Goal: Task Accomplishment & Management: Use online tool/utility

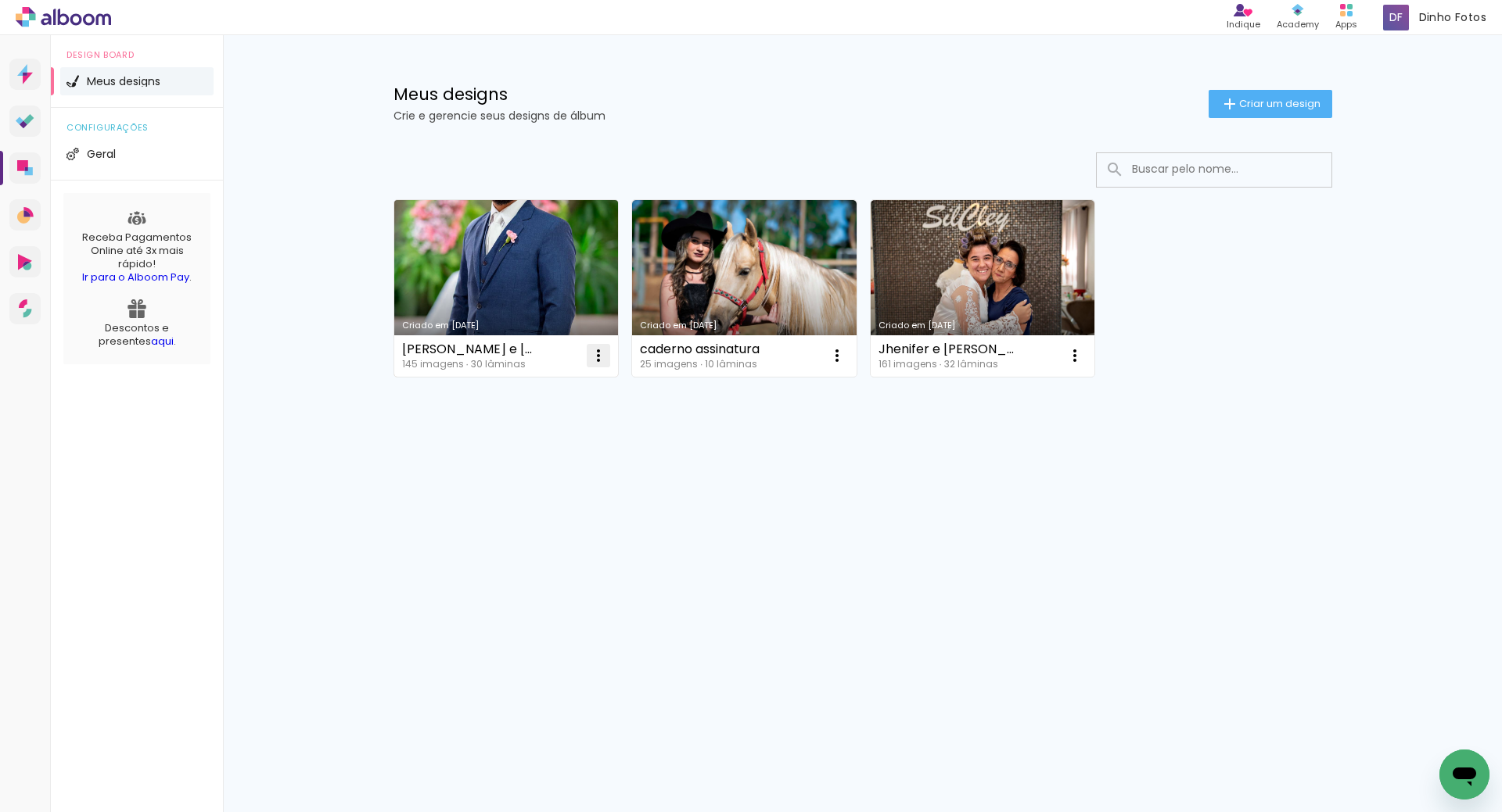
click at [598, 358] on iron-icon at bounding box center [598, 355] width 19 height 19
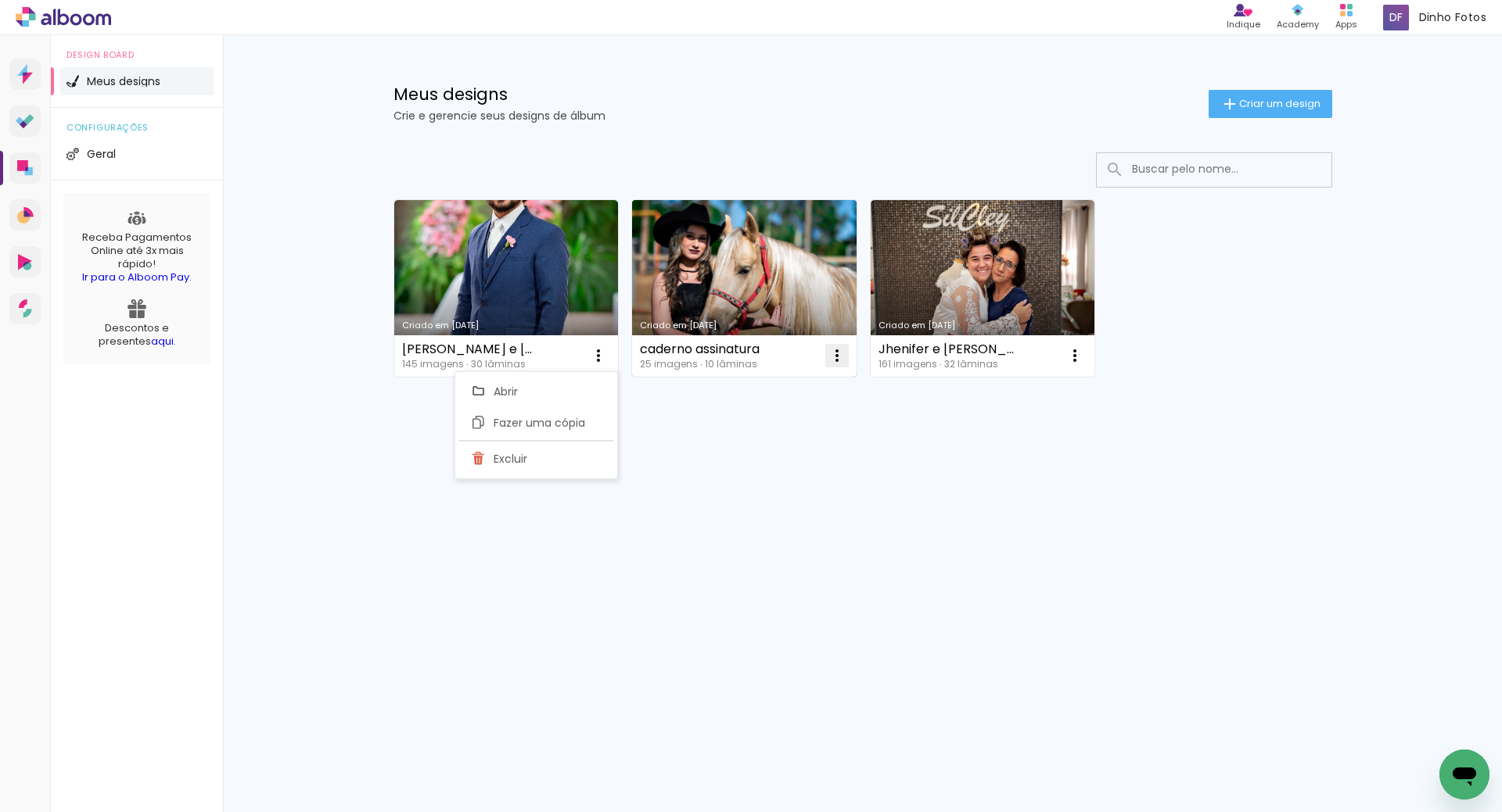
click at [843, 359] on iron-icon at bounding box center [837, 355] width 19 height 19
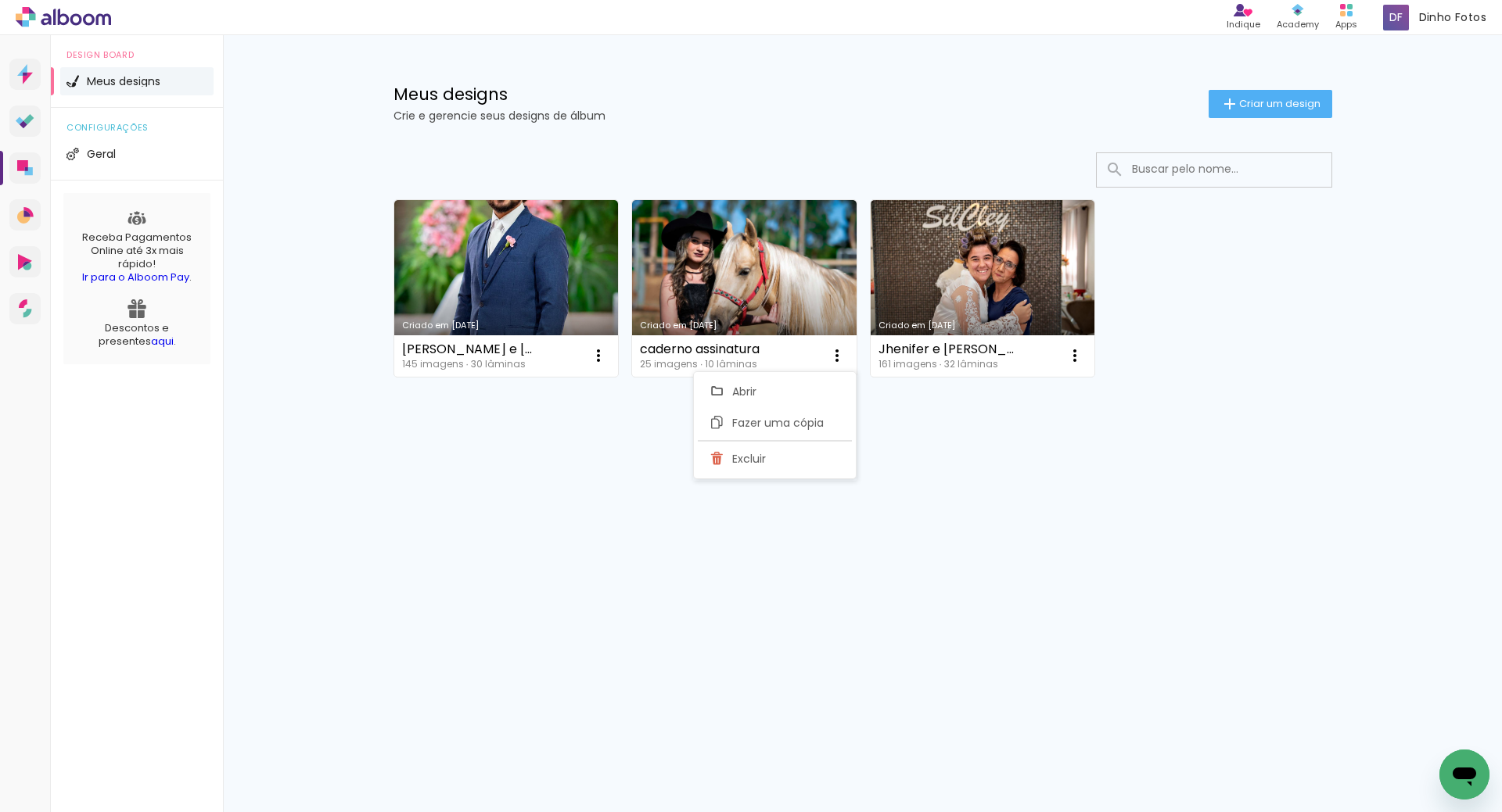
click at [758, 463] on span "Excluir" at bounding box center [749, 458] width 34 height 11
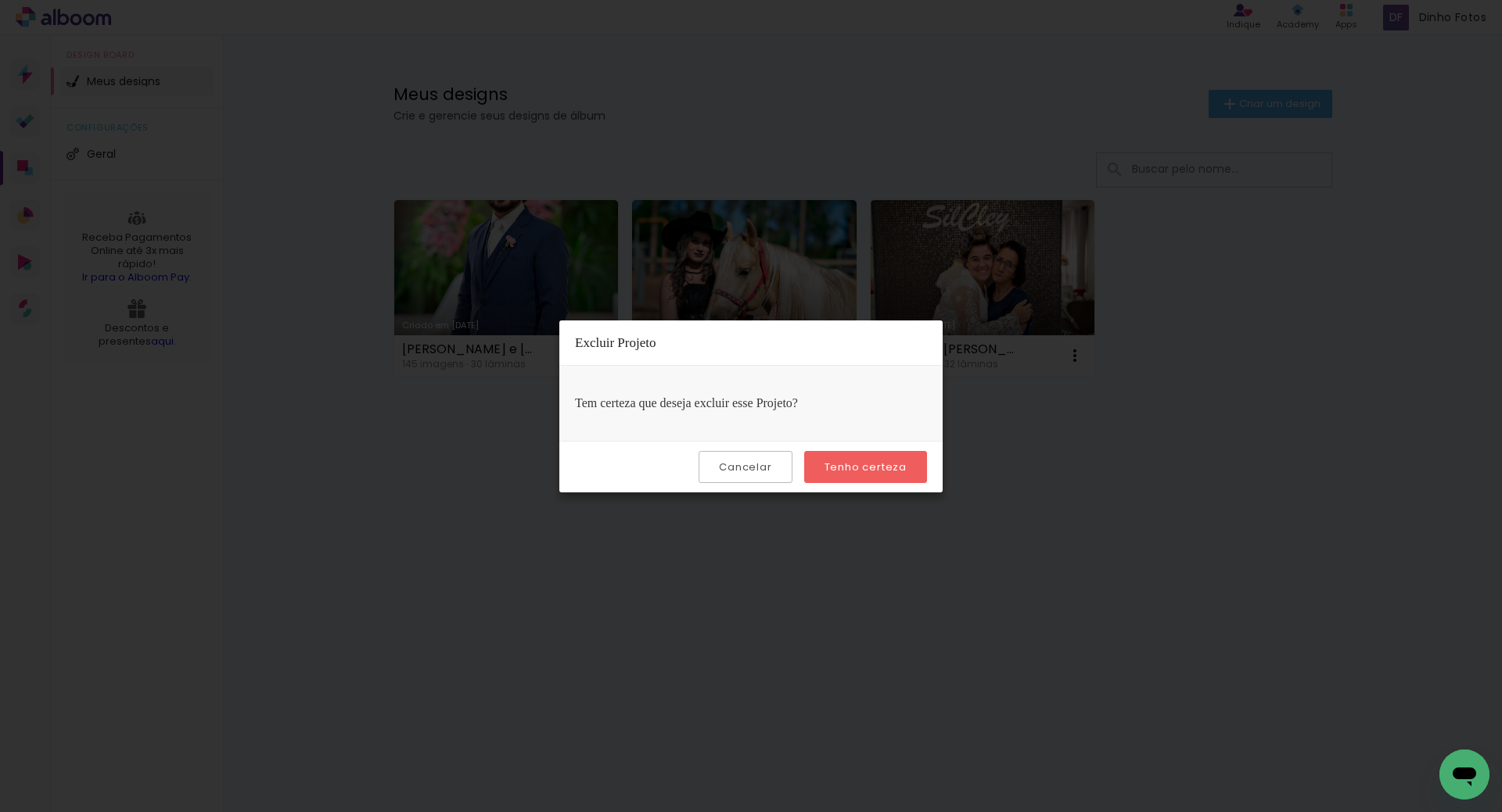
drag, startPoint x: 854, startPoint y: 467, endPoint x: 834, endPoint y: 465, distance: 20.1
click at [0, 0] on slot "Tenho certeza" at bounding box center [0, 0] width 0 height 0
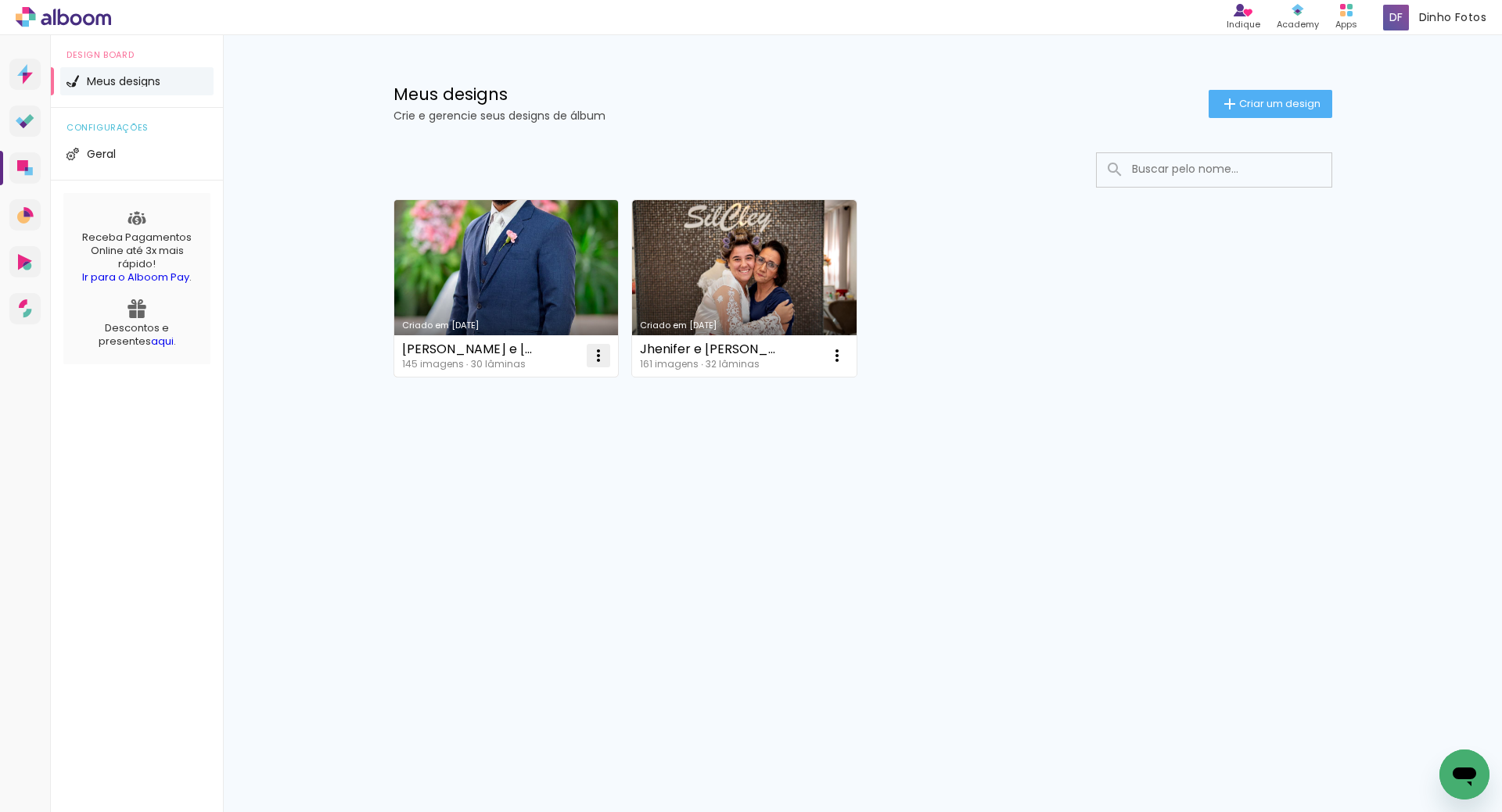
click at [598, 357] on iron-icon at bounding box center [598, 355] width 19 height 19
click at [531, 457] on paper-item "Excluir" at bounding box center [536, 459] width 154 height 31
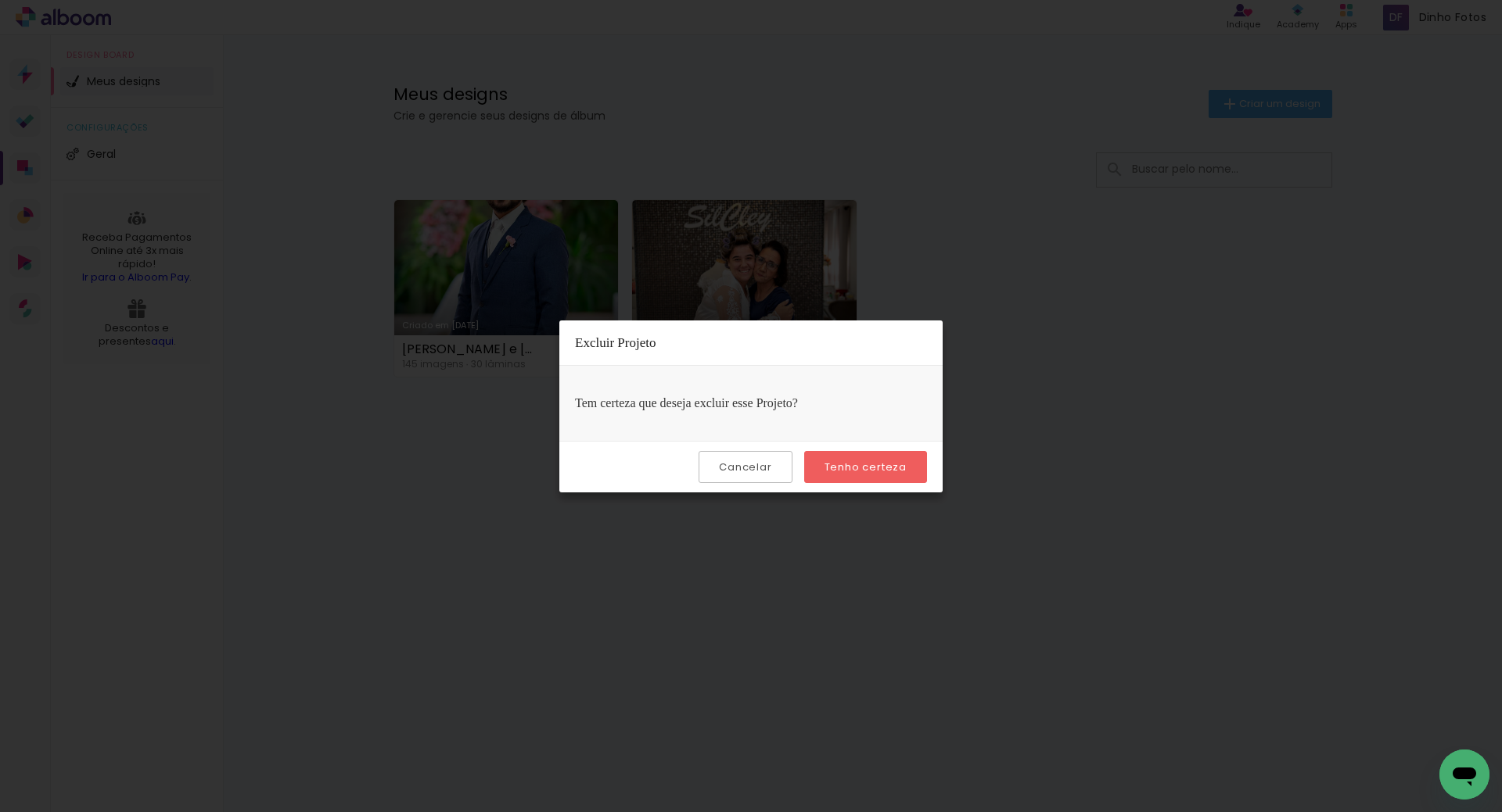
click at [0, 0] on slot "Tenho certeza" at bounding box center [0, 0] width 0 height 0
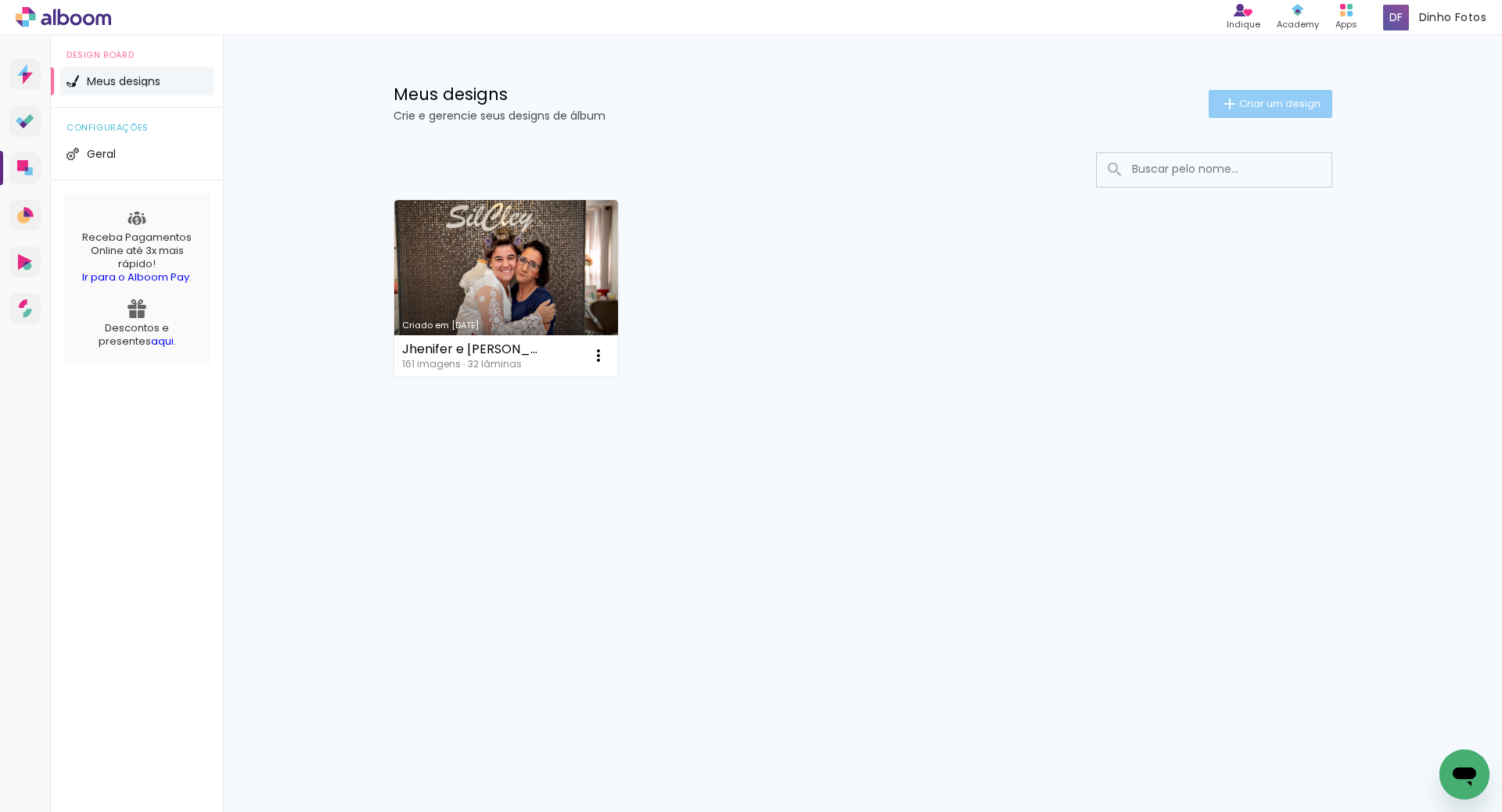
click at [1259, 100] on span "Criar um design" at bounding box center [1280, 104] width 82 height 10
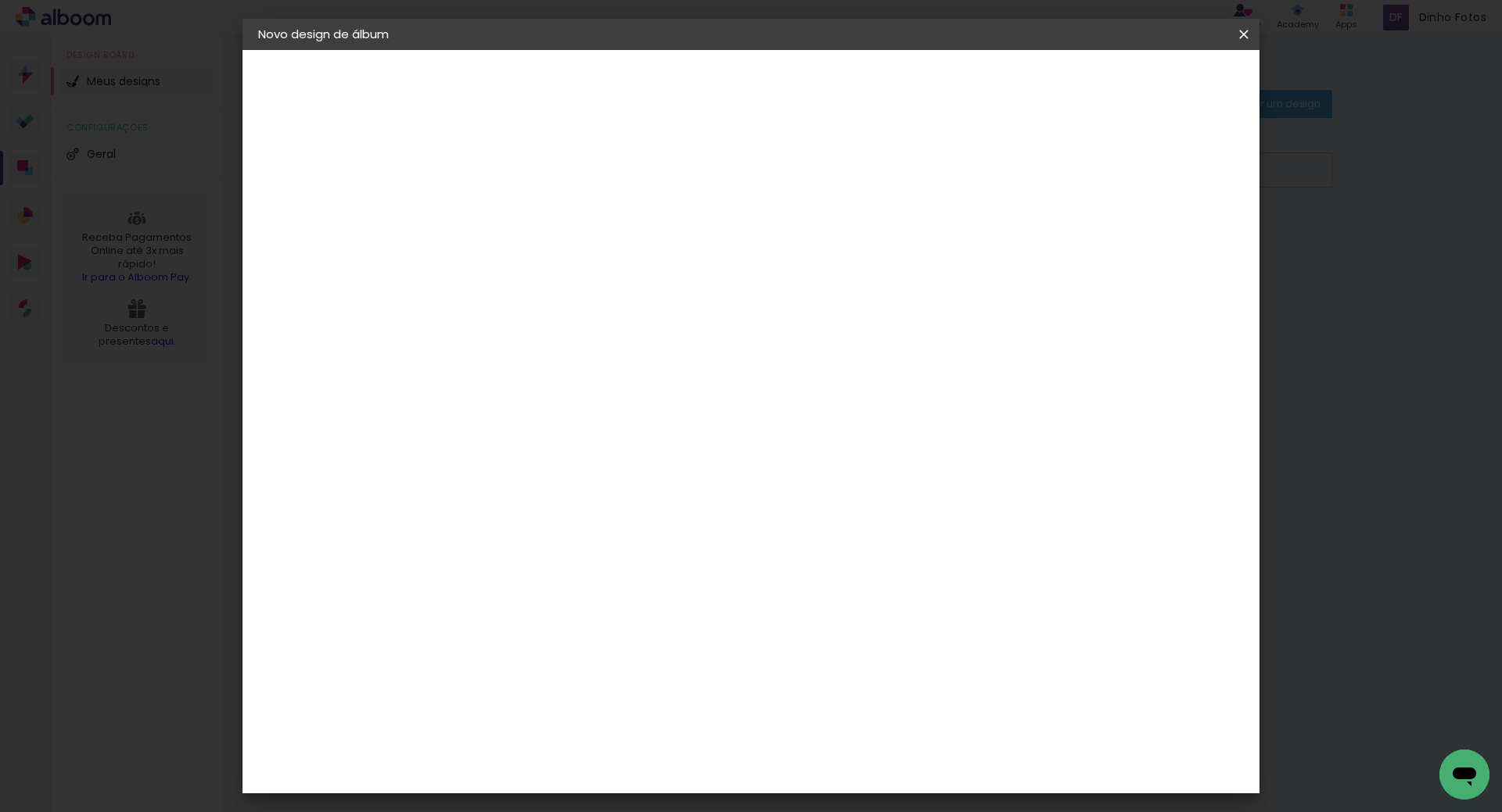
click at [514, 211] on input at bounding box center [514, 210] width 0 height 25
type input "[PERSON_NAME] e [PERSON_NAME]"
type paper-input "[PERSON_NAME] e [PERSON_NAME]"
click at [0, 0] on slot "Avançar" at bounding box center [0, 0] width 0 height 0
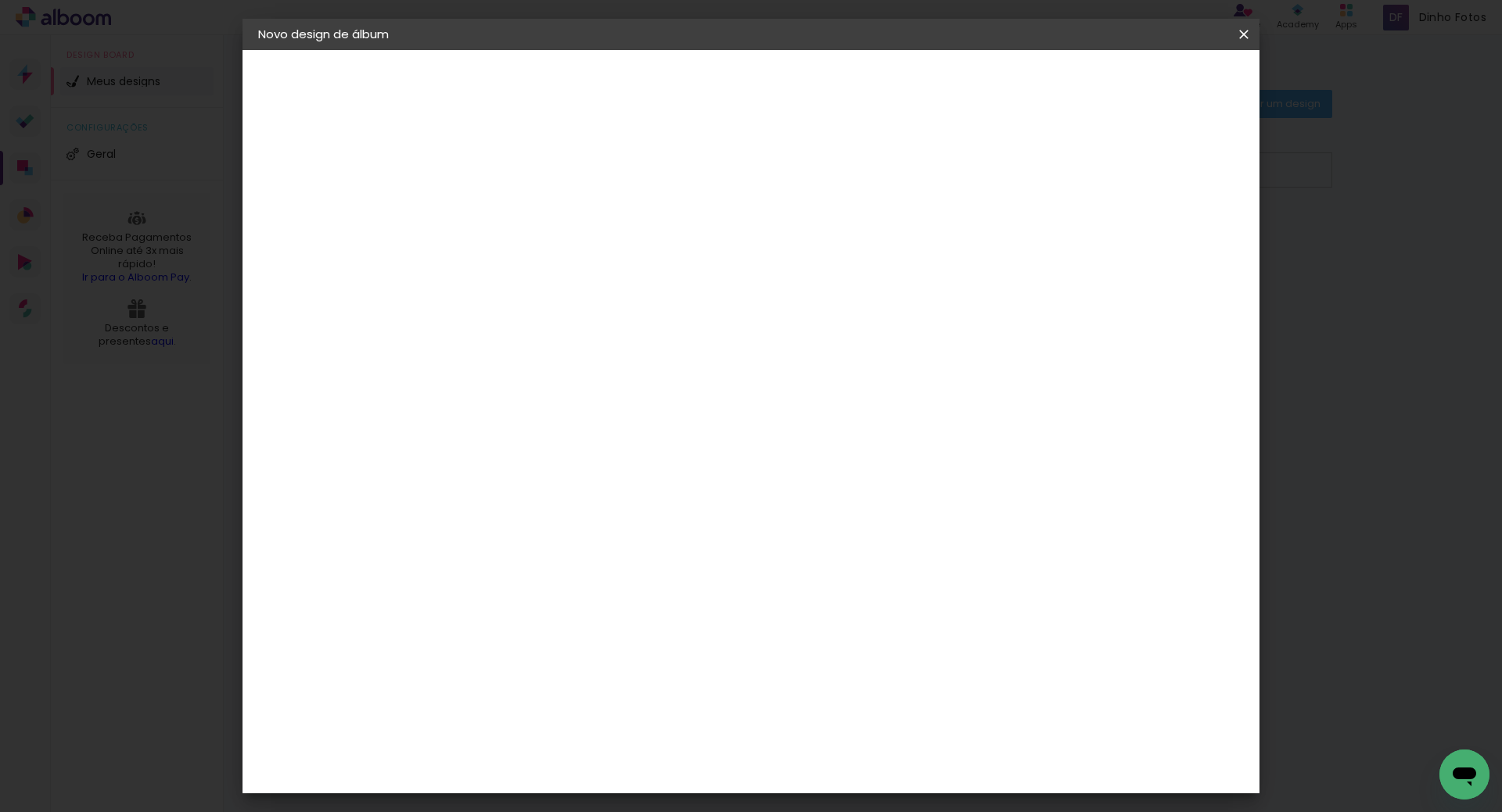
click at [532, 562] on div "Foto 15" at bounding box center [517, 574] width 28 height 25
drag, startPoint x: 1185, startPoint y: 83, endPoint x: 1176, endPoint y: 88, distance: 10.3
click at [0, 0] on slot "Avançar" at bounding box center [0, 0] width 0 height 0
click at [793, 183] on div "Opções disponíveis Tamanho Escolha o tamanho Horizontal Modelo Fechado Lâmina 1…" at bounding box center [619, 116] width 346 height 133
click at [619, 461] on span "20 × 30" at bounding box center [583, 476] width 73 height 32
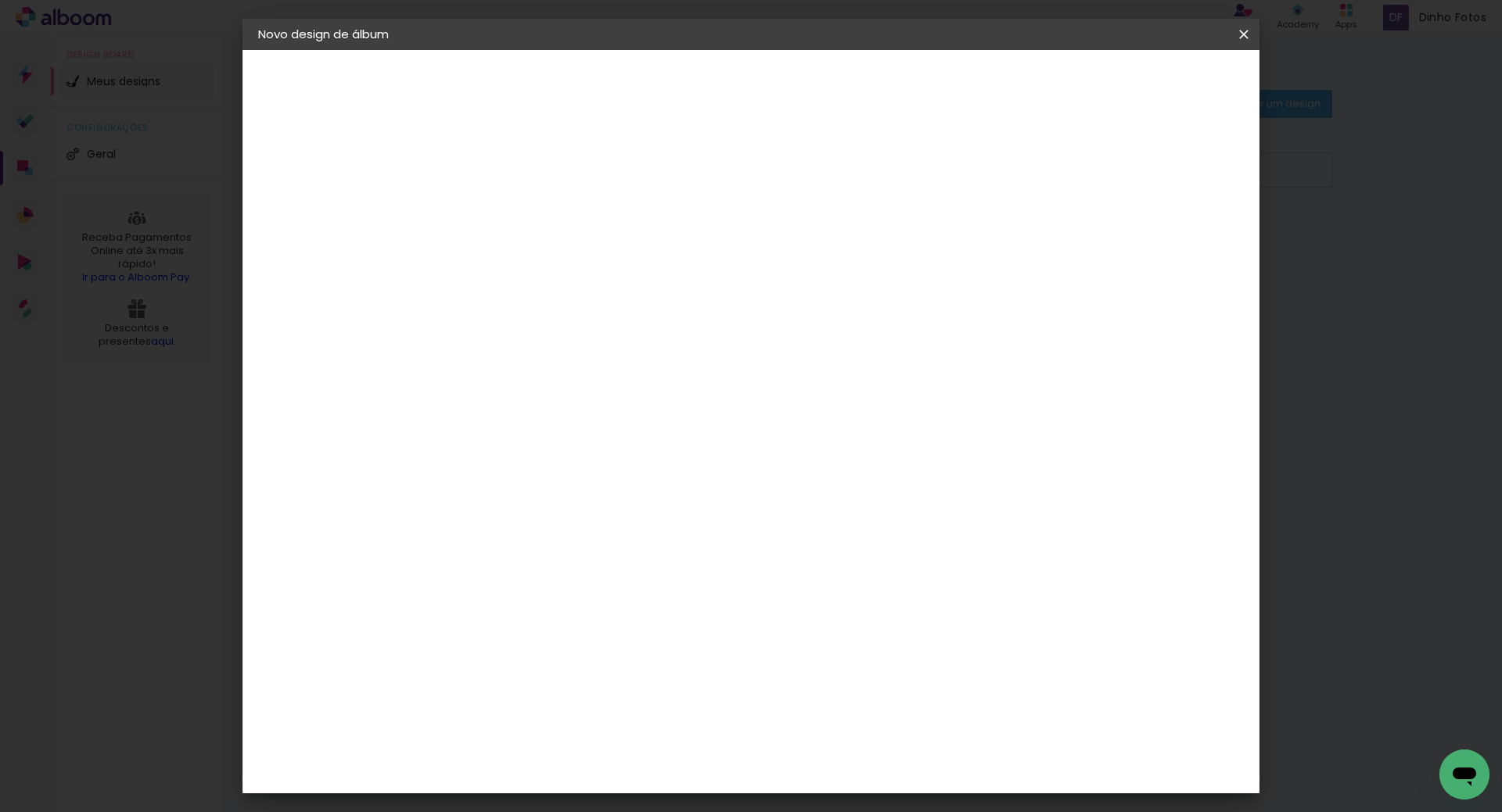
click at [0, 0] on slot "Avançar" at bounding box center [0, 0] width 0 height 0
click at [1057, 175] on div at bounding box center [1050, 168] width 14 height 14
type paper-checkbox "on"
click at [1185, 100] on header "Revisão Verifique as configurações do seu álbum. Voltar Iniciar design" at bounding box center [816, 90] width 740 height 81
click at [1146, 85] on span "Iniciar design" at bounding box center [1110, 83] width 71 height 11
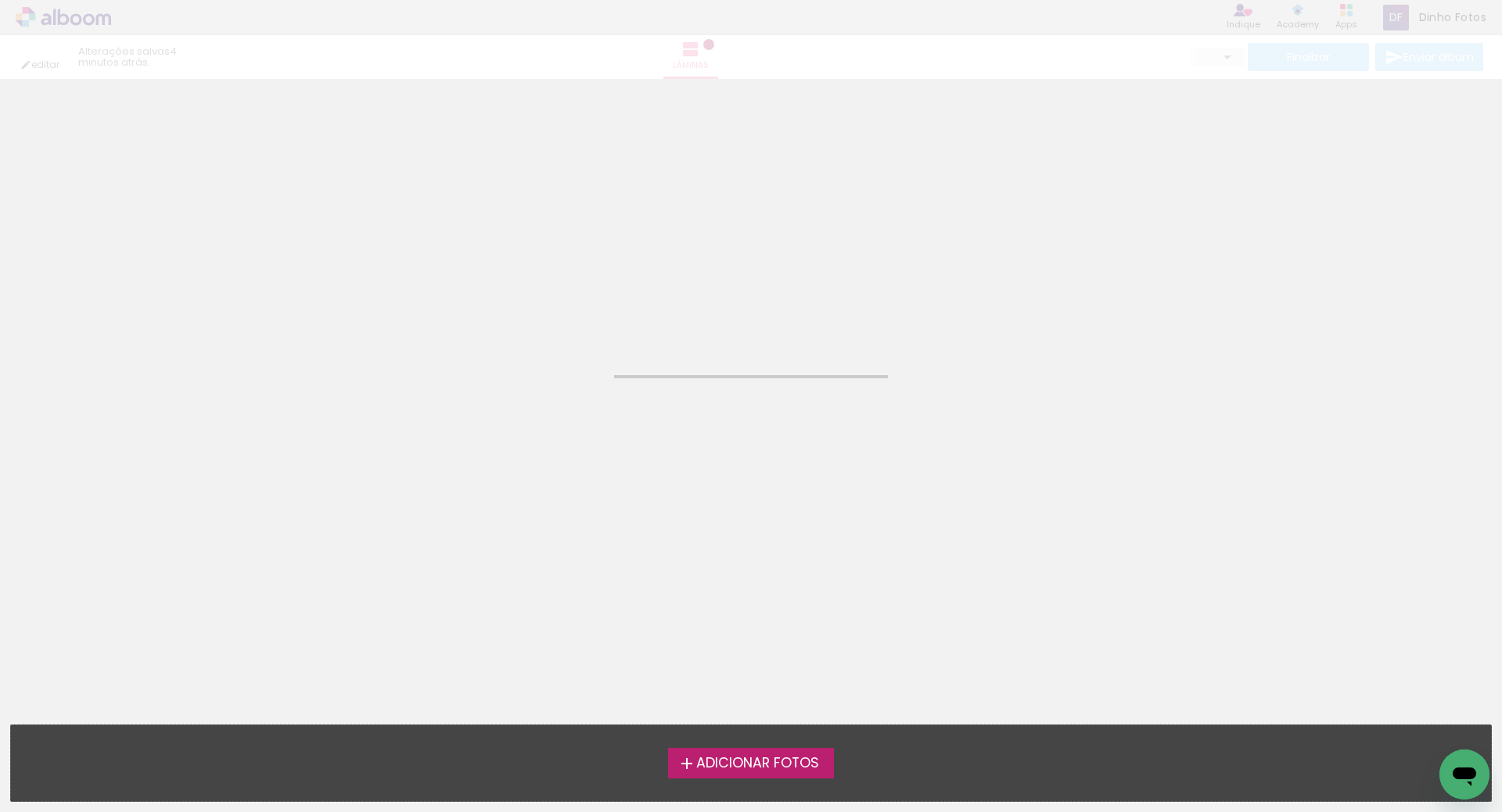
click at [740, 761] on span "Adicionar Fotos" at bounding box center [758, 764] width 123 height 14
click at [0, 0] on input "file" at bounding box center [0, 0] width 0 height 0
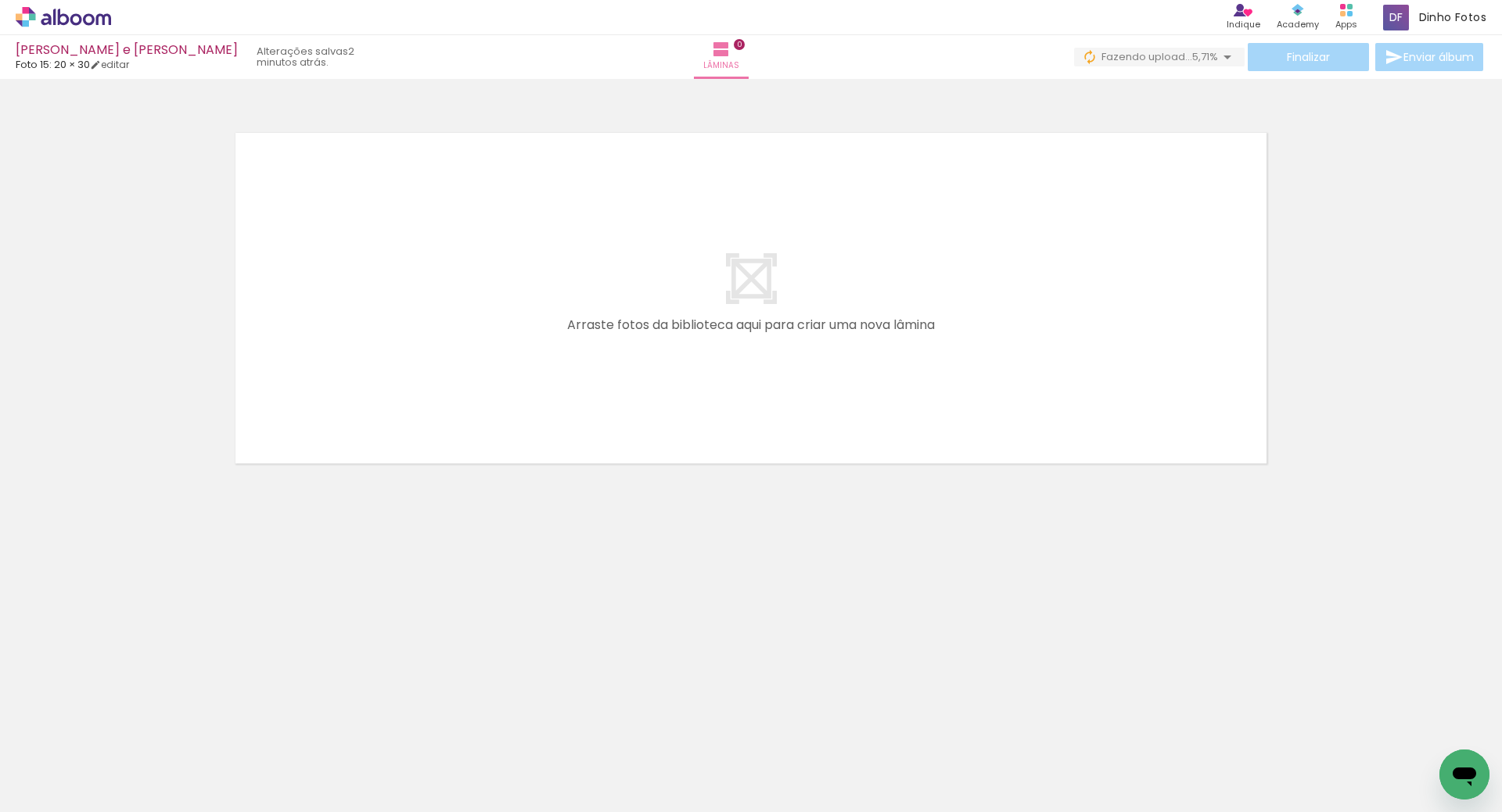
scroll to position [0, 4205]
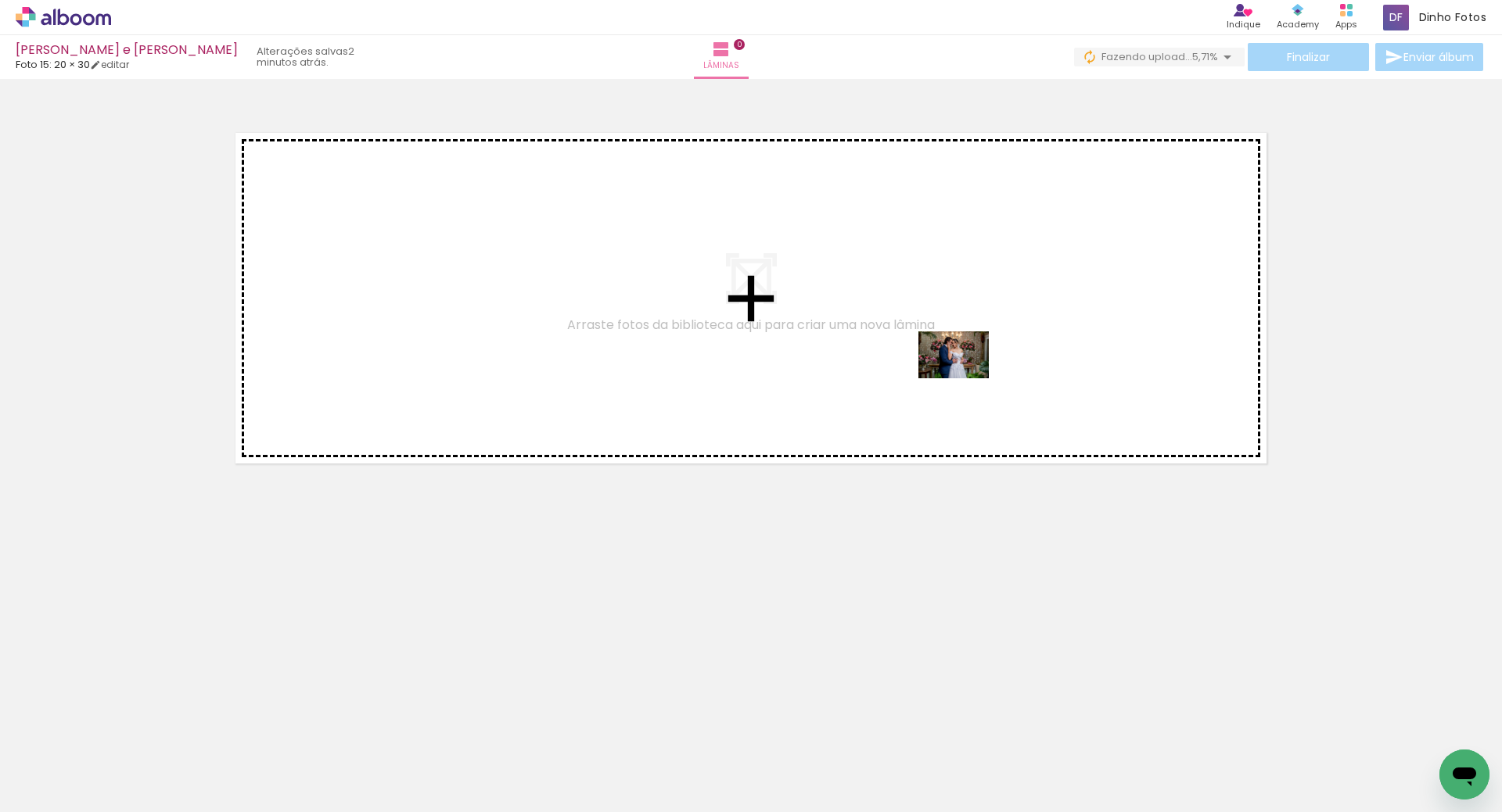
drag, startPoint x: 696, startPoint y: 762, endPoint x: 968, endPoint y: 399, distance: 453.6
click at [975, 373] on quentale-workspace at bounding box center [751, 406] width 1502 height 812
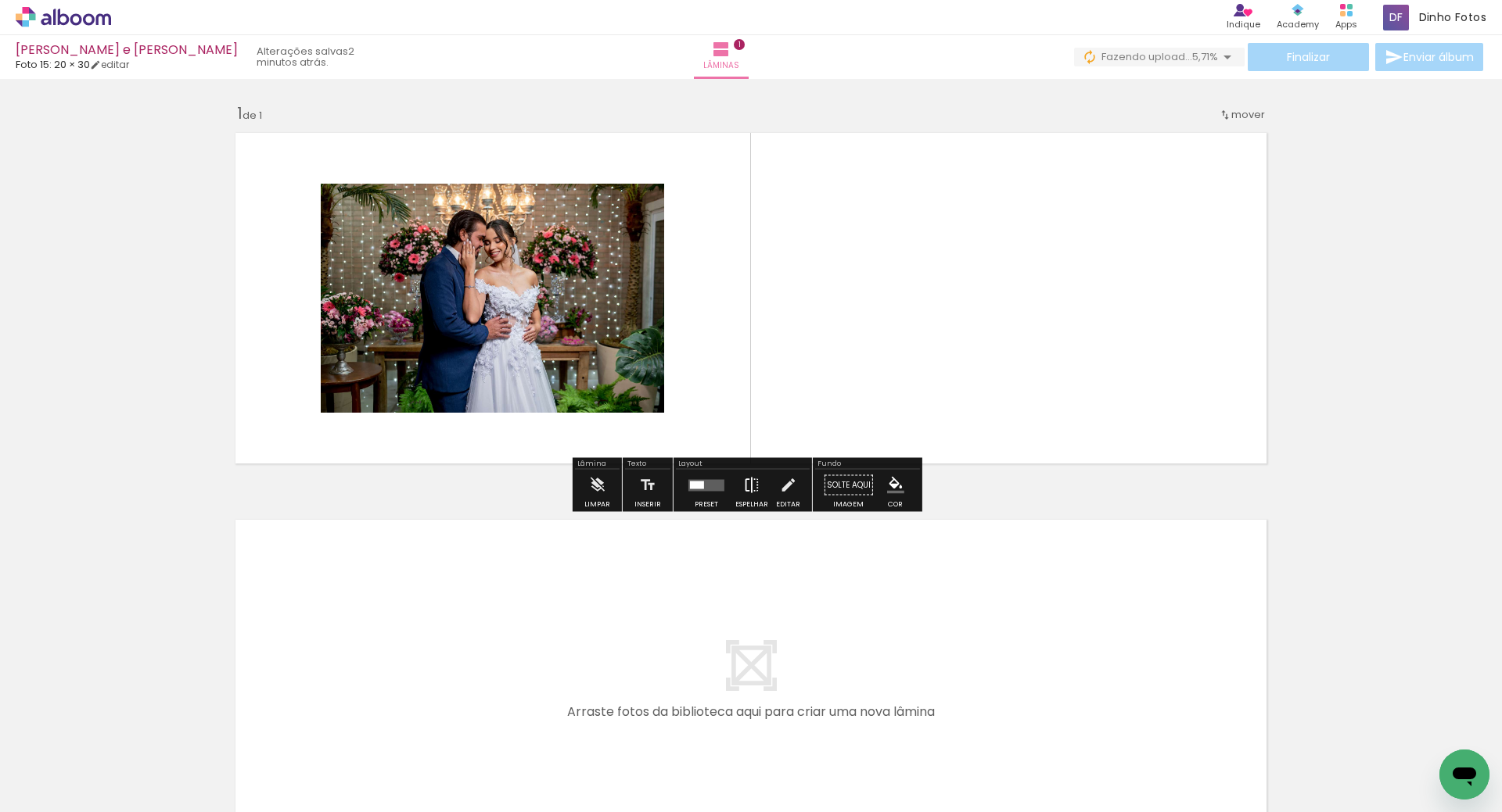
click at [749, 491] on iron-icon at bounding box center [751, 485] width 17 height 31
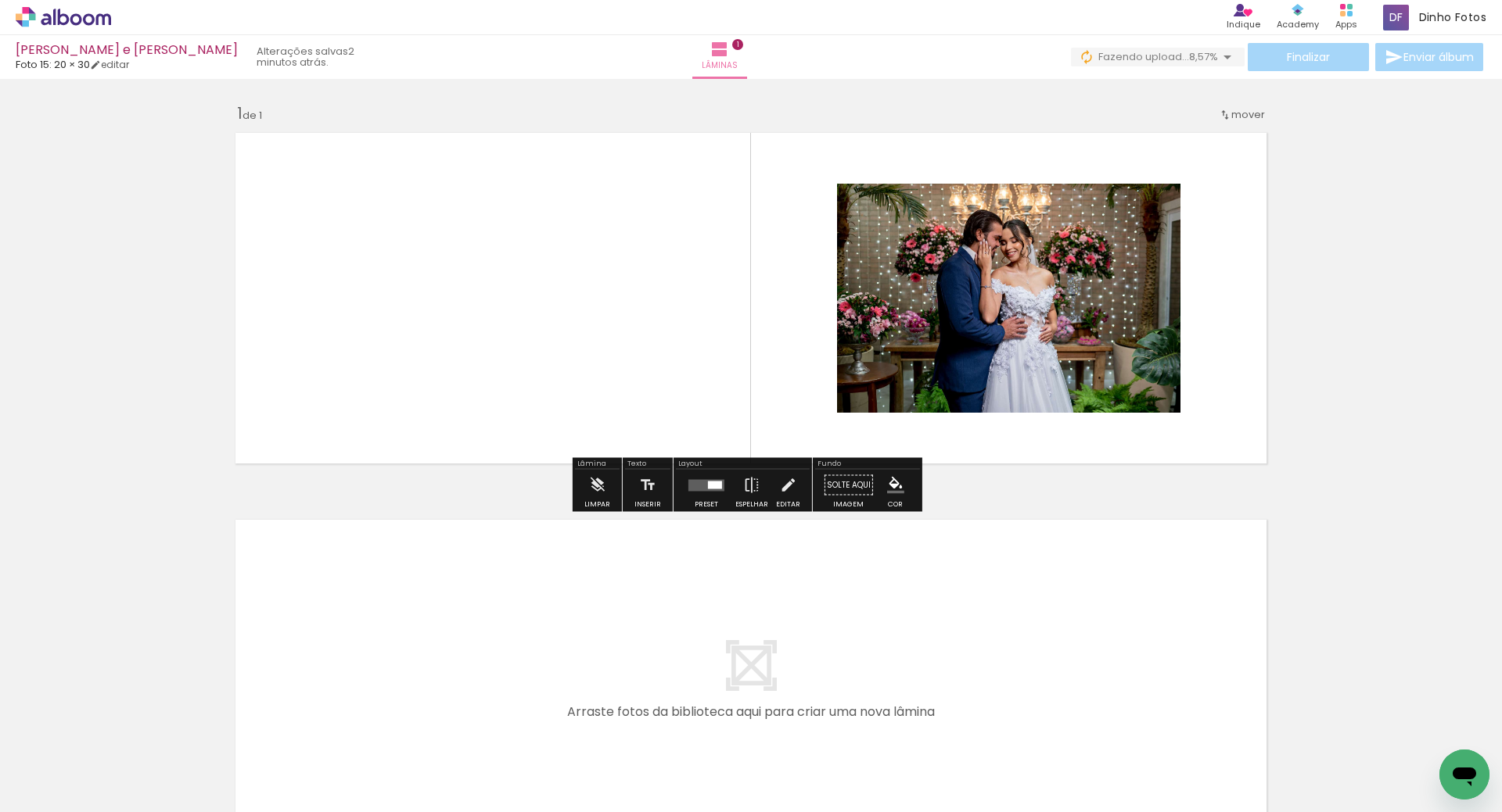
scroll to position [0, 4763]
click at [1424, 712] on quentale-workspace at bounding box center [751, 406] width 1502 height 812
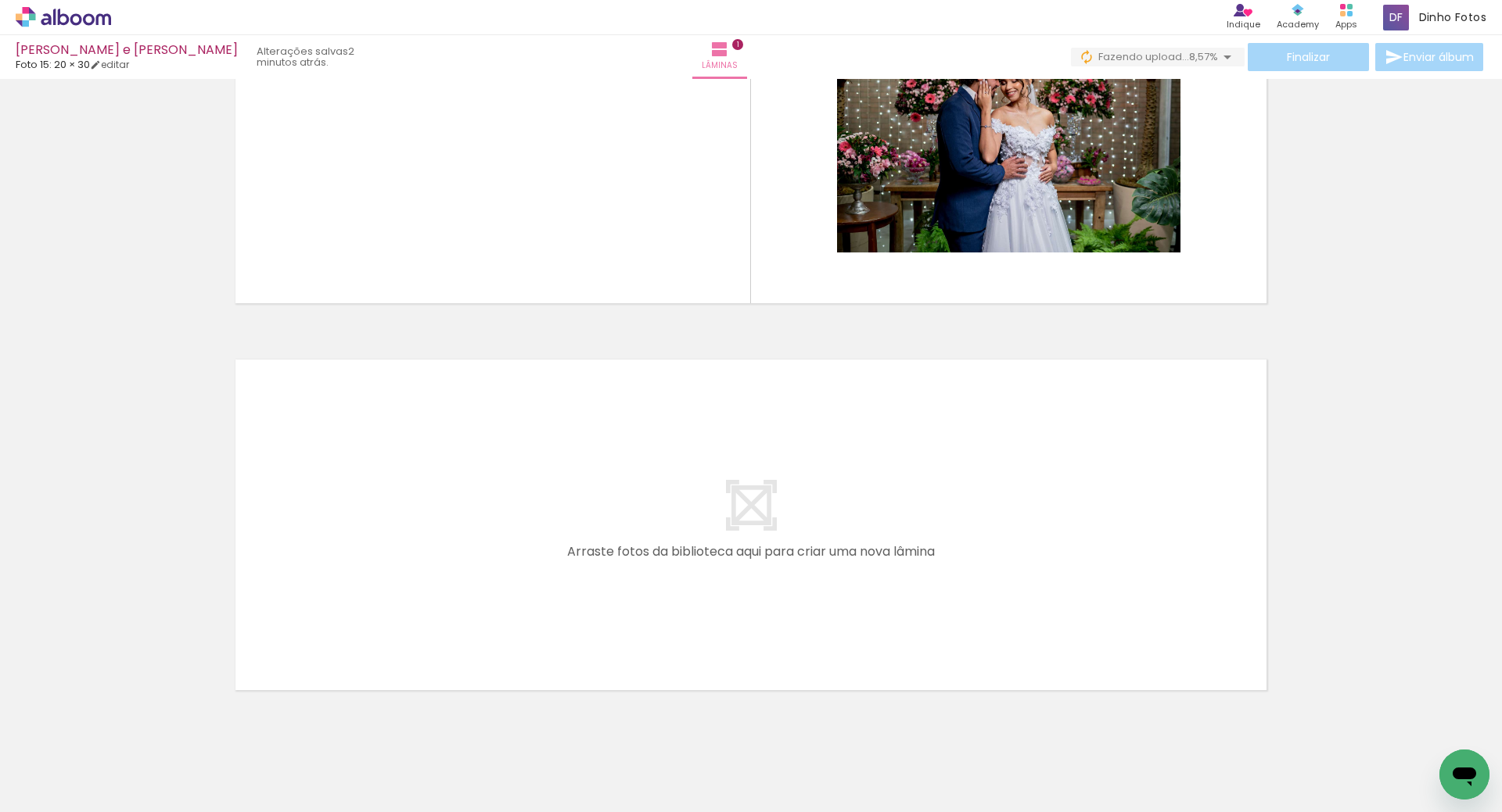
scroll to position [199, 0]
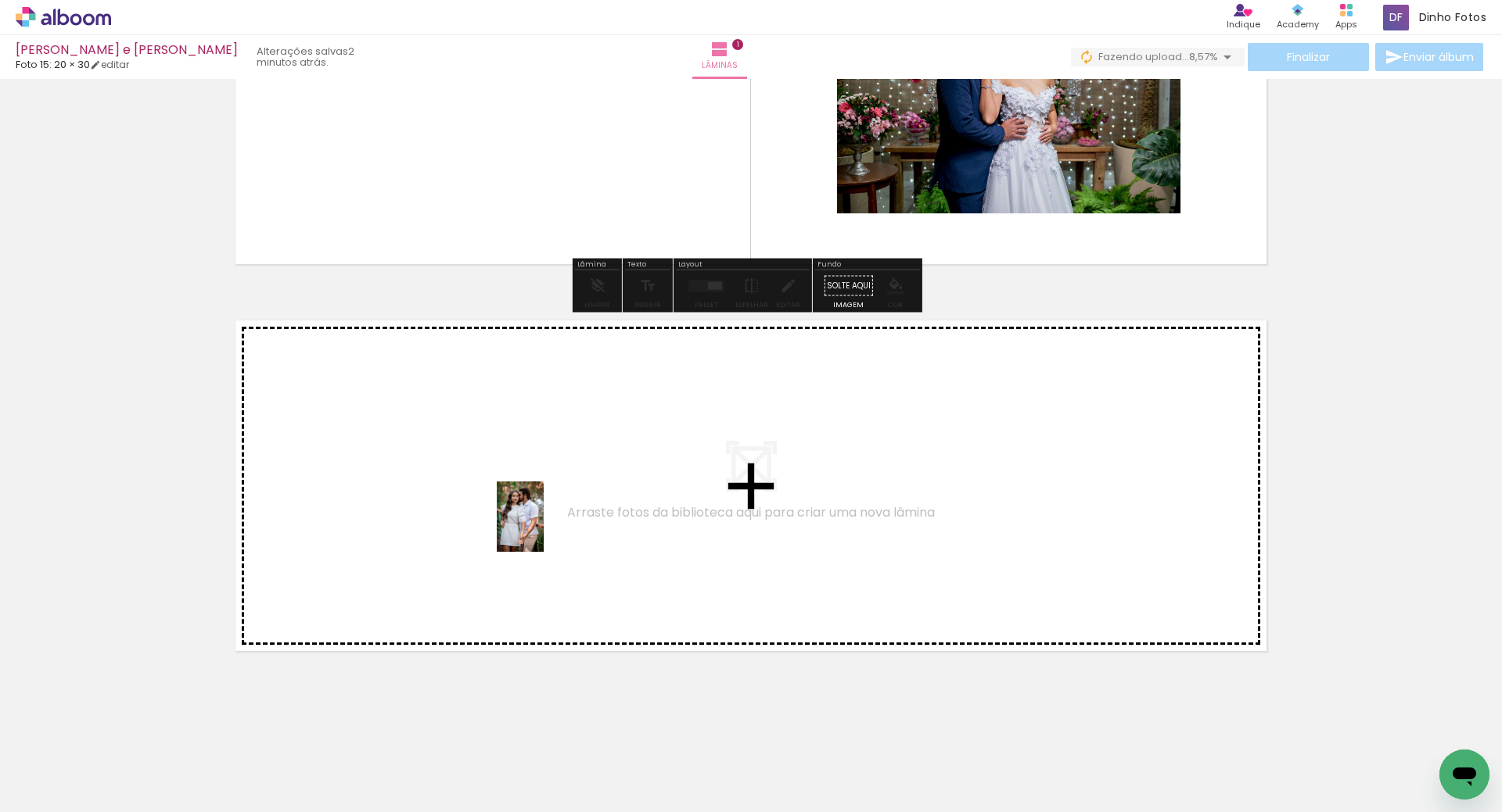
drag, startPoint x: 1277, startPoint y: 753, endPoint x: 549, endPoint y: 529, distance: 761.7
click at [549, 529] on quentale-workspace at bounding box center [751, 406] width 1502 height 812
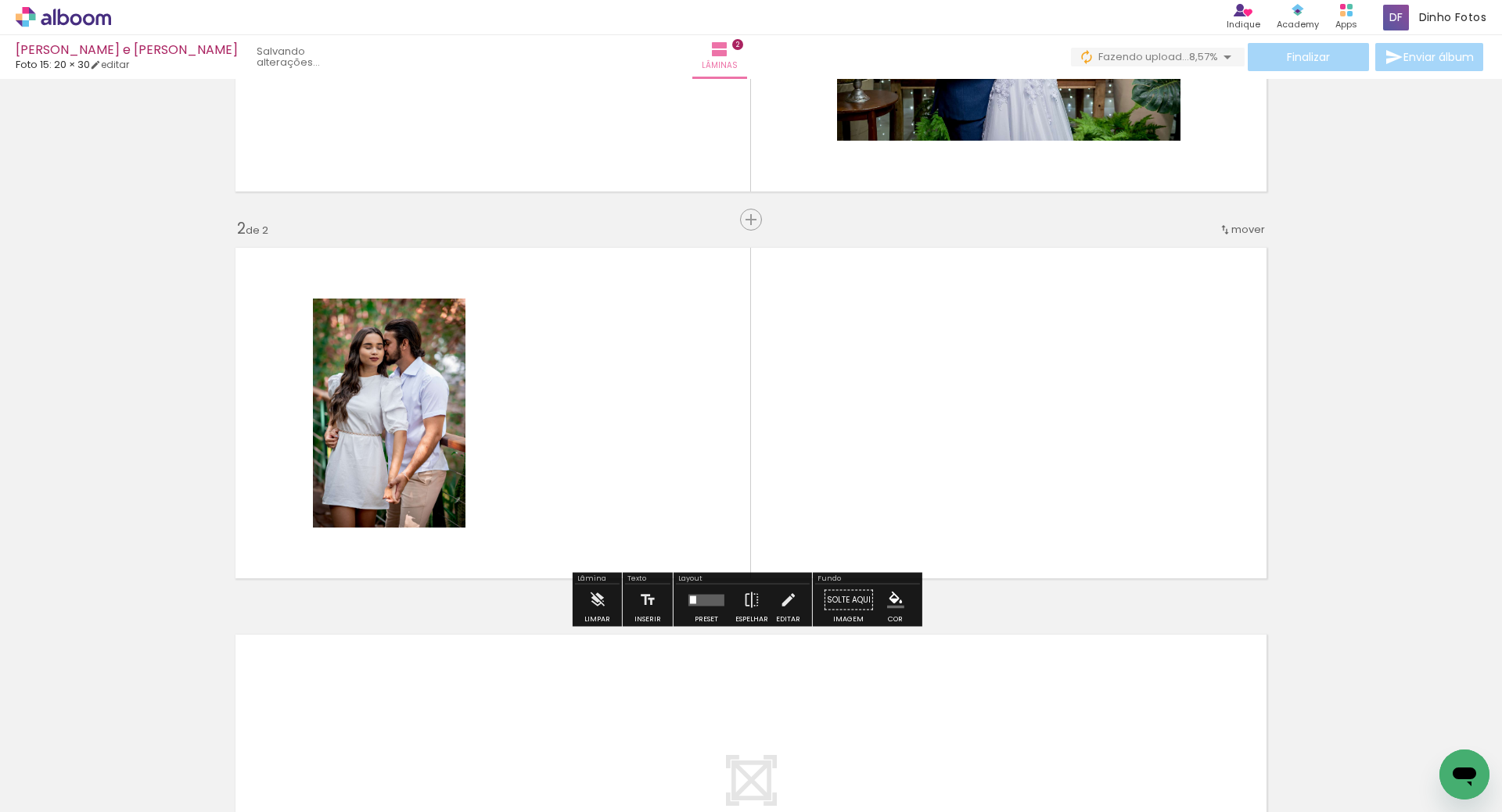
scroll to position [288, 0]
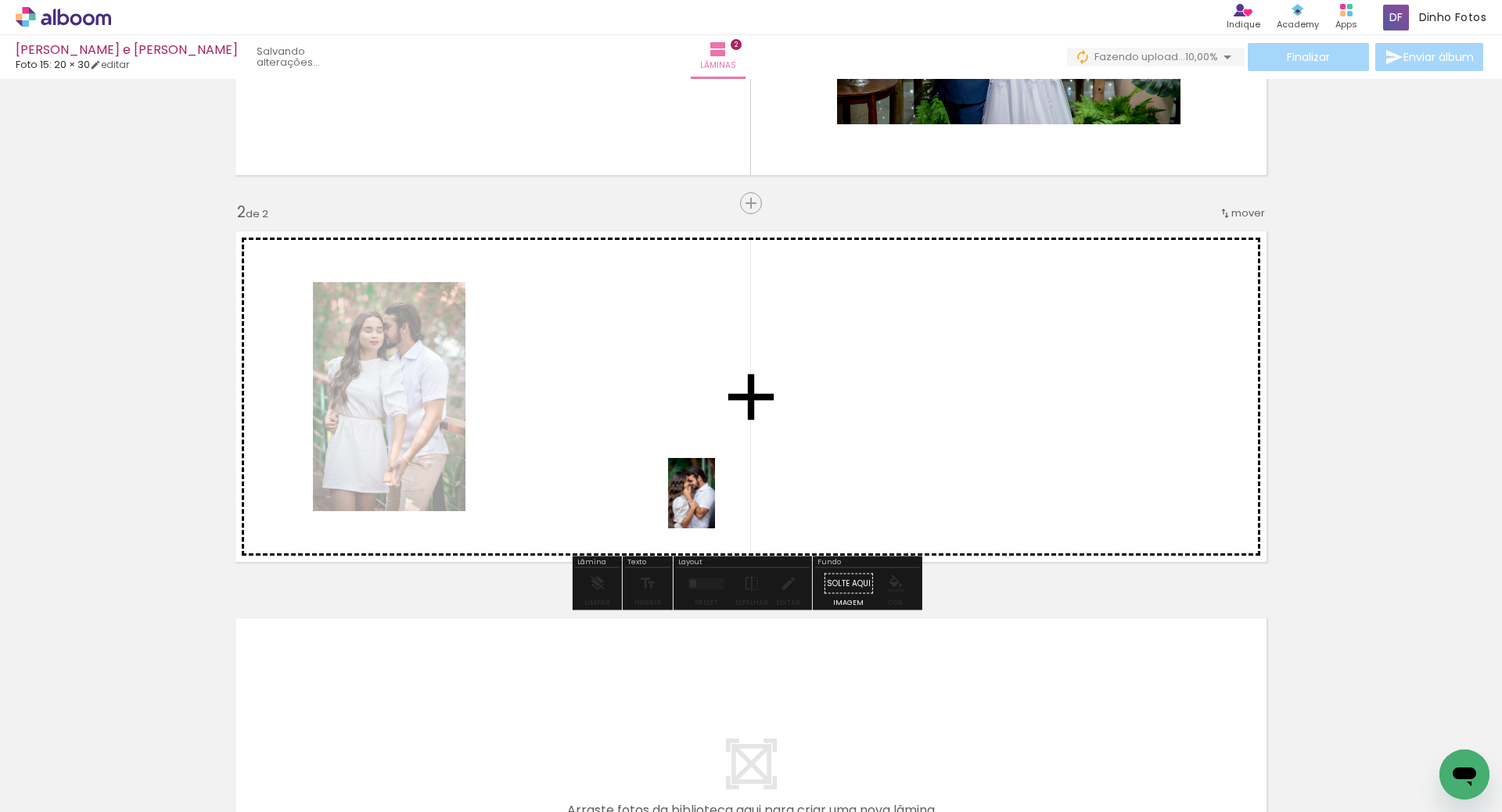
drag, startPoint x: 1276, startPoint y: 721, endPoint x: 891, endPoint y: 476, distance: 456.3
click at [662, 447] on quentale-workspace at bounding box center [751, 406] width 1502 height 812
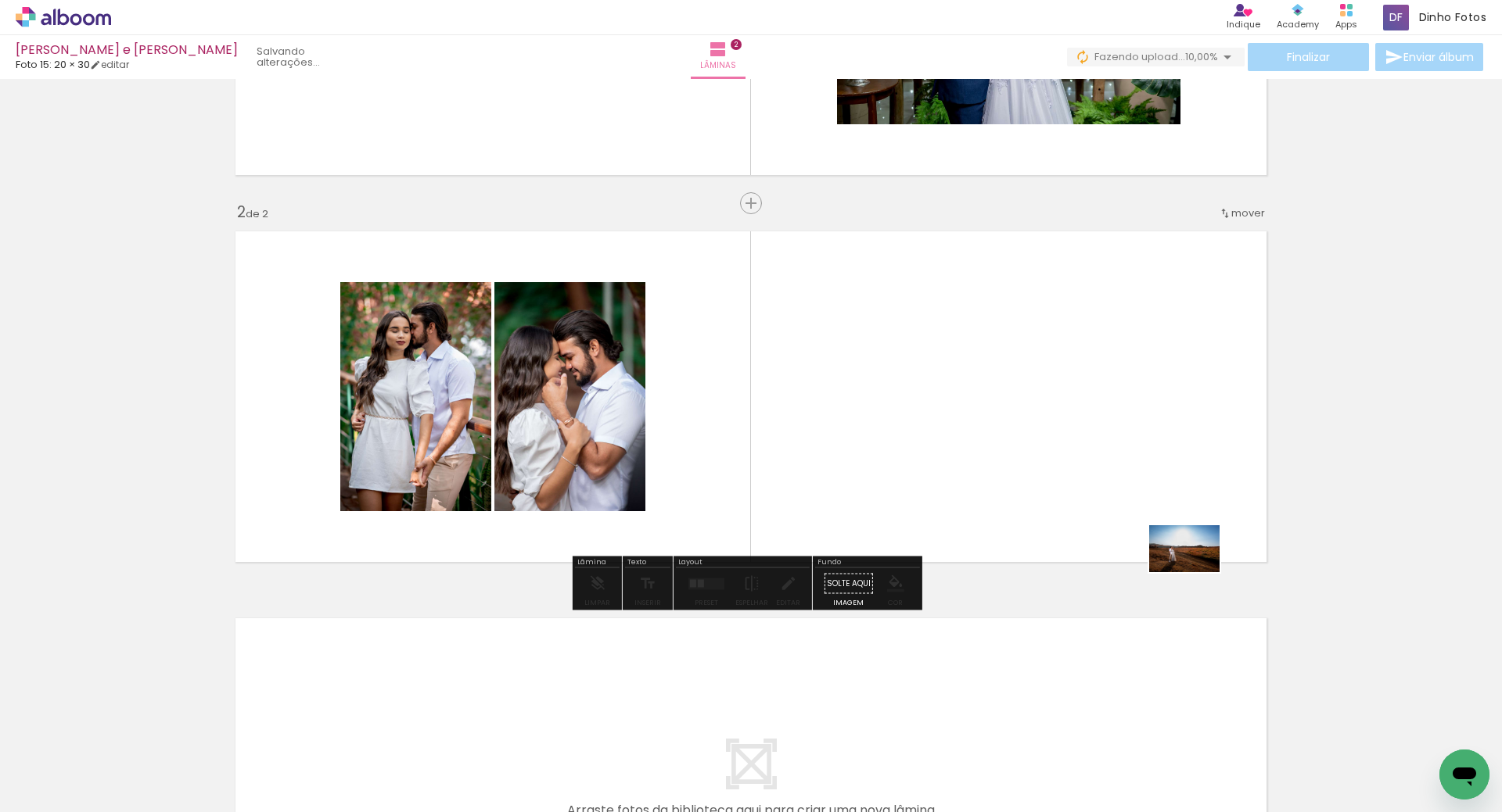
drag, startPoint x: 1425, startPoint y: 757, endPoint x: 1099, endPoint y: 462, distance: 439.7
click at [1062, 447] on quentale-workspace at bounding box center [751, 406] width 1502 height 812
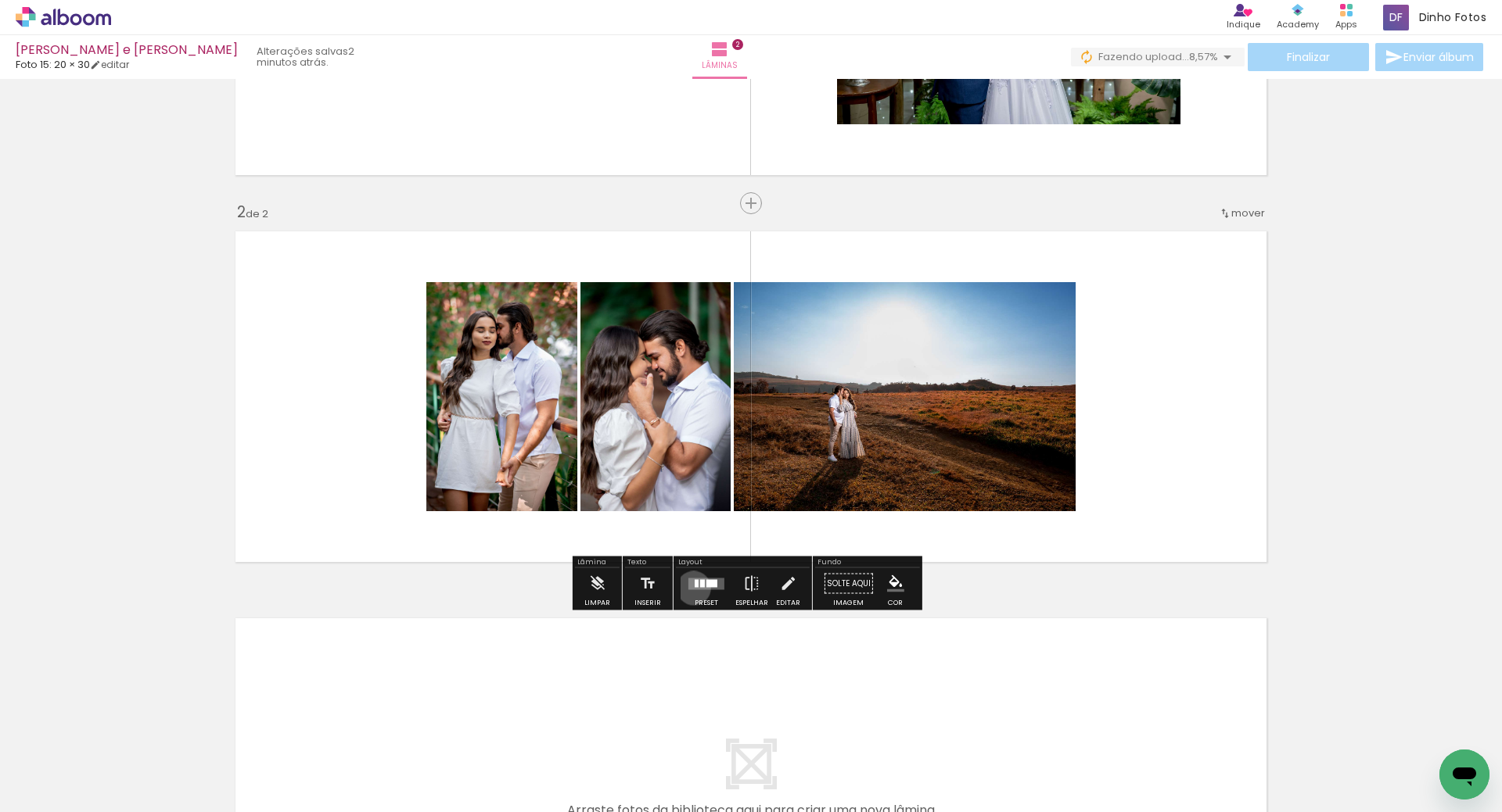
click at [688, 587] on quentale-layouter at bounding box center [706, 583] width 36 height 11
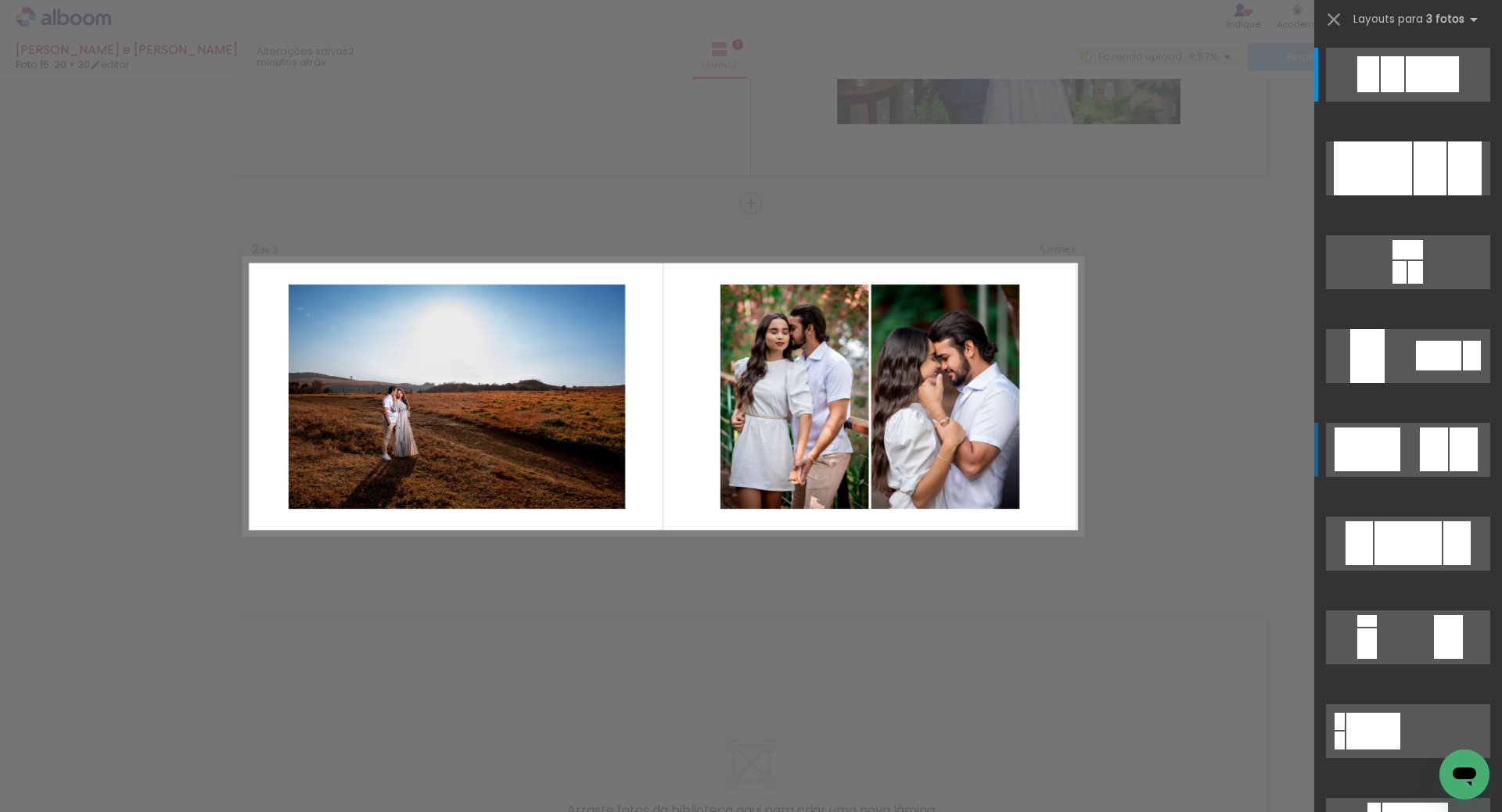
drag, startPoint x: 1409, startPoint y: 448, endPoint x: 1399, endPoint y: 453, distance: 11.2
click at [1409, 448] on quentale-layouter at bounding box center [1407, 450] width 164 height 54
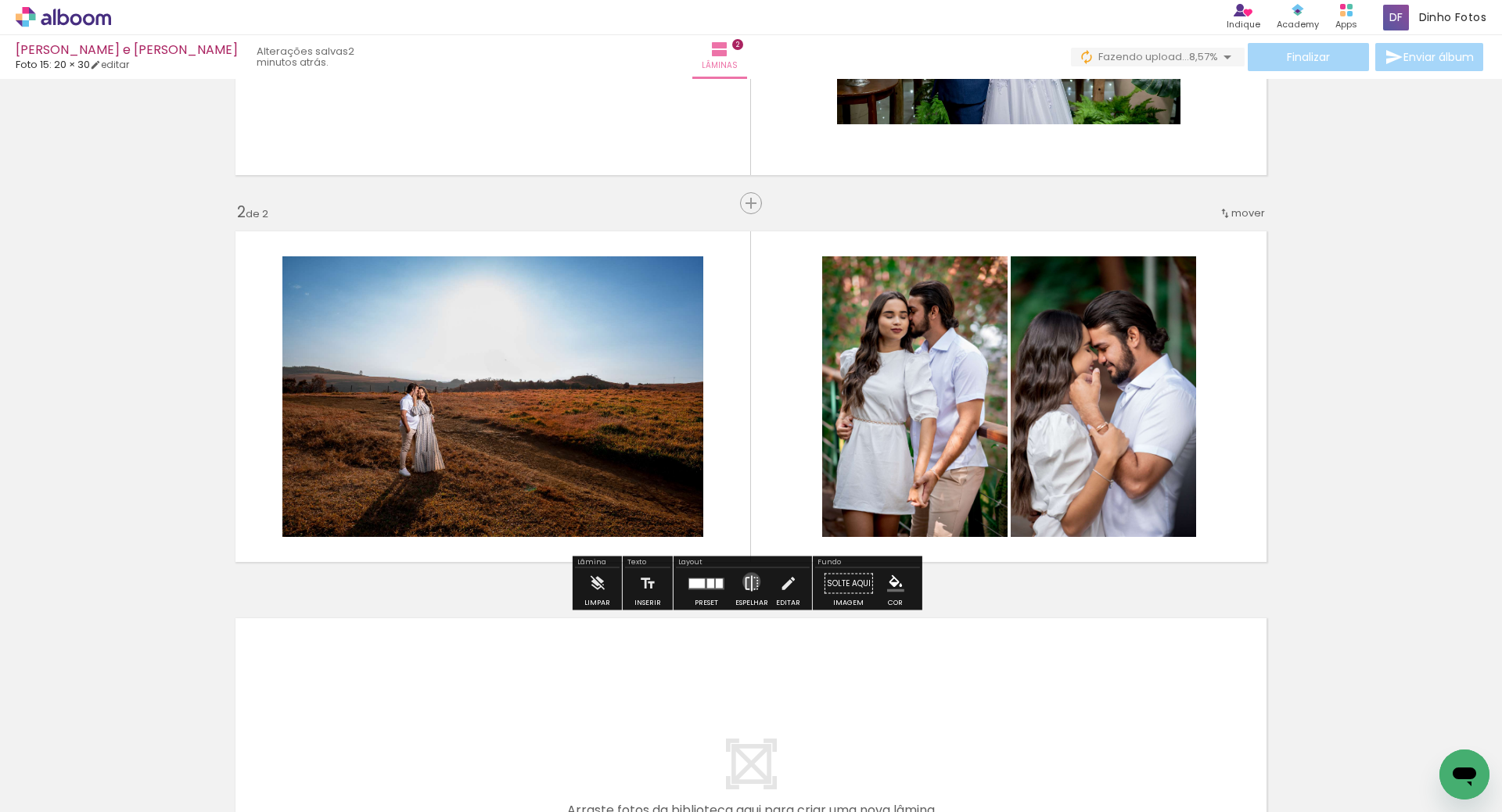
click at [746, 582] on iron-icon at bounding box center [751, 584] width 17 height 31
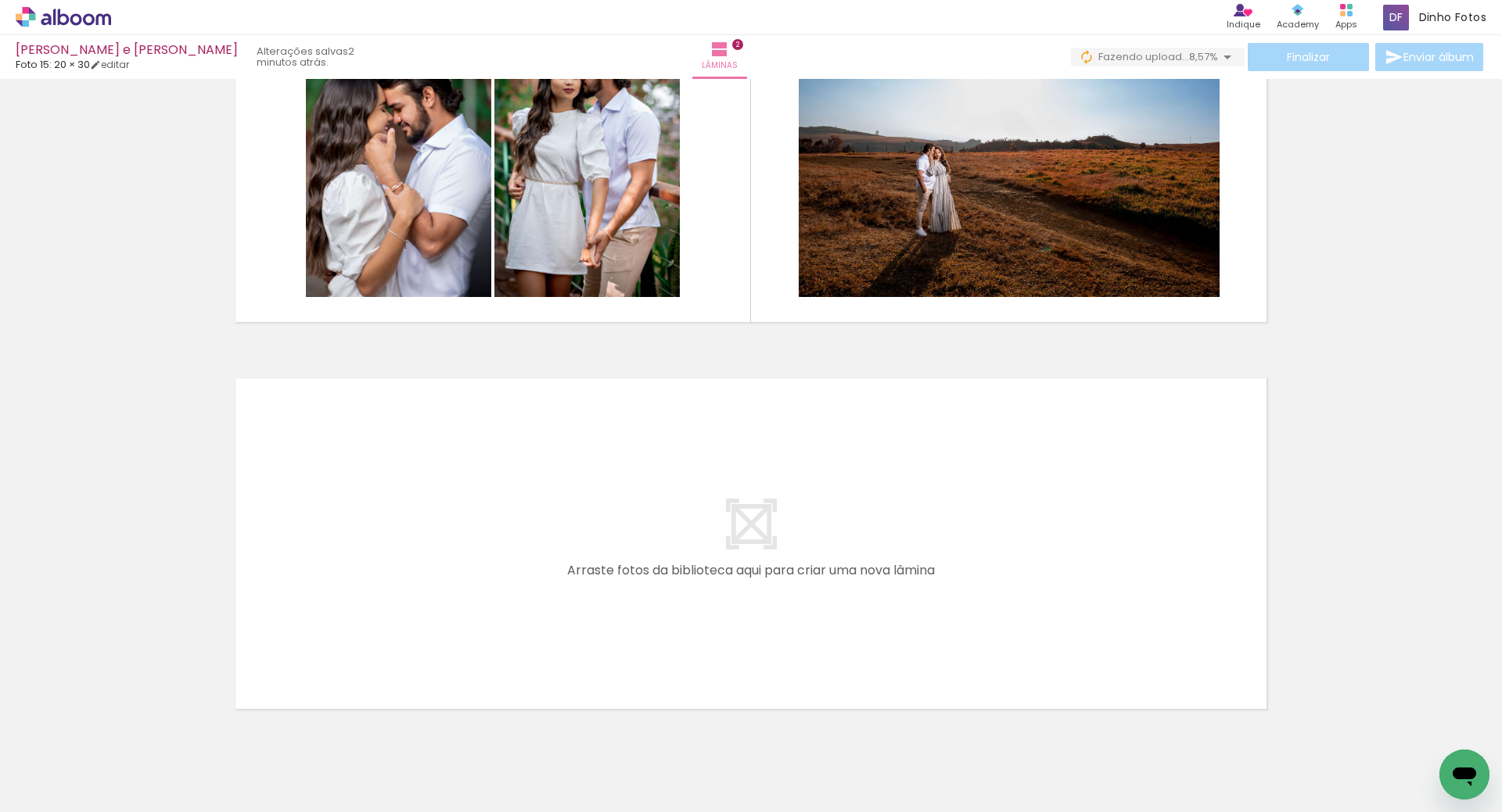
scroll to position [0, 0]
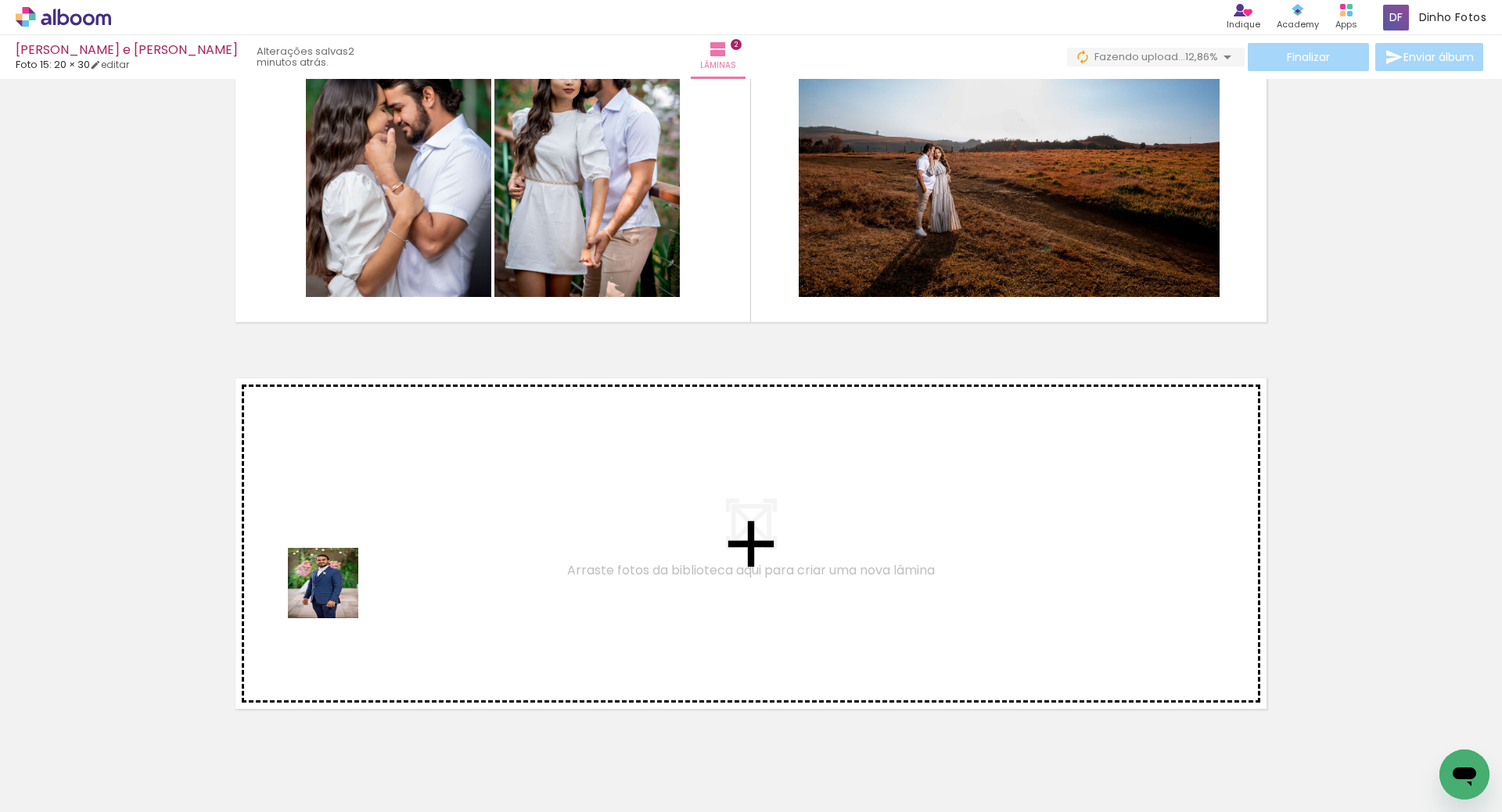
drag, startPoint x: 212, startPoint y: 714, endPoint x: 369, endPoint y: 564, distance: 217.1
click at [369, 564] on quentale-workspace at bounding box center [751, 406] width 1502 height 812
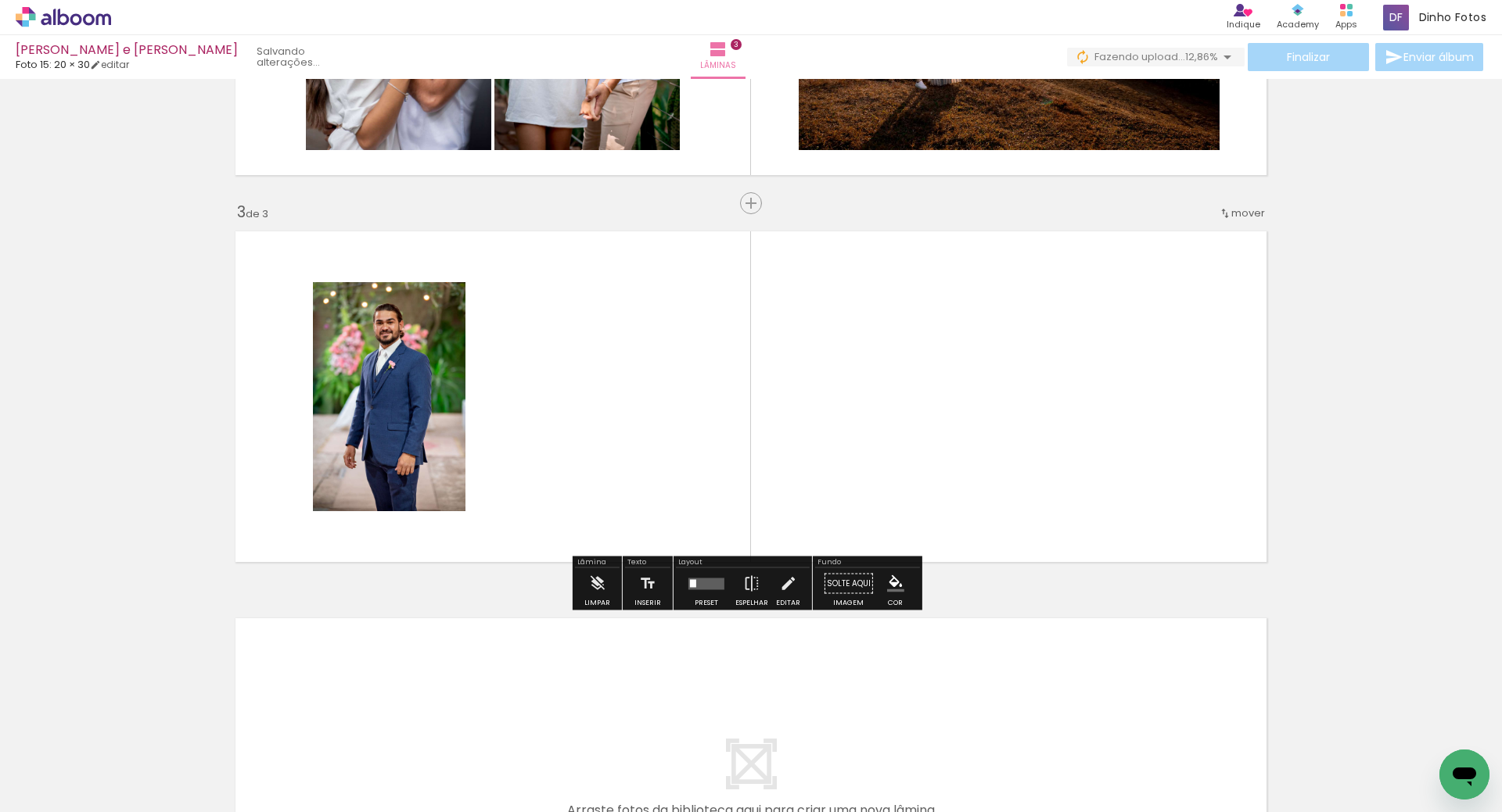
scroll to position [676, 0]
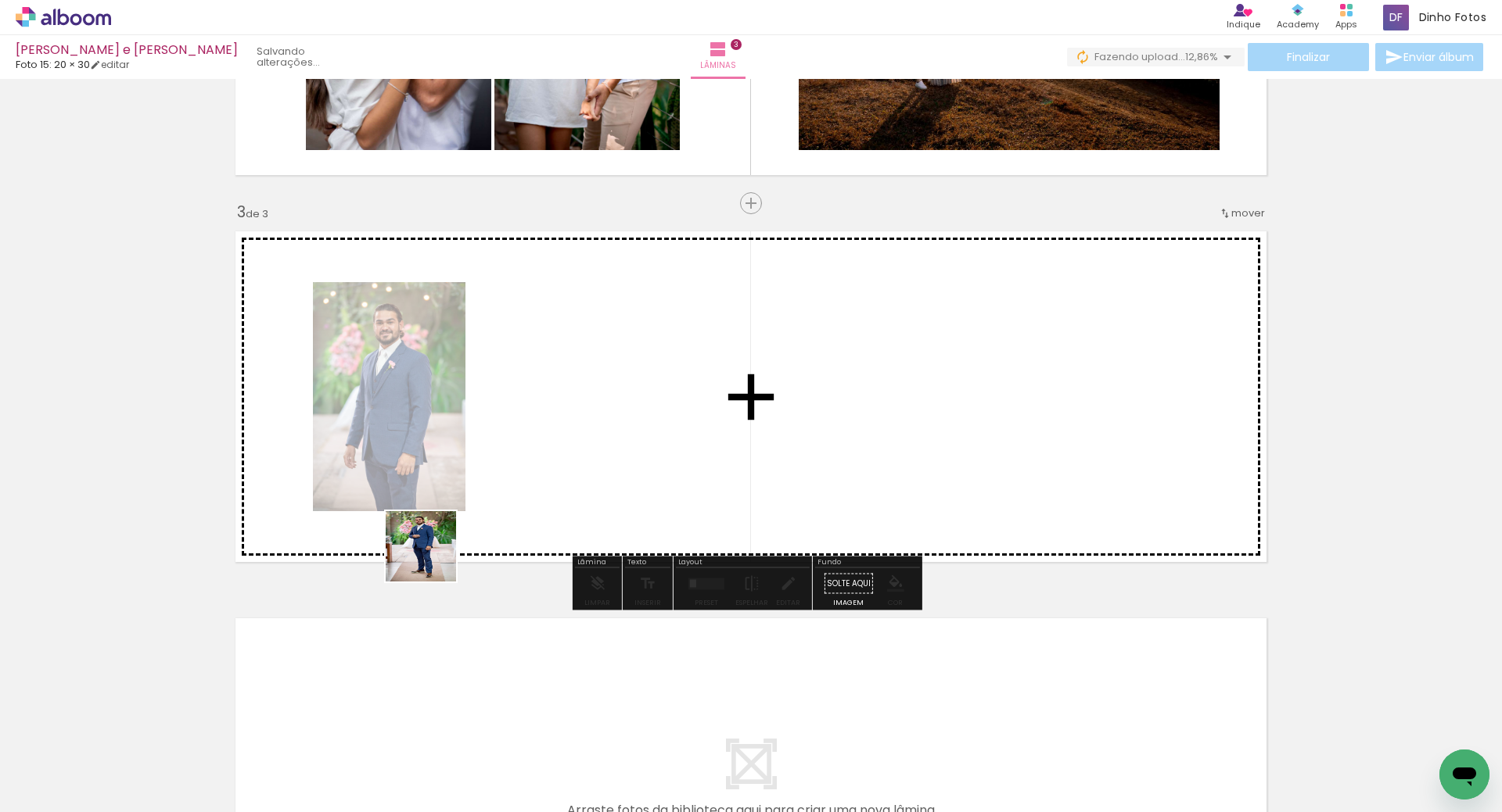
drag, startPoint x: 266, startPoint y: 764, endPoint x: 533, endPoint y: 472, distance: 395.7
click at [533, 472] on quentale-workspace at bounding box center [751, 406] width 1502 height 812
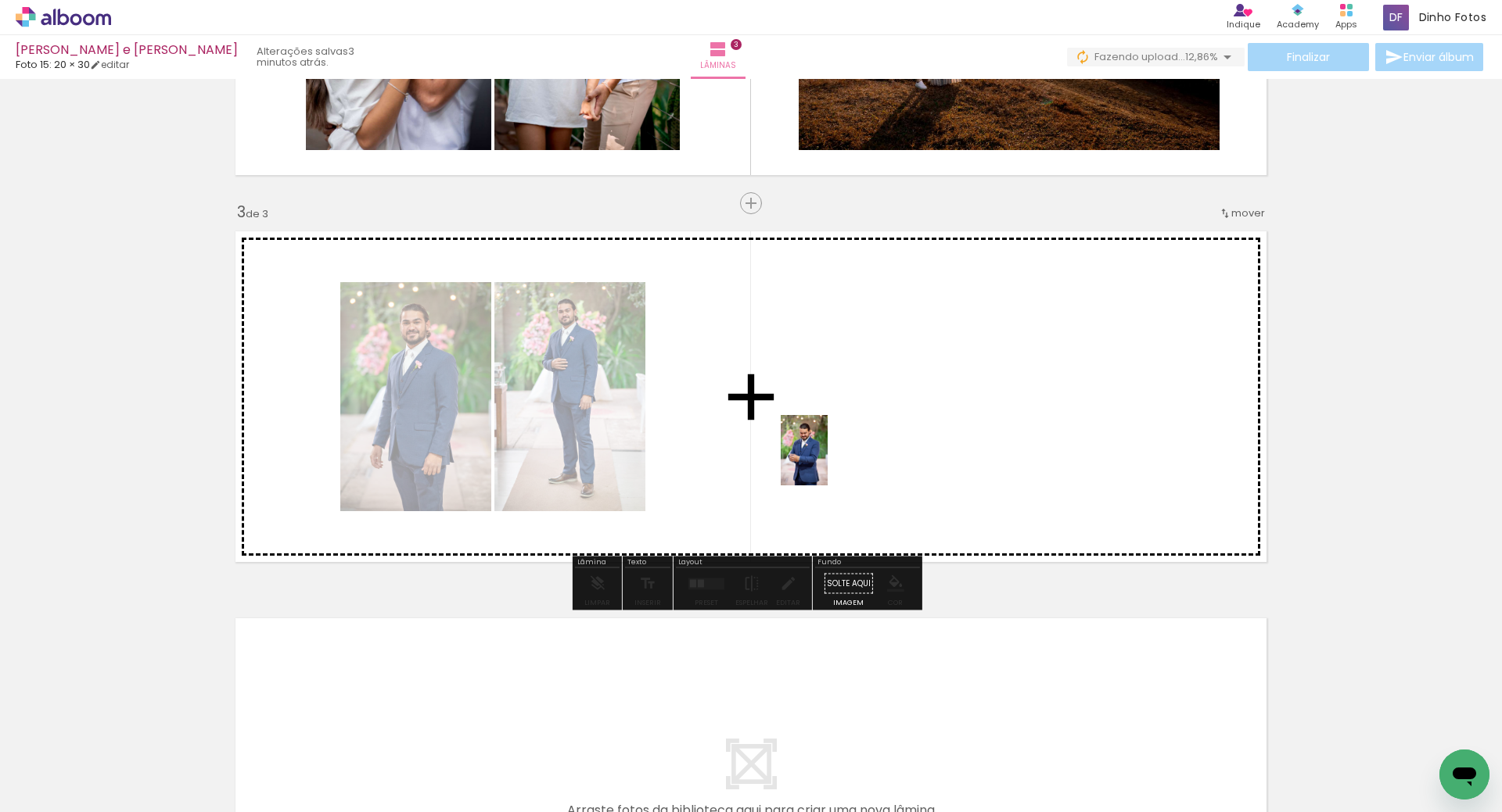
drag, startPoint x: 337, startPoint y: 766, endPoint x: 789, endPoint y: 489, distance: 530.1
click at [824, 462] on quentale-workspace at bounding box center [751, 406] width 1502 height 812
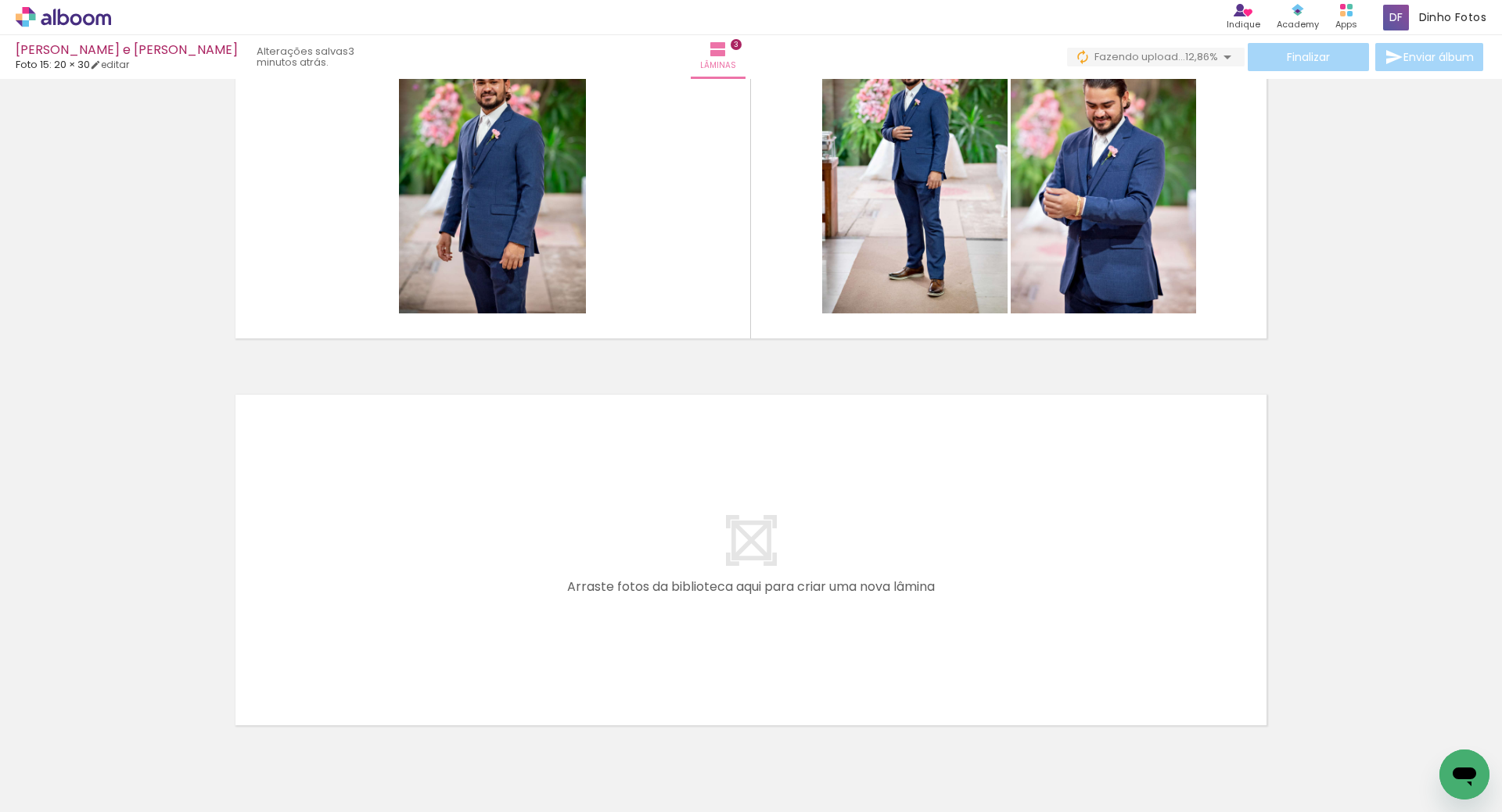
scroll to position [918, 0]
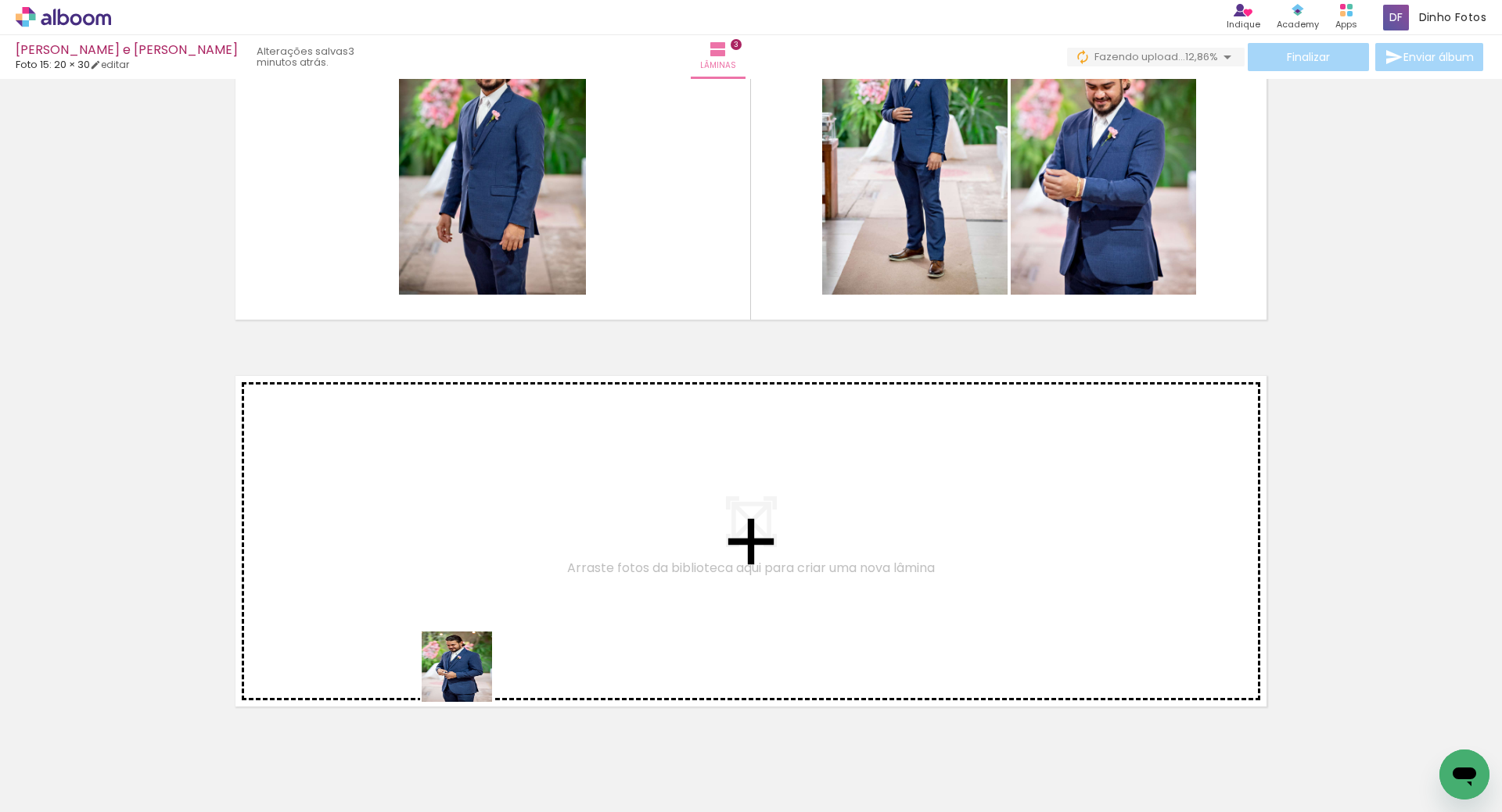
drag, startPoint x: 505, startPoint y: 769, endPoint x: 474, endPoint y: 721, distance: 57.1
click at [427, 605] on quentale-workspace at bounding box center [751, 406] width 1502 height 812
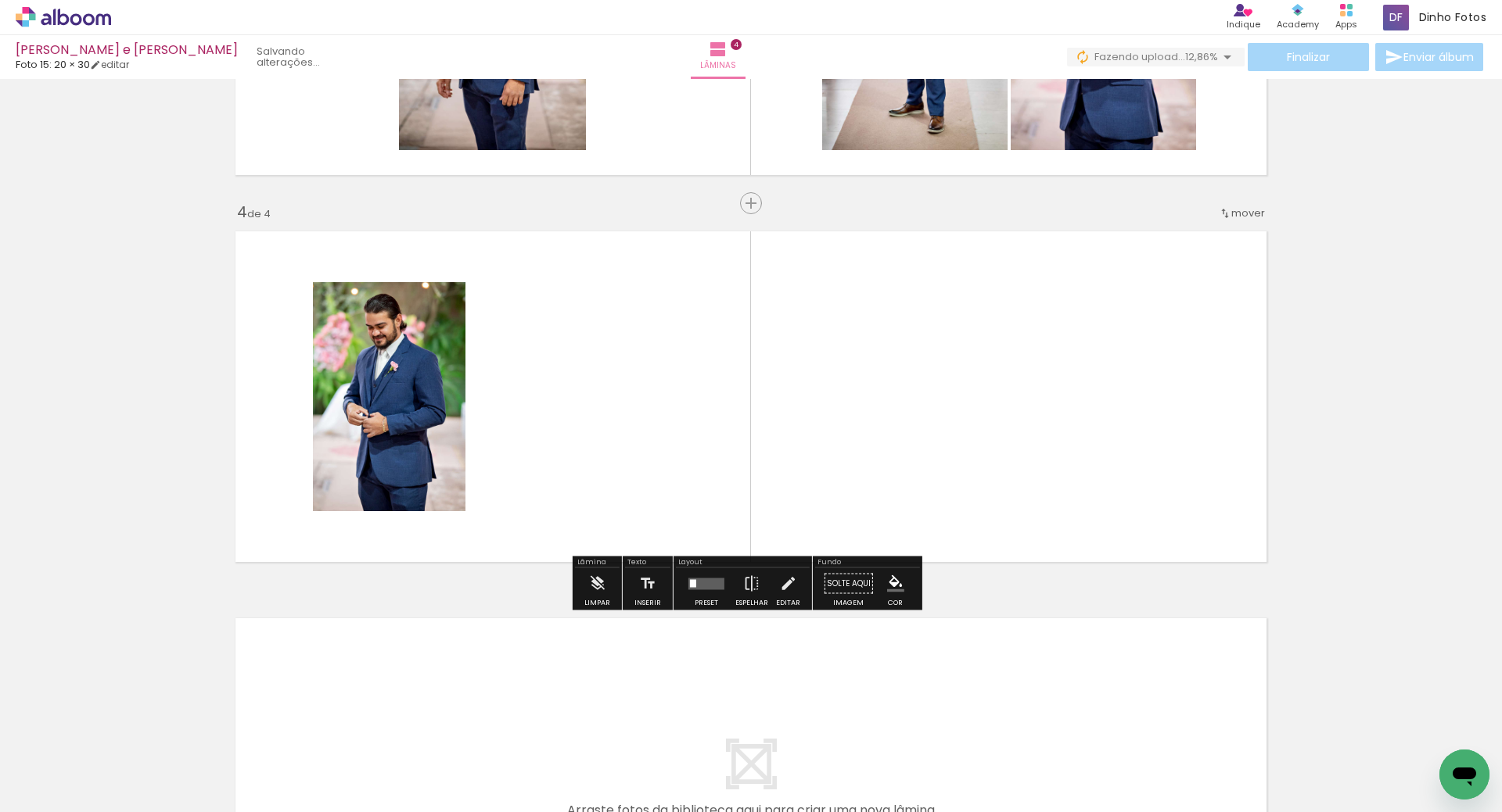
scroll to position [1063, 0]
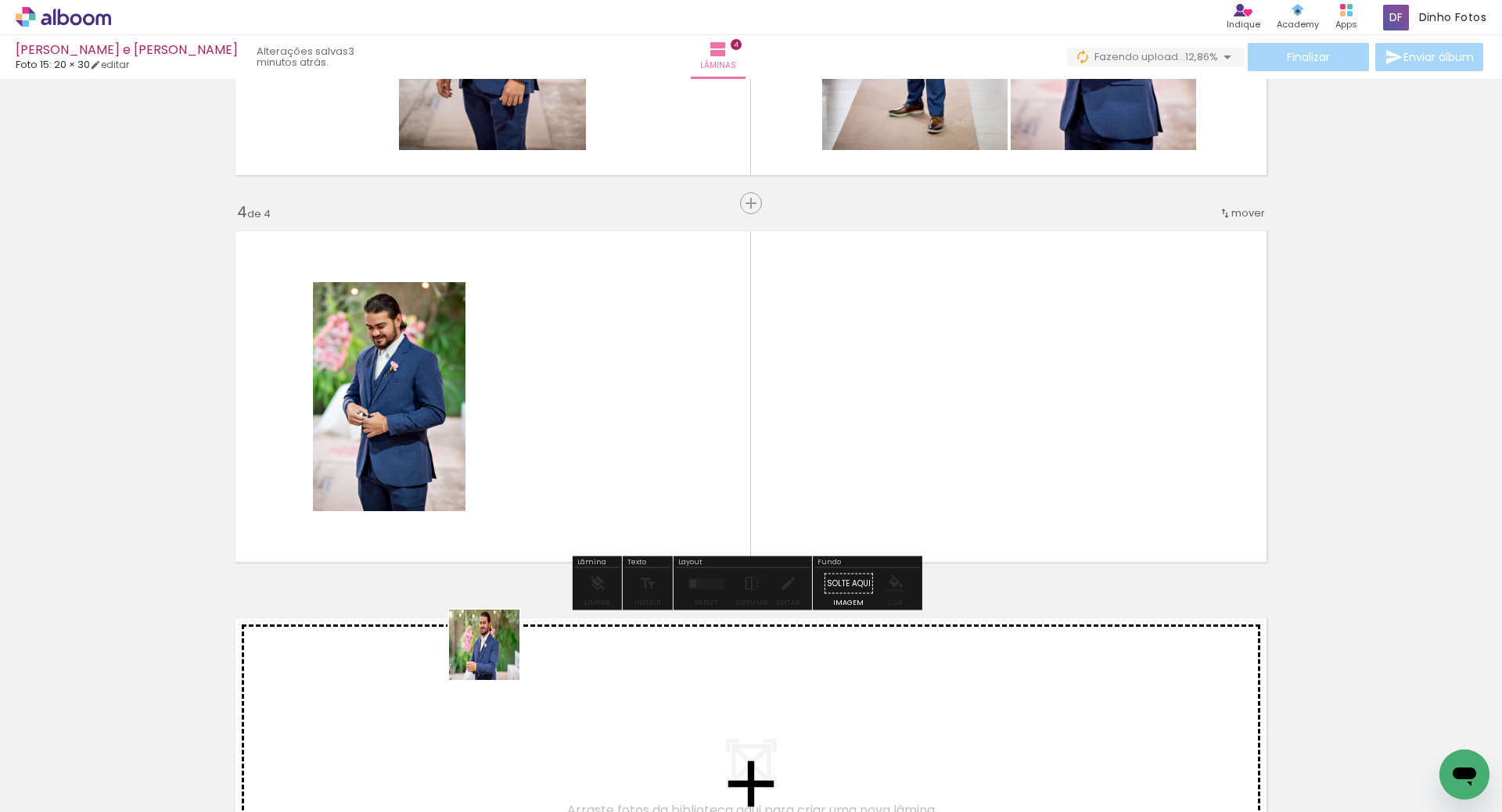
drag, startPoint x: 448, startPoint y: 753, endPoint x: 563, endPoint y: 564, distance: 221.2
click at [540, 508] on quentale-workspace at bounding box center [751, 406] width 1502 height 812
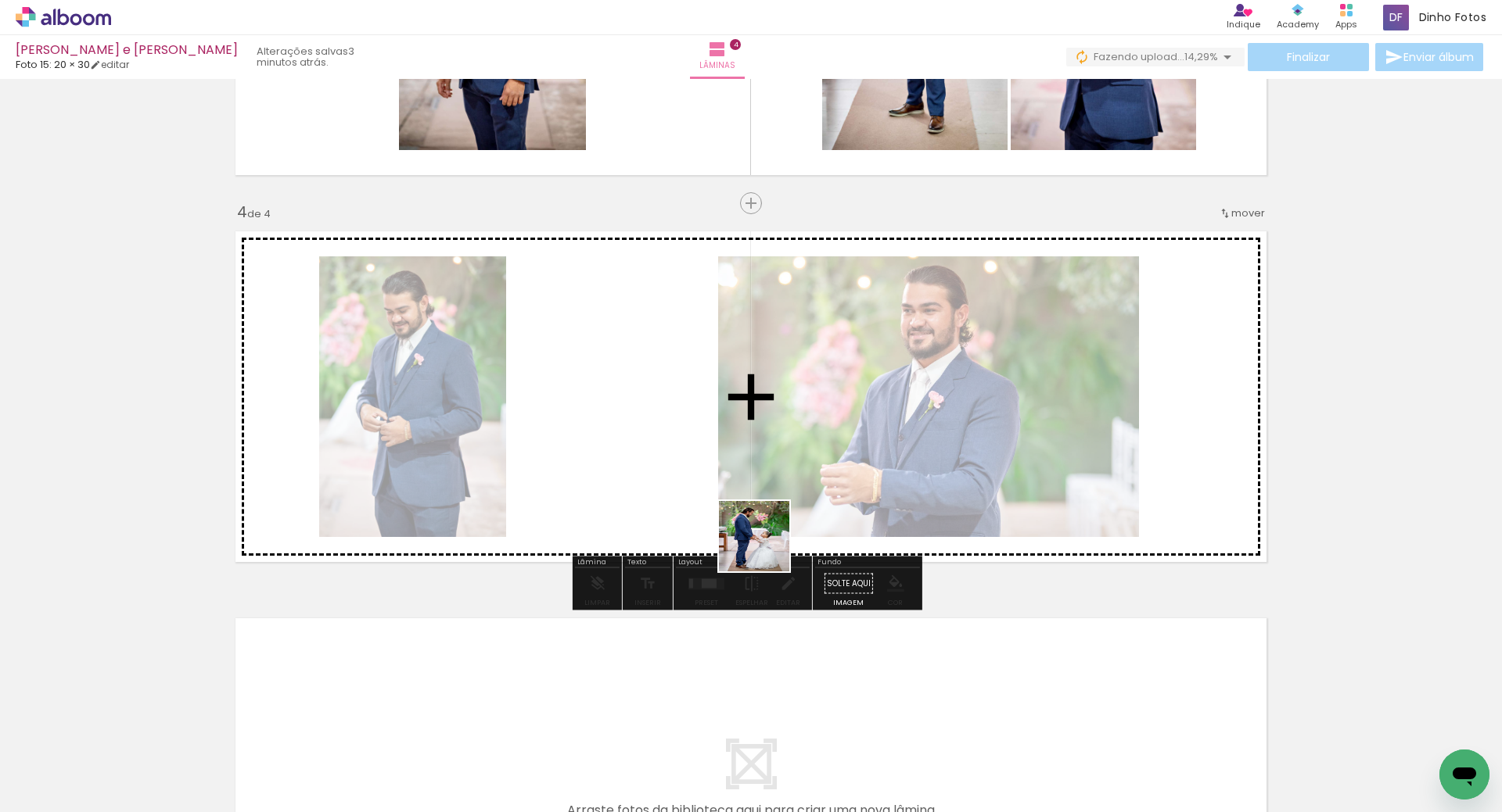
drag, startPoint x: 660, startPoint y: 699, endPoint x: 771, endPoint y: 511, distance: 218.3
click at [782, 503] on quentale-workspace at bounding box center [751, 406] width 1502 height 812
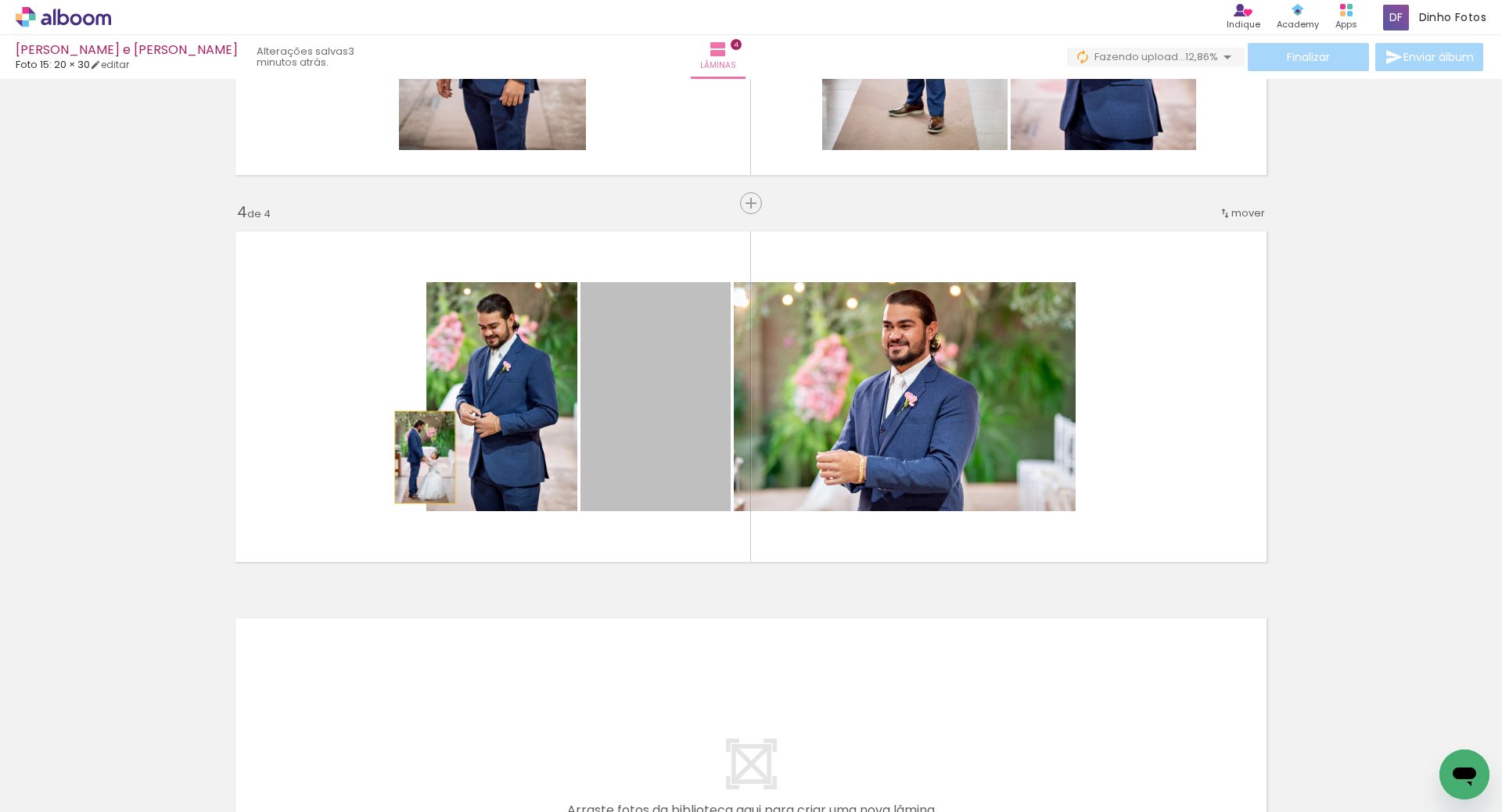
drag, startPoint x: 640, startPoint y: 447, endPoint x: 440, endPoint y: 462, distance: 200.6
click at [417, 460] on quentale-layouter at bounding box center [751, 397] width 1048 height 348
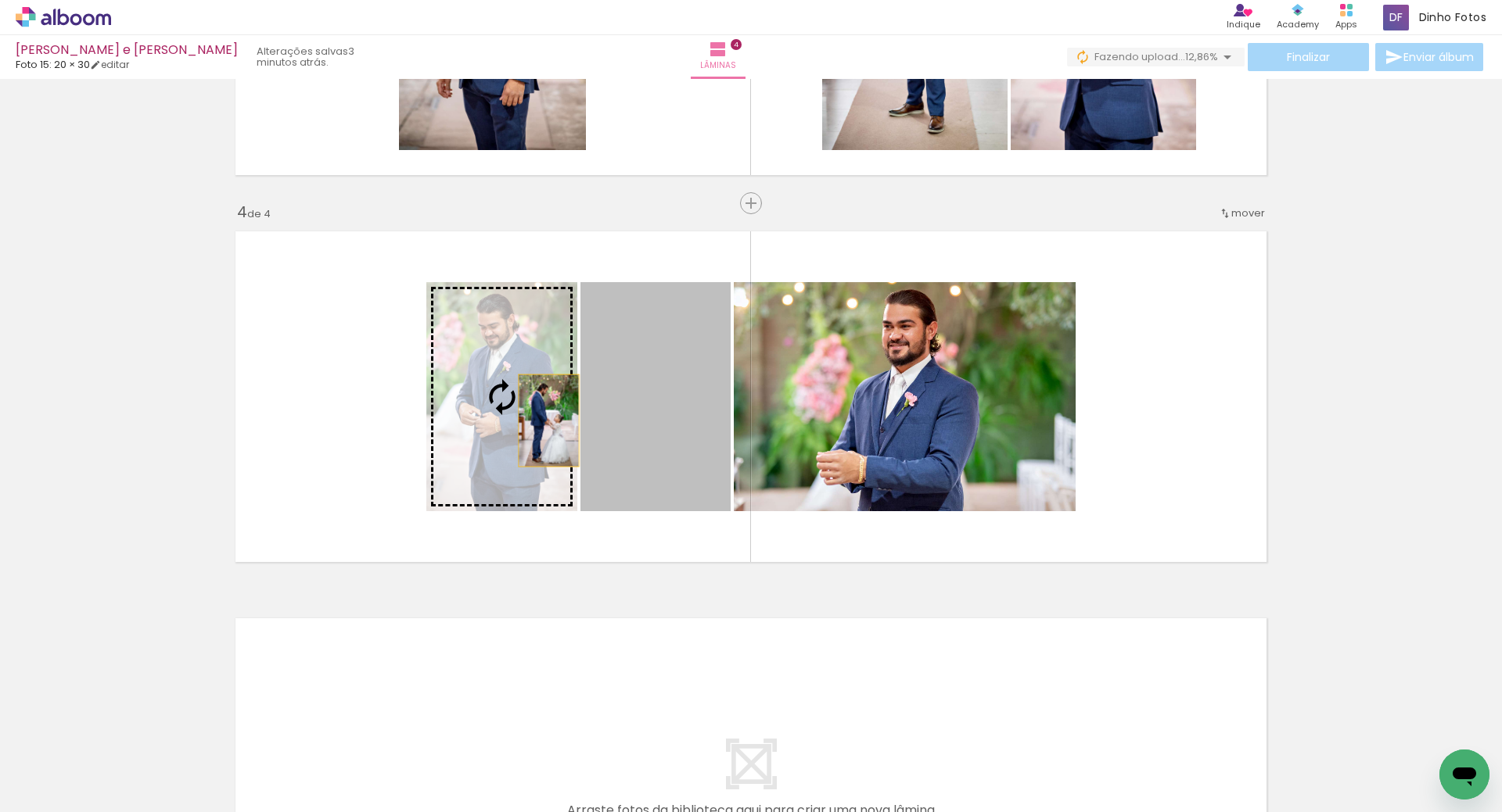
drag, startPoint x: 682, startPoint y: 410, endPoint x: 550, endPoint y: 428, distance: 133.2
click at [0, 0] on slot at bounding box center [0, 0] width 0 height 0
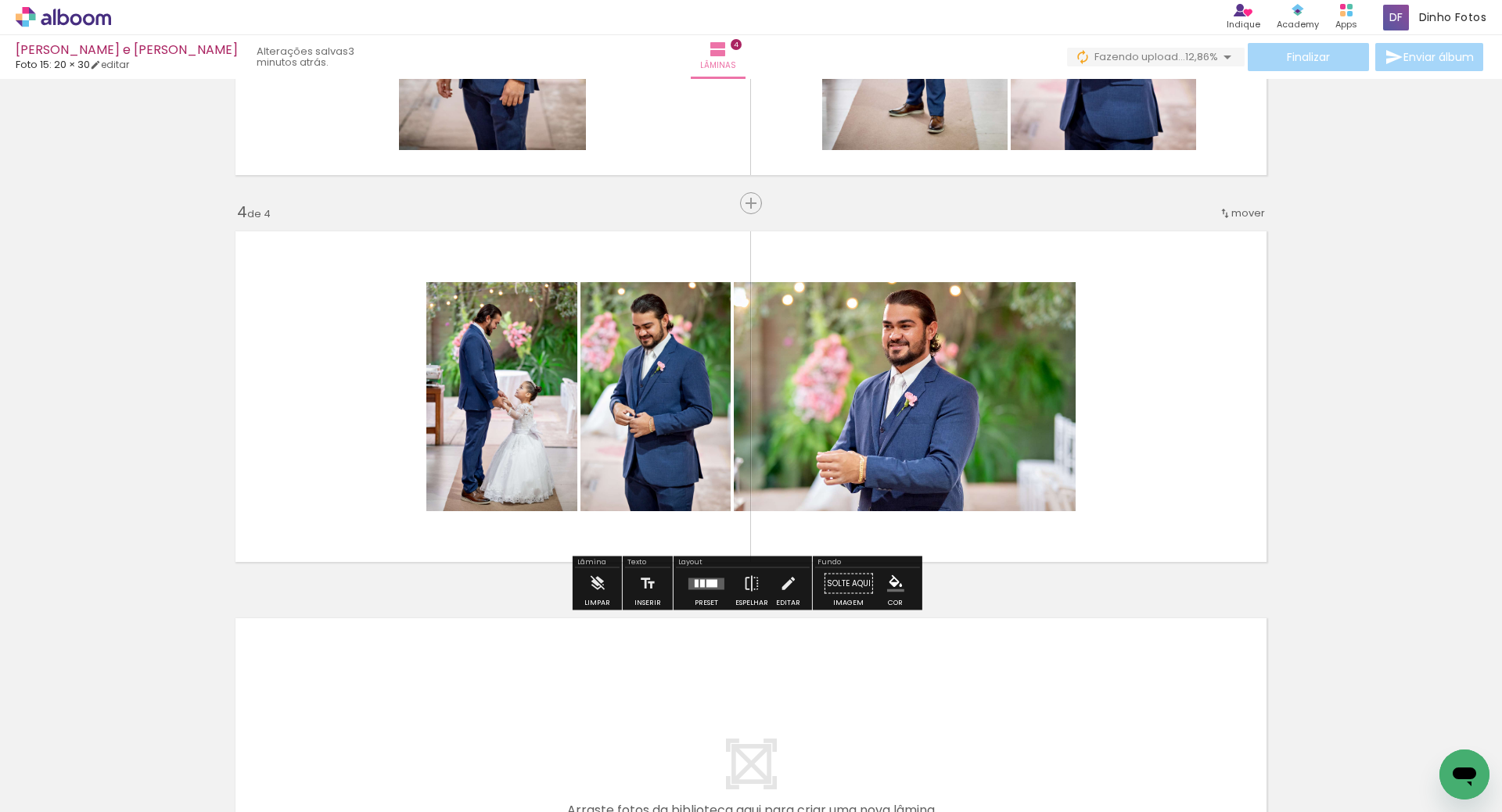
click at [702, 586] on quentale-layouter at bounding box center [706, 583] width 36 height 11
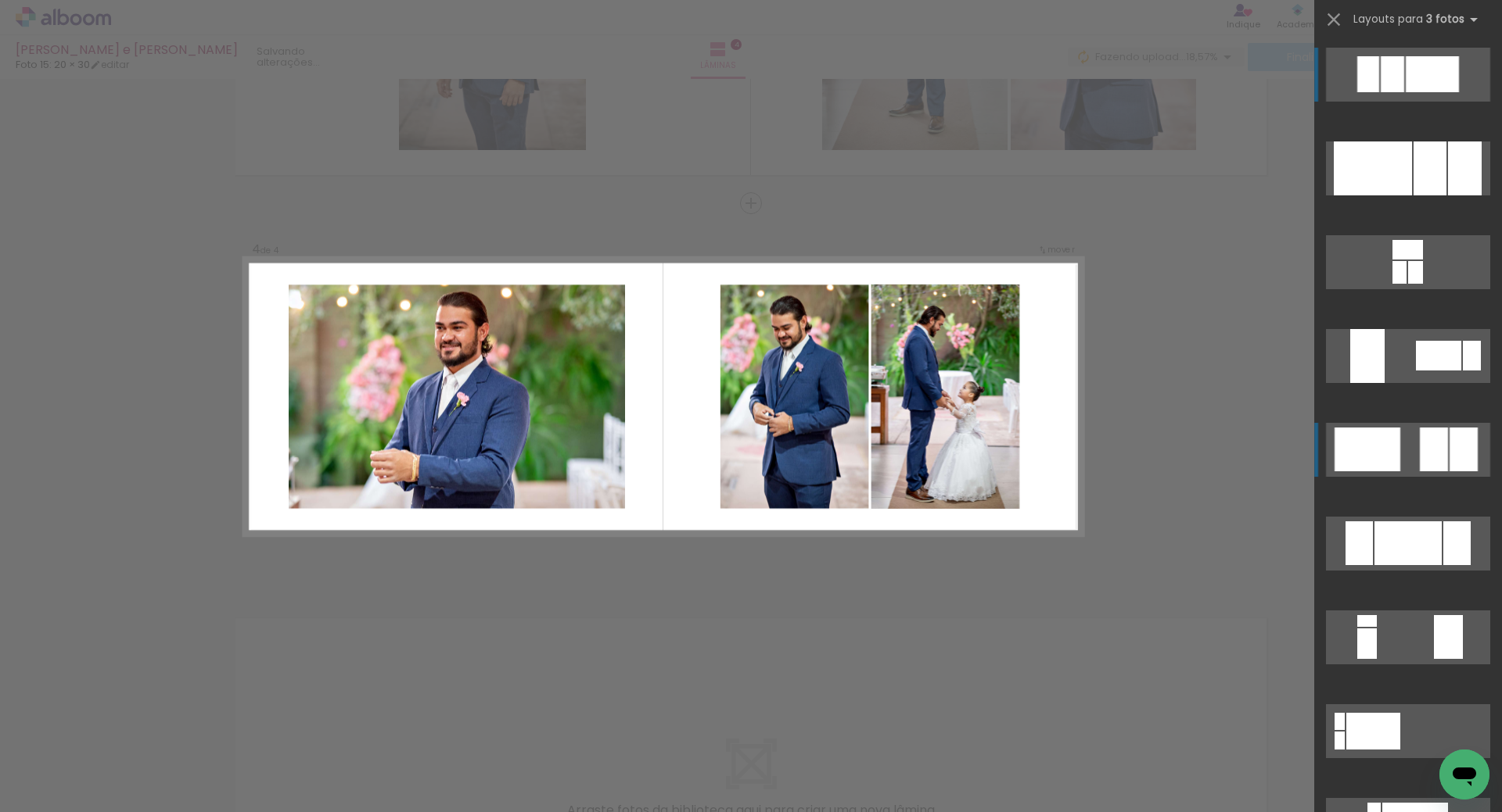
click at [1428, 447] on div at bounding box center [1433, 450] width 28 height 44
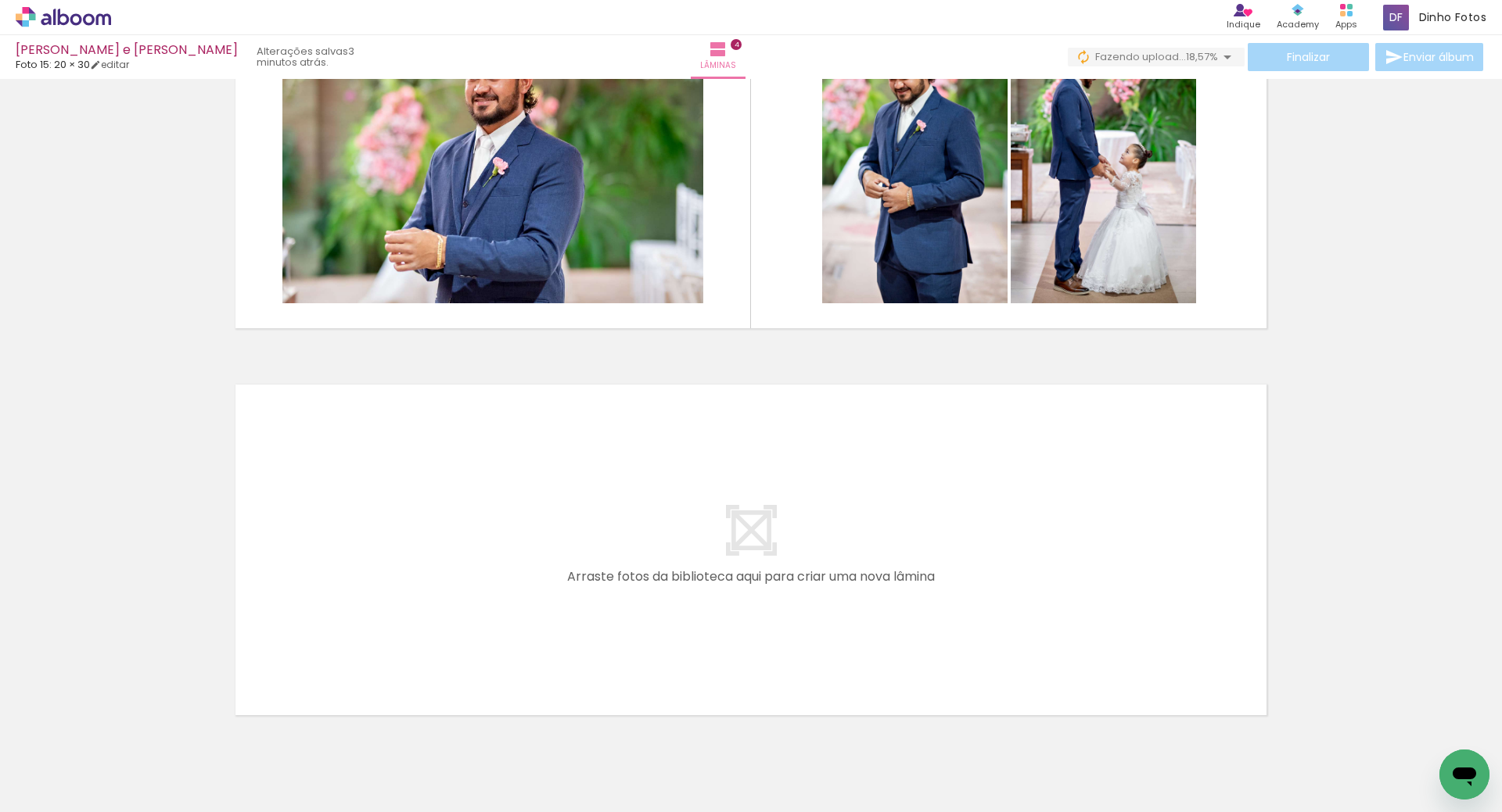
scroll to position [1360, 0]
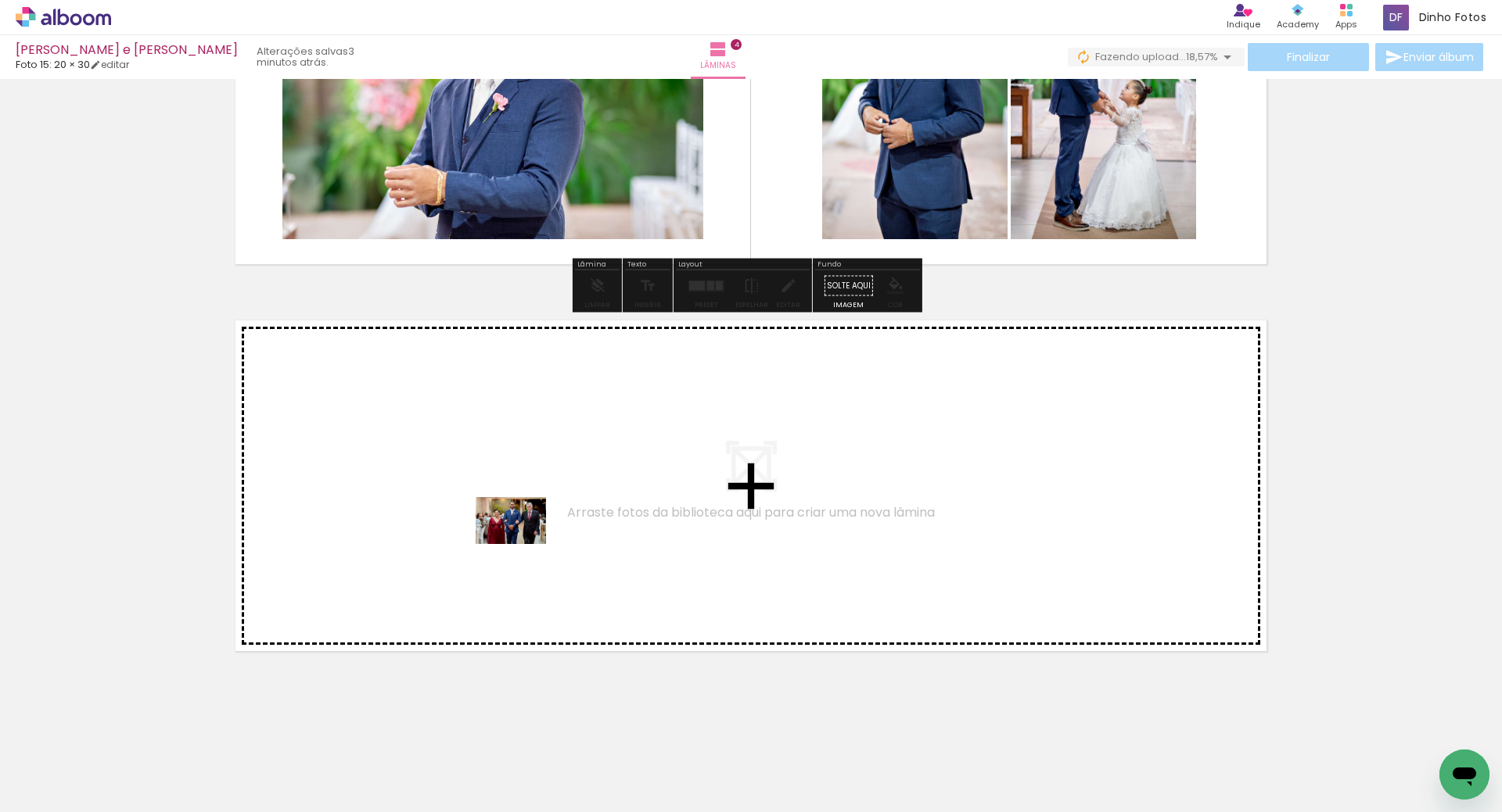
drag, startPoint x: 682, startPoint y: 751, endPoint x: 524, endPoint y: 547, distance: 258.0
click at [524, 547] on quentale-workspace at bounding box center [751, 406] width 1502 height 812
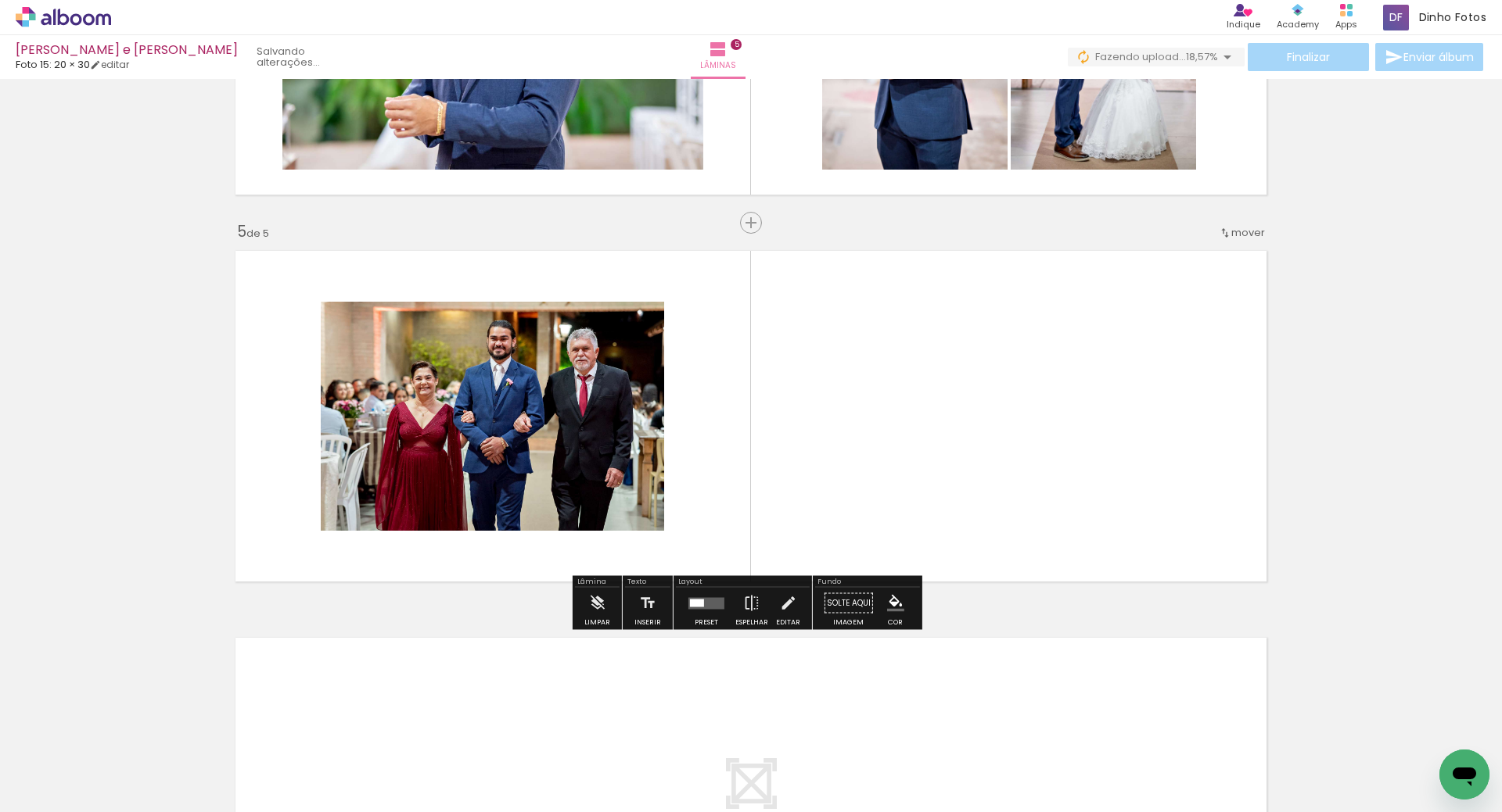
scroll to position [1450, 0]
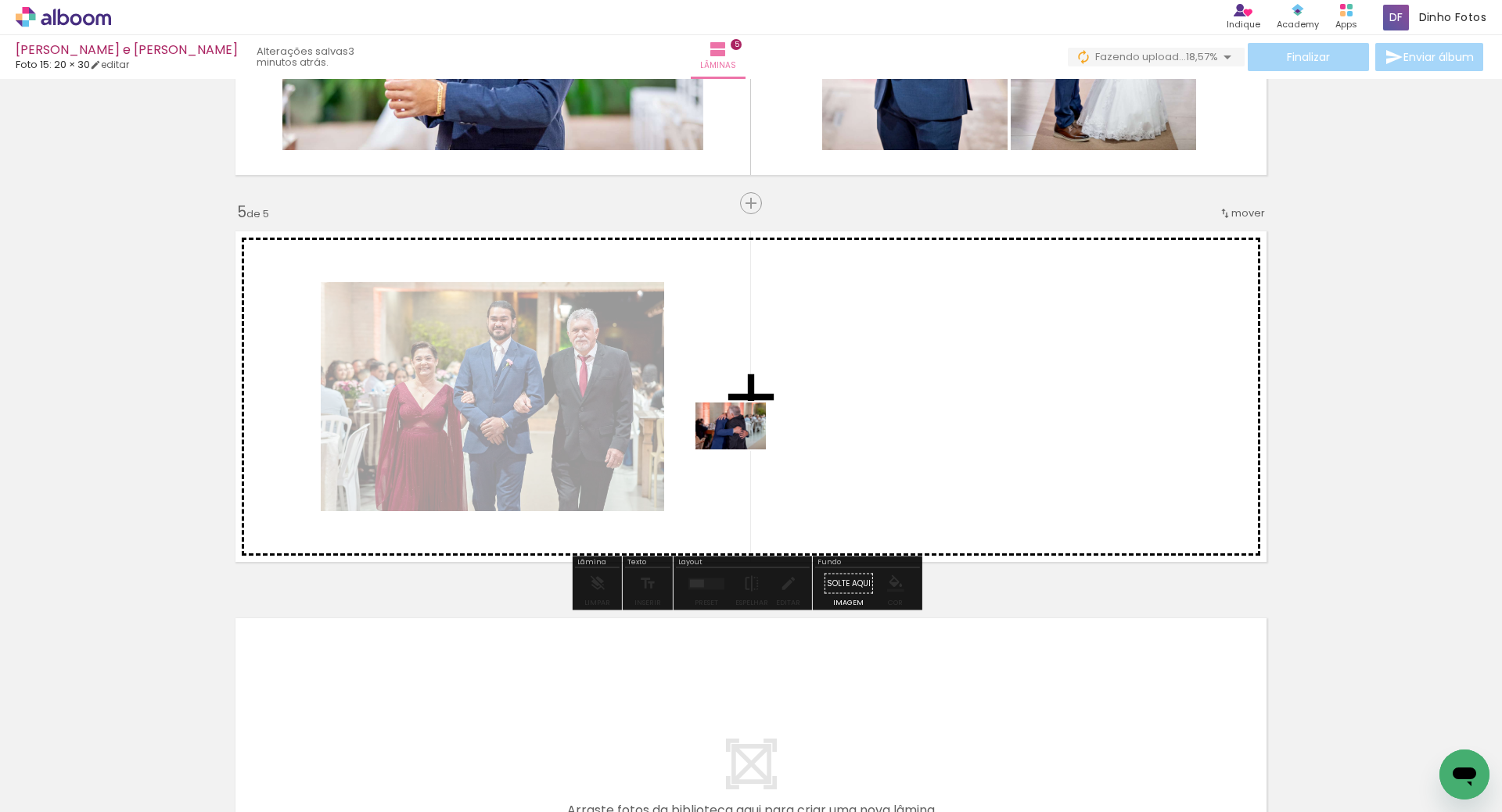
drag, startPoint x: 785, startPoint y: 763, endPoint x: 739, endPoint y: 441, distance: 325.3
click at [739, 441] on quentale-workspace at bounding box center [751, 406] width 1502 height 812
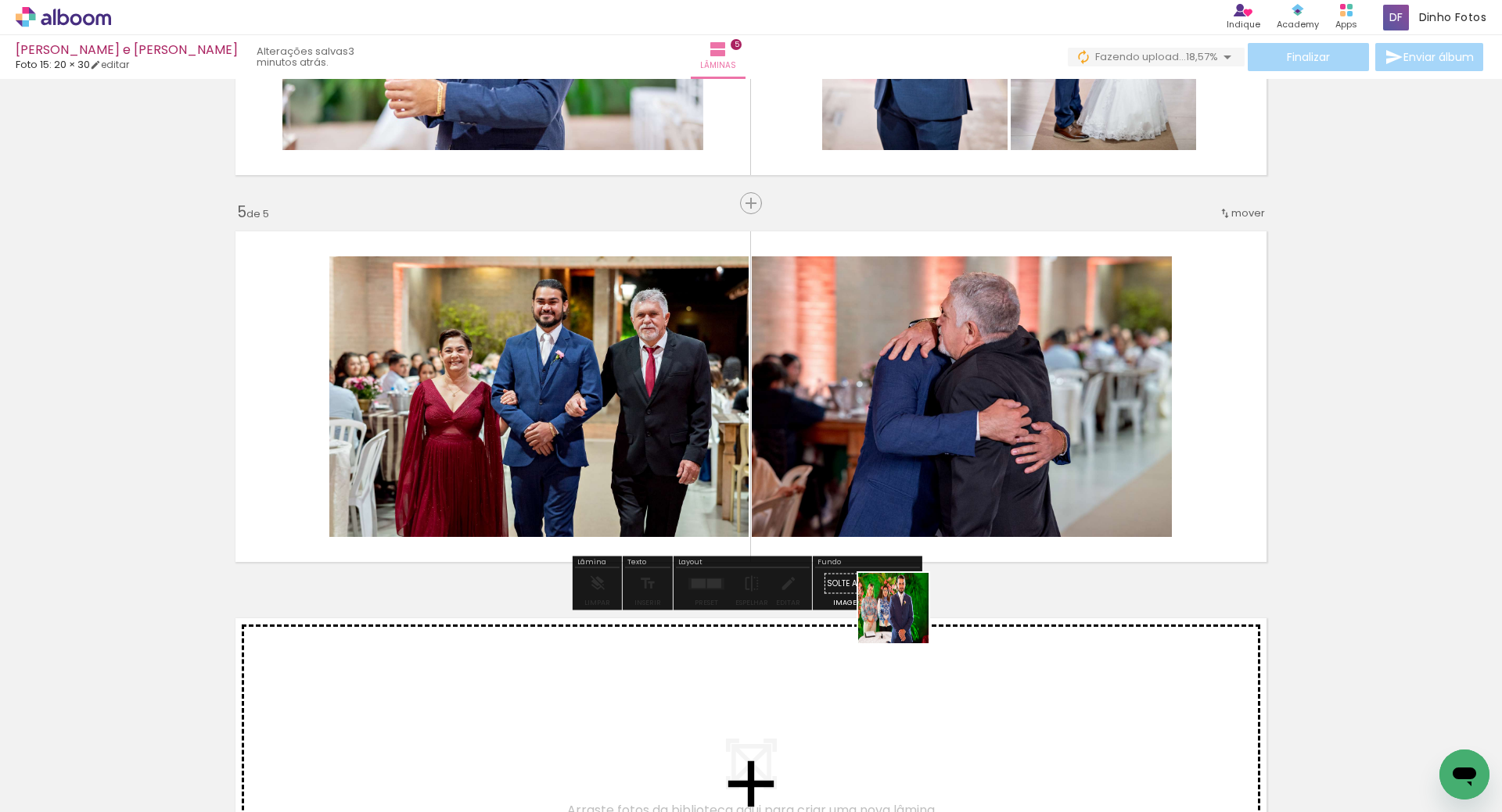
drag, startPoint x: 866, startPoint y: 759, endPoint x: 979, endPoint y: 457, distance: 322.4
click at [949, 443] on quentale-workspace at bounding box center [751, 406] width 1502 height 812
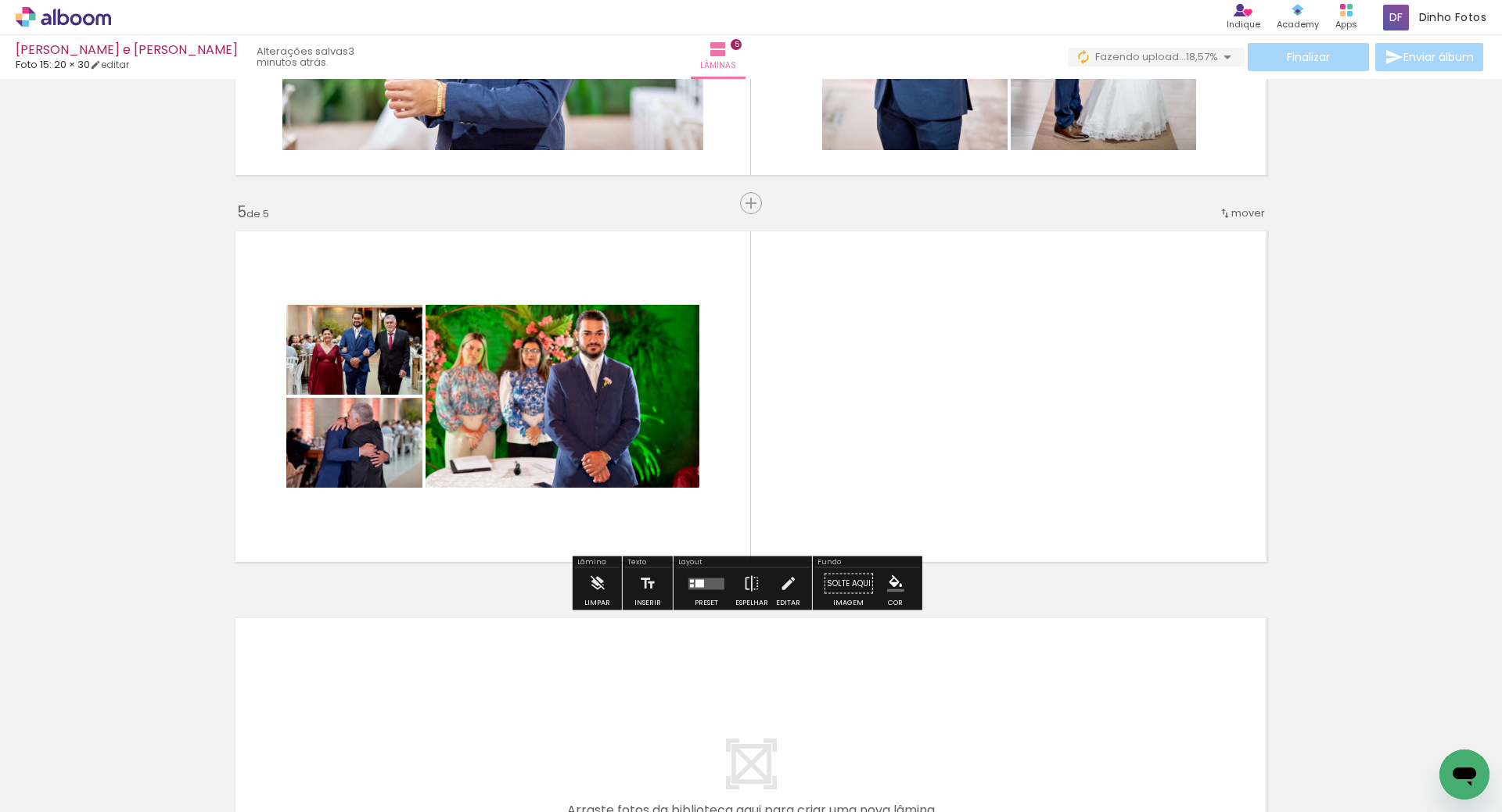
drag, startPoint x: 703, startPoint y: 582, endPoint x: 724, endPoint y: 587, distance: 21.6
click at [700, 582] on quentale-layouter at bounding box center [706, 583] width 36 height 11
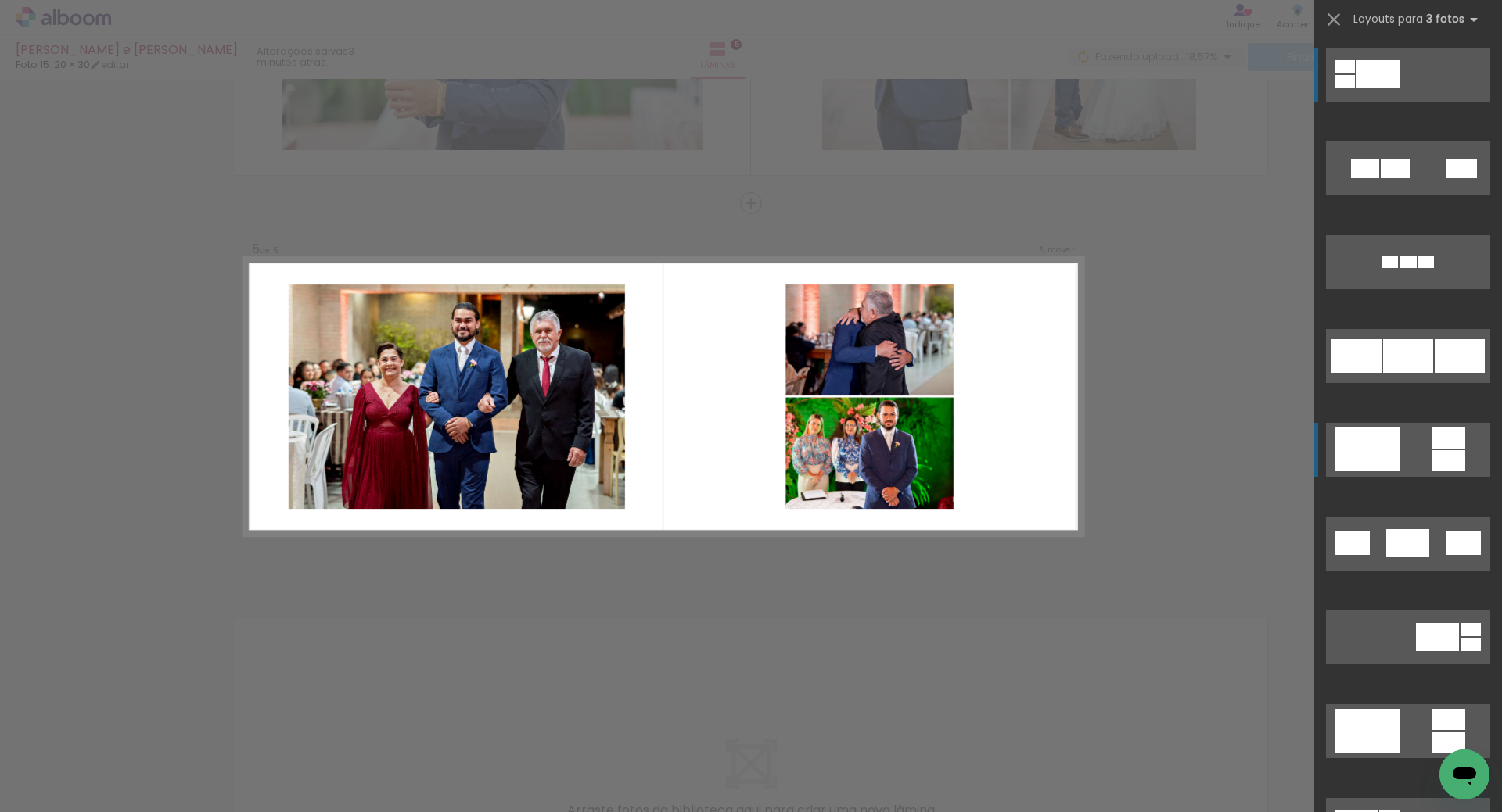
click at [1408, 450] on quentale-layouter at bounding box center [1407, 450] width 164 height 54
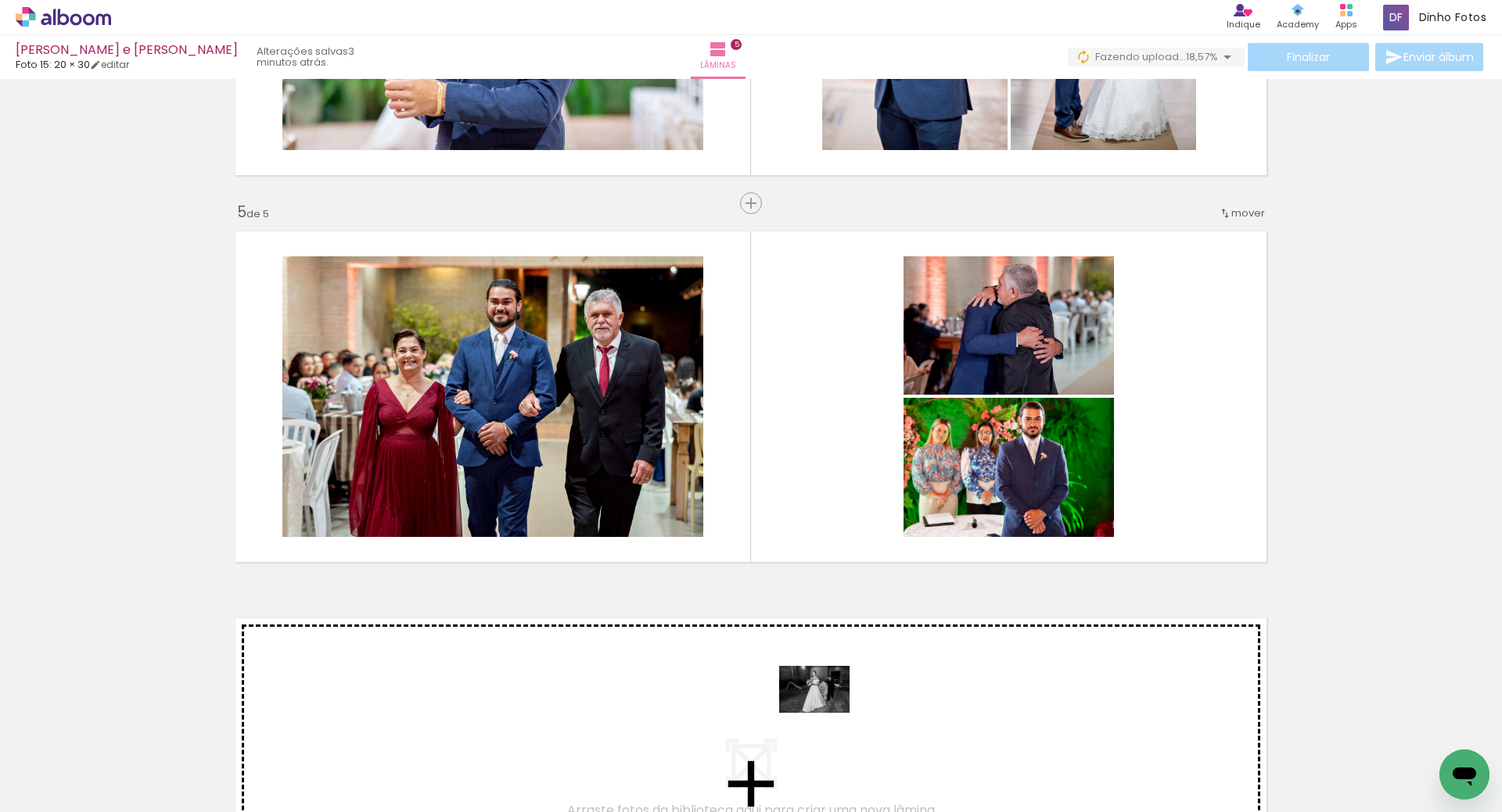
drag, startPoint x: 1053, startPoint y: 769, endPoint x: 826, endPoint y: 713, distance: 233.8
click at [826, 713] on quentale-workspace at bounding box center [751, 406] width 1502 height 812
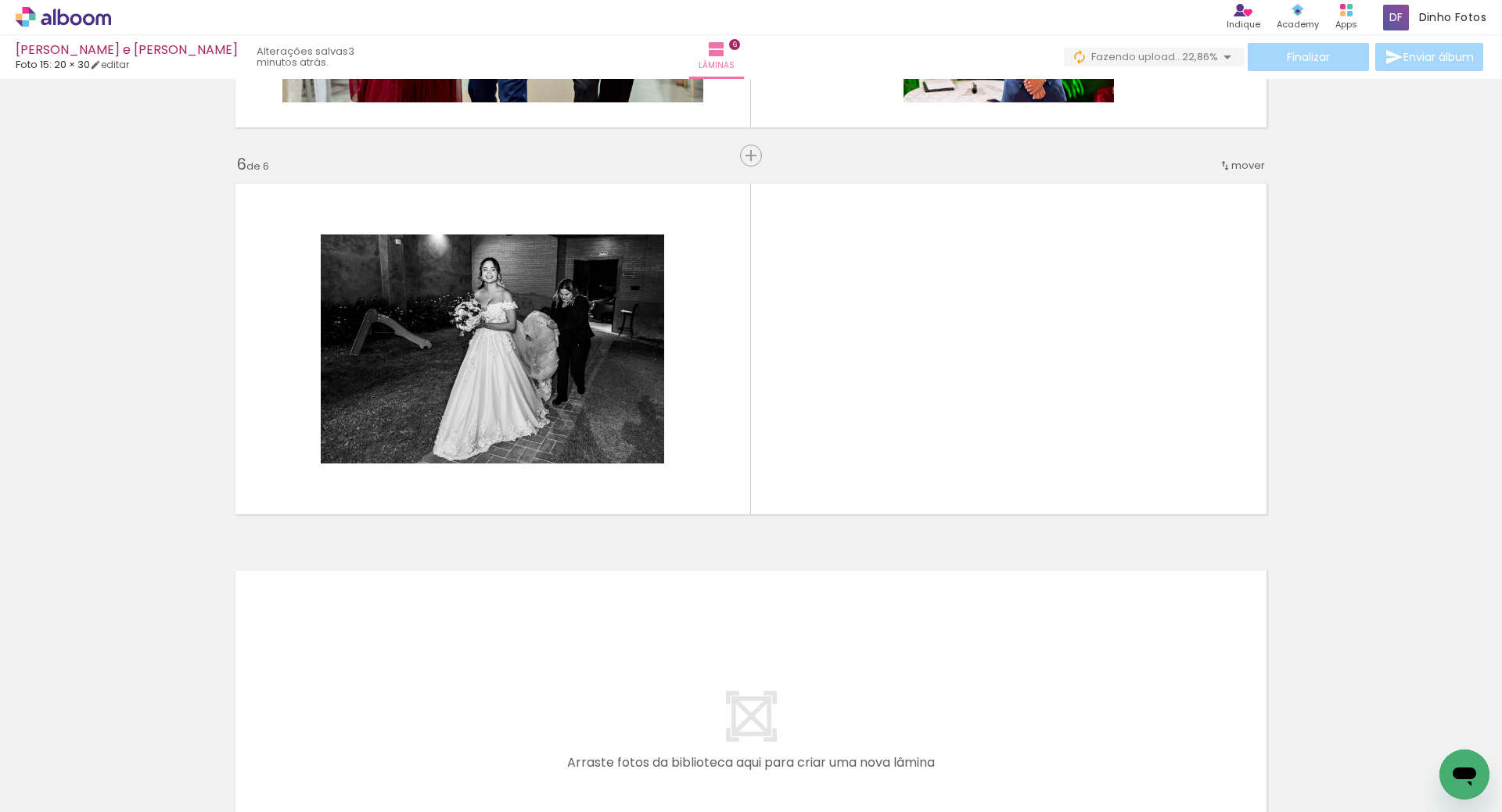
scroll to position [1881, 0]
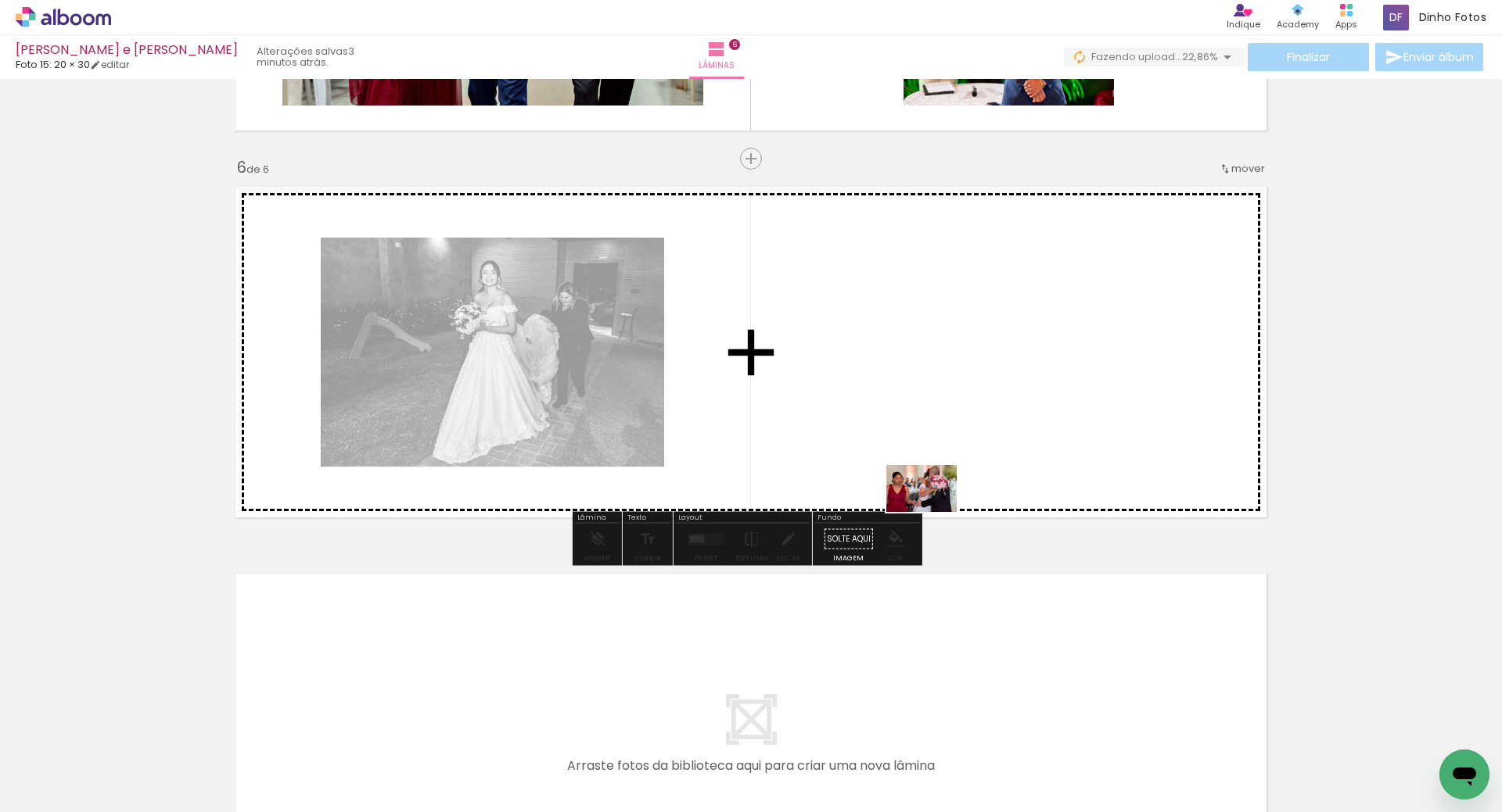
drag, startPoint x: 1132, startPoint y: 744, endPoint x: 904, endPoint y: 459, distance: 365.0
click at [904, 459] on quentale-workspace at bounding box center [751, 406] width 1502 height 812
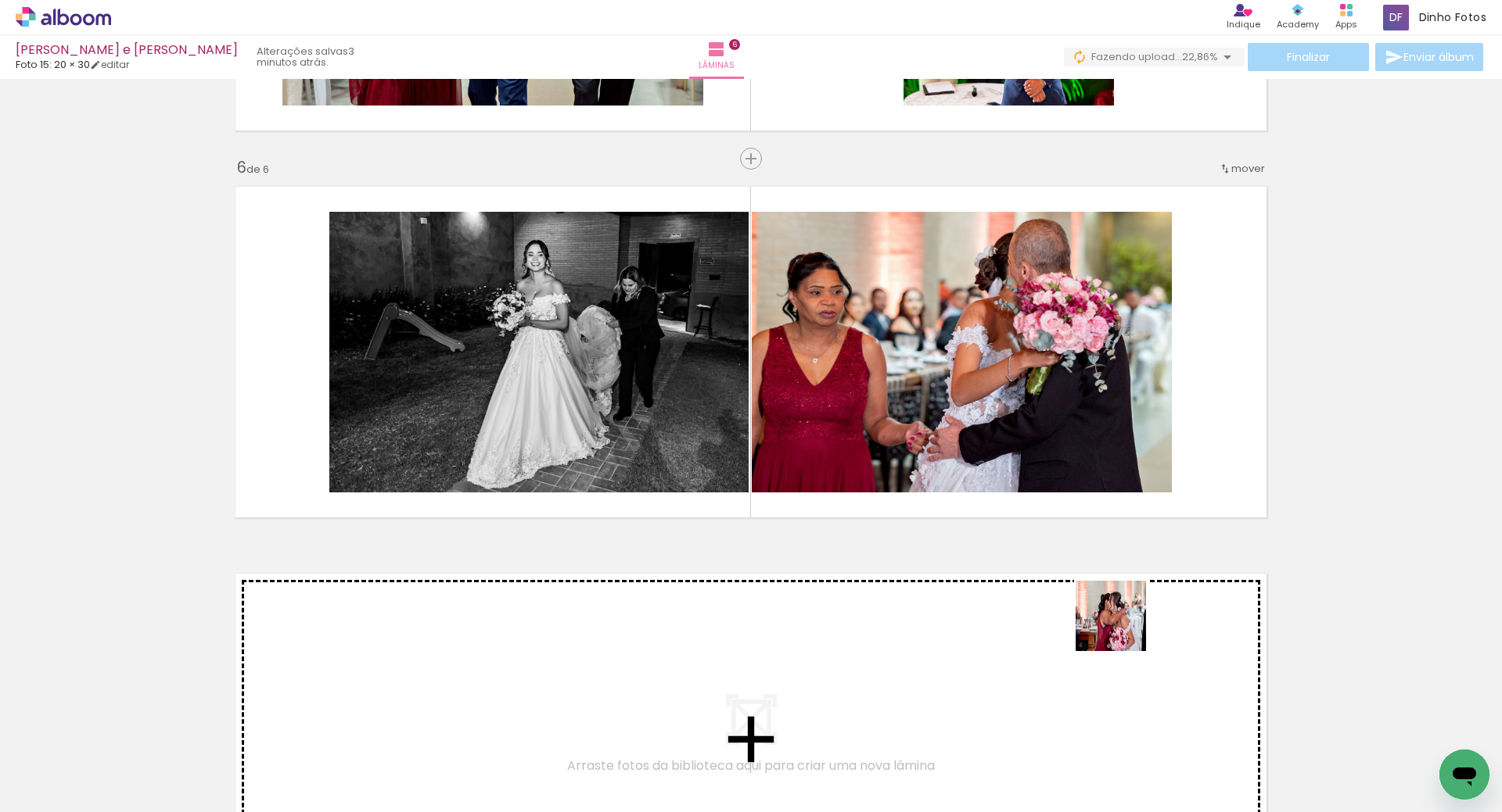
drag, startPoint x: 1222, startPoint y: 763, endPoint x: 1138, endPoint y: 544, distance: 234.6
click at [1029, 514] on quentale-workspace at bounding box center [751, 406] width 1502 height 812
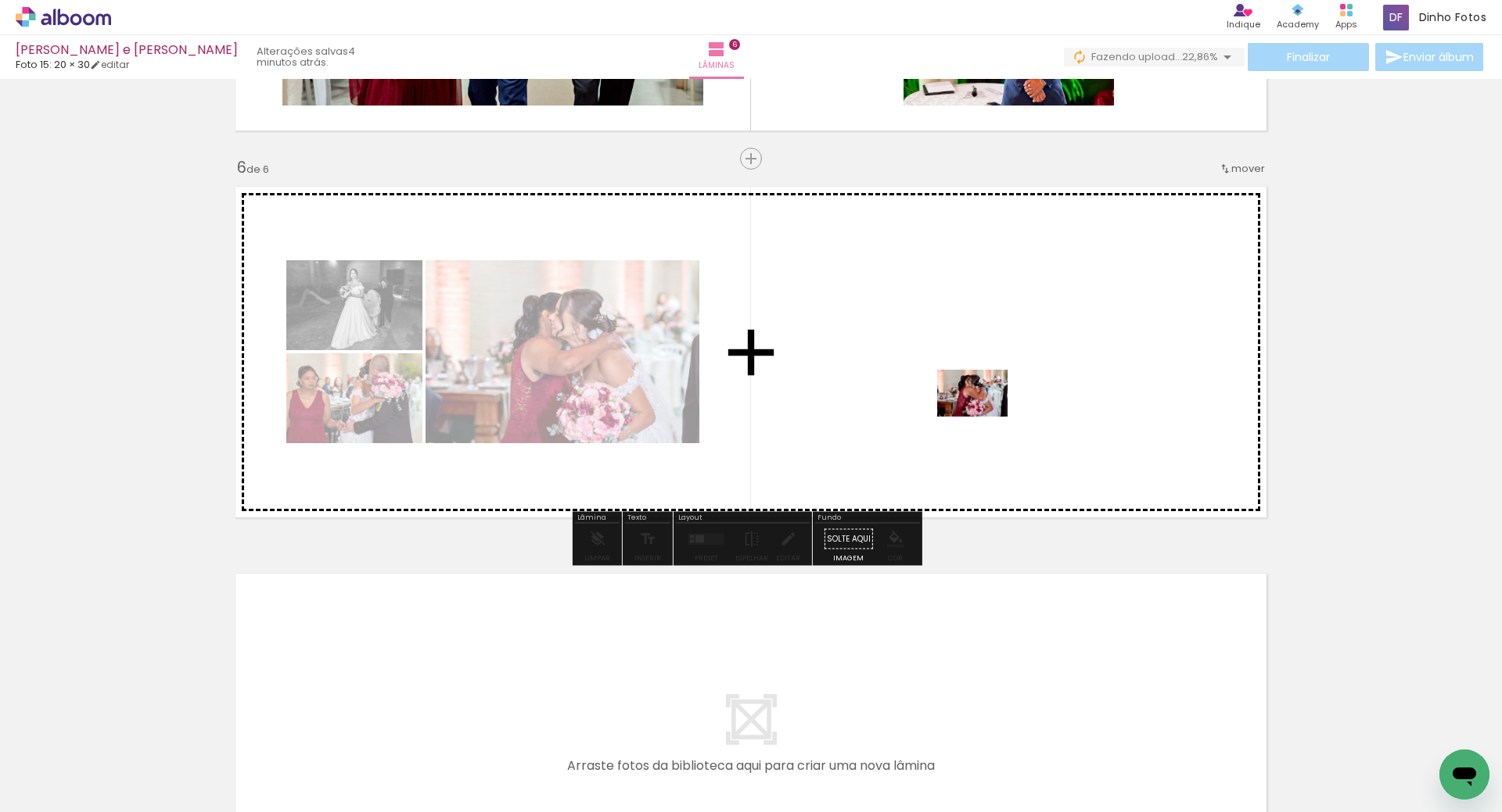
drag, startPoint x: 1276, startPoint y: 750, endPoint x: 940, endPoint y: 390, distance: 492.4
click at [940, 390] on quentale-workspace at bounding box center [751, 406] width 1502 height 812
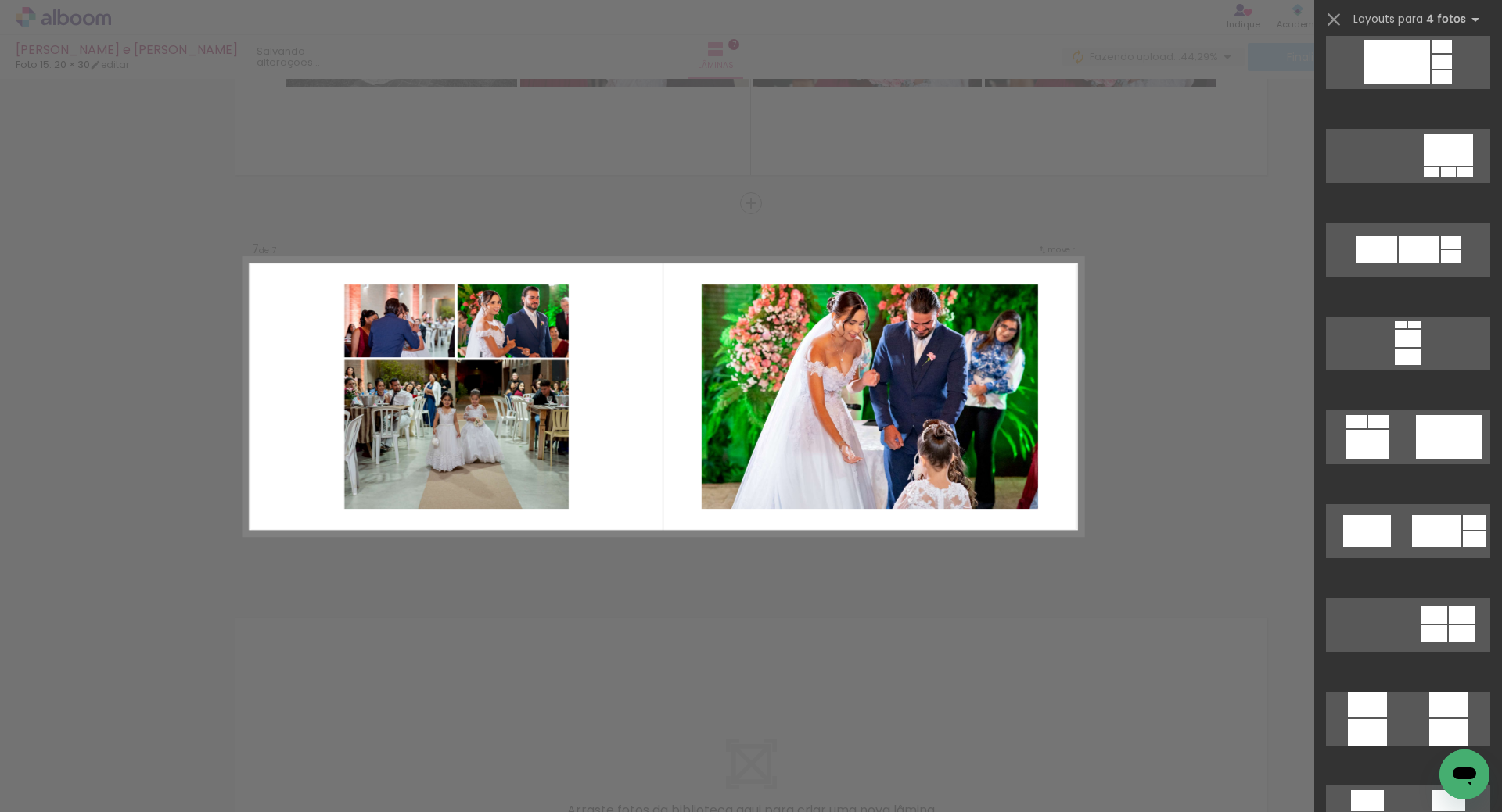
scroll to position [3772, 0]
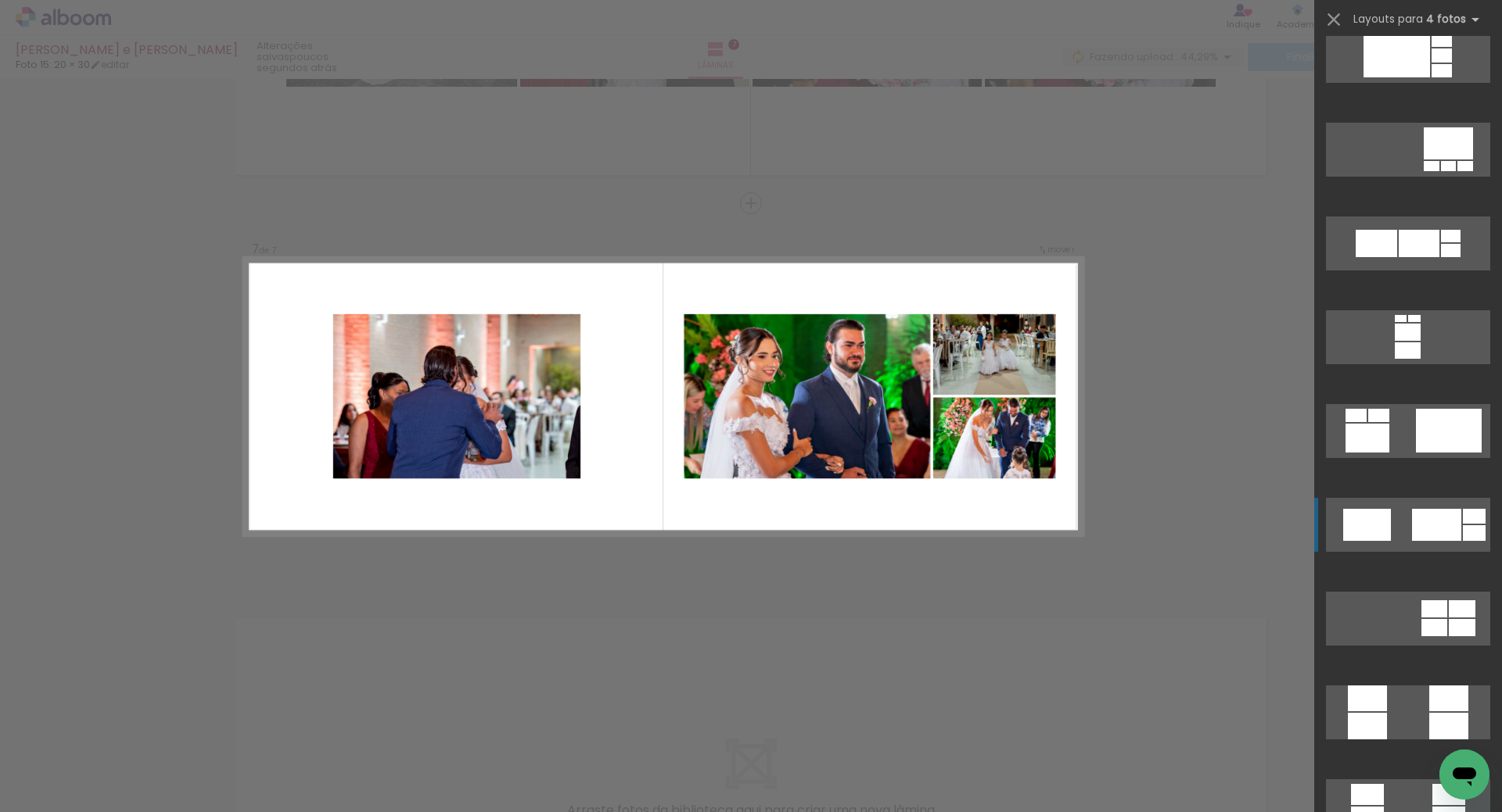
click at [1358, 529] on div at bounding box center [1366, 524] width 47 height 32
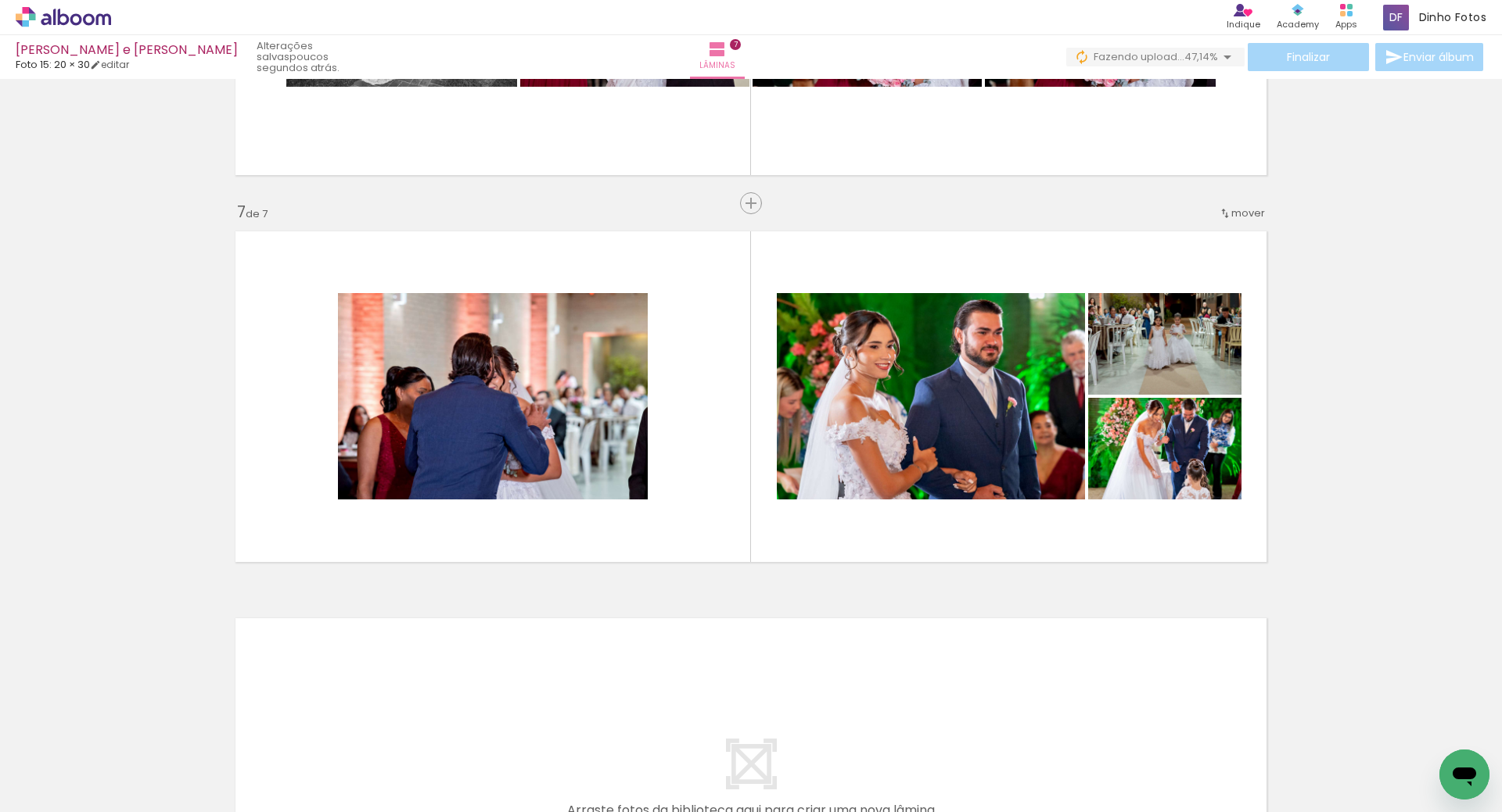
scroll to position [2522, 0]
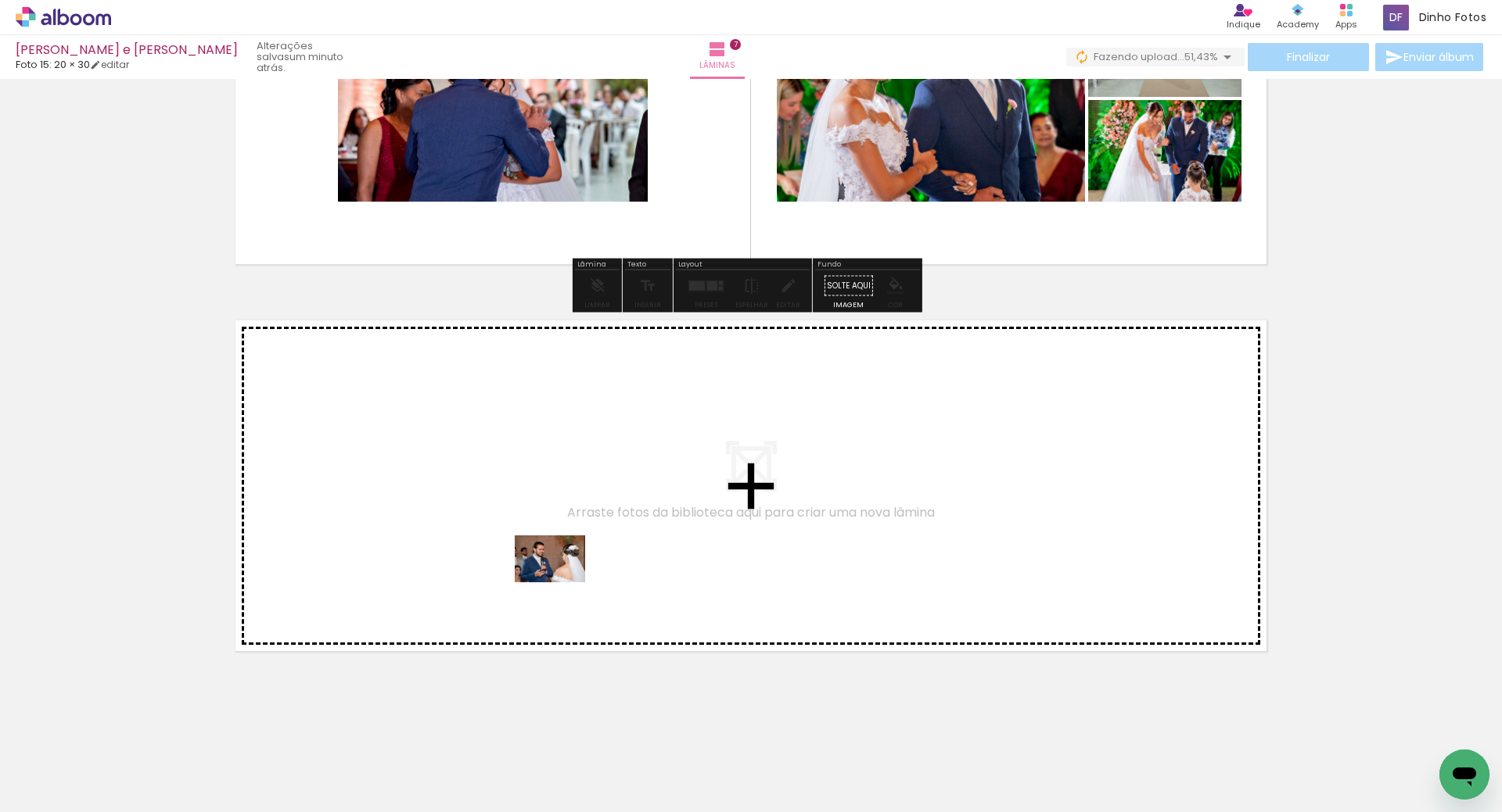
drag, startPoint x: 702, startPoint y: 722, endPoint x: 700, endPoint y: 663, distance: 59.0
click at [561, 582] on quentale-workspace at bounding box center [751, 406] width 1502 height 812
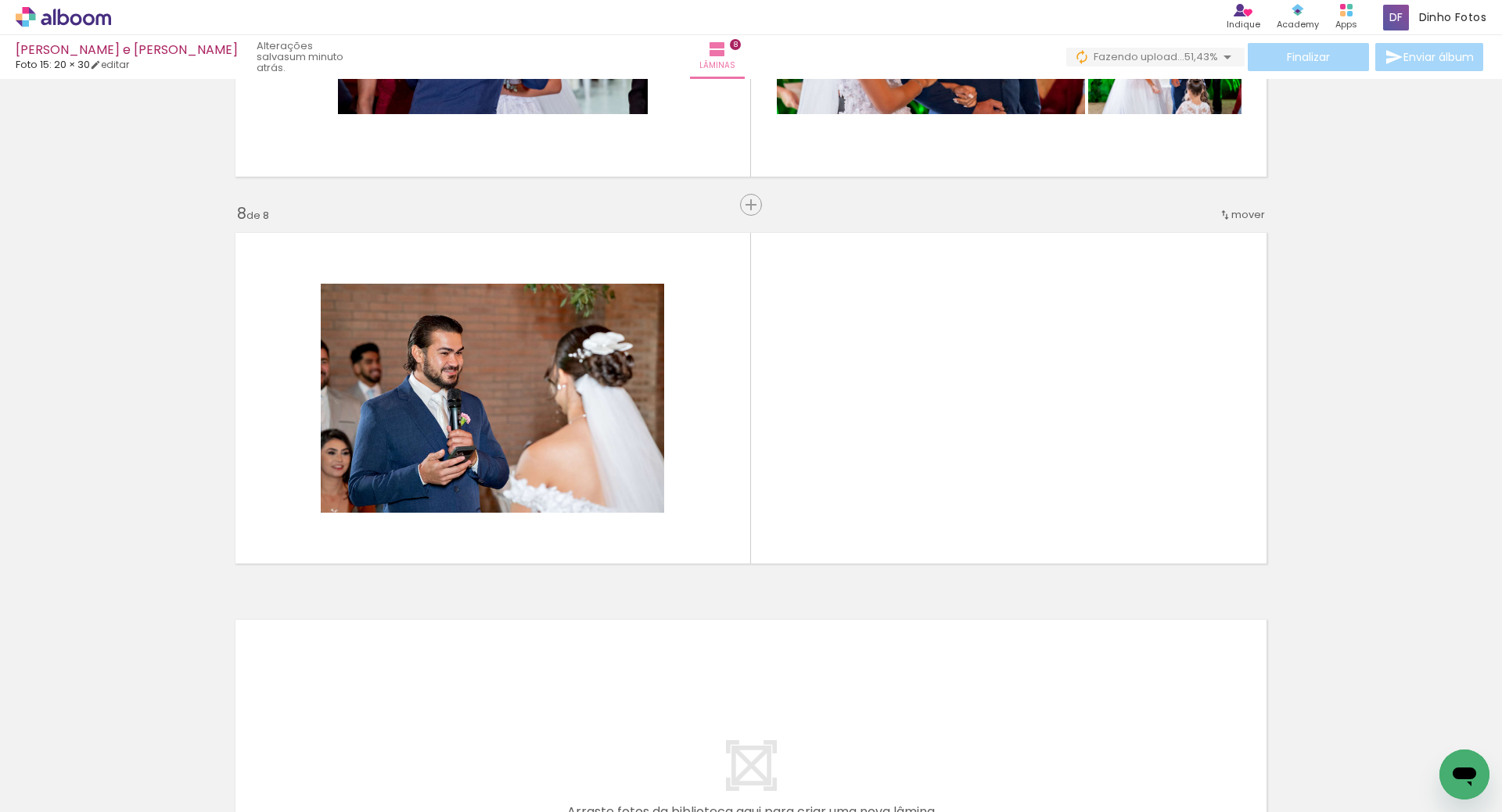
scroll to position [2611, 0]
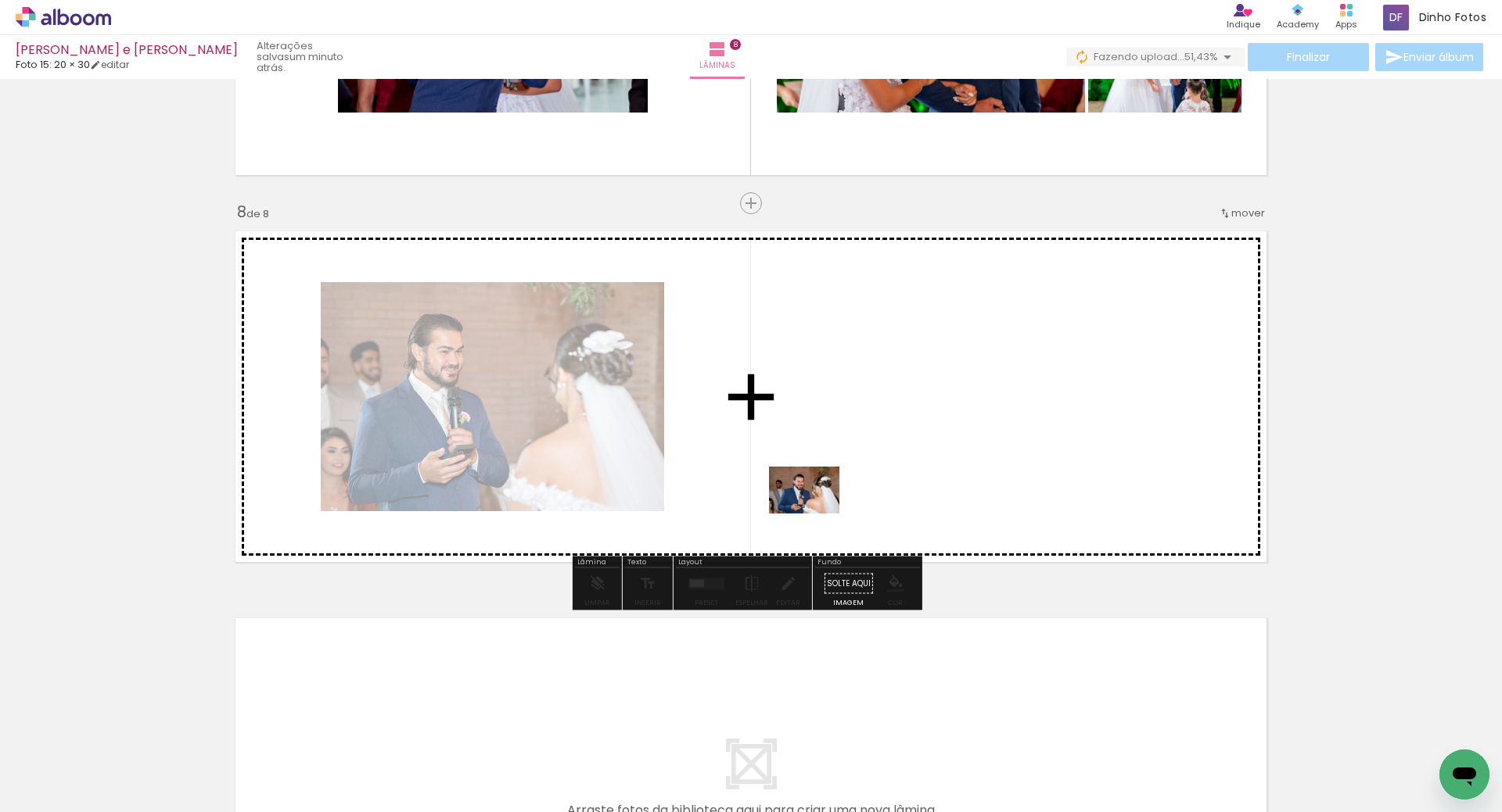
drag, startPoint x: 826, startPoint y: 767, endPoint x: 899, endPoint y: 586, distance: 195.2
click at [811, 491] on quentale-workspace at bounding box center [751, 406] width 1502 height 812
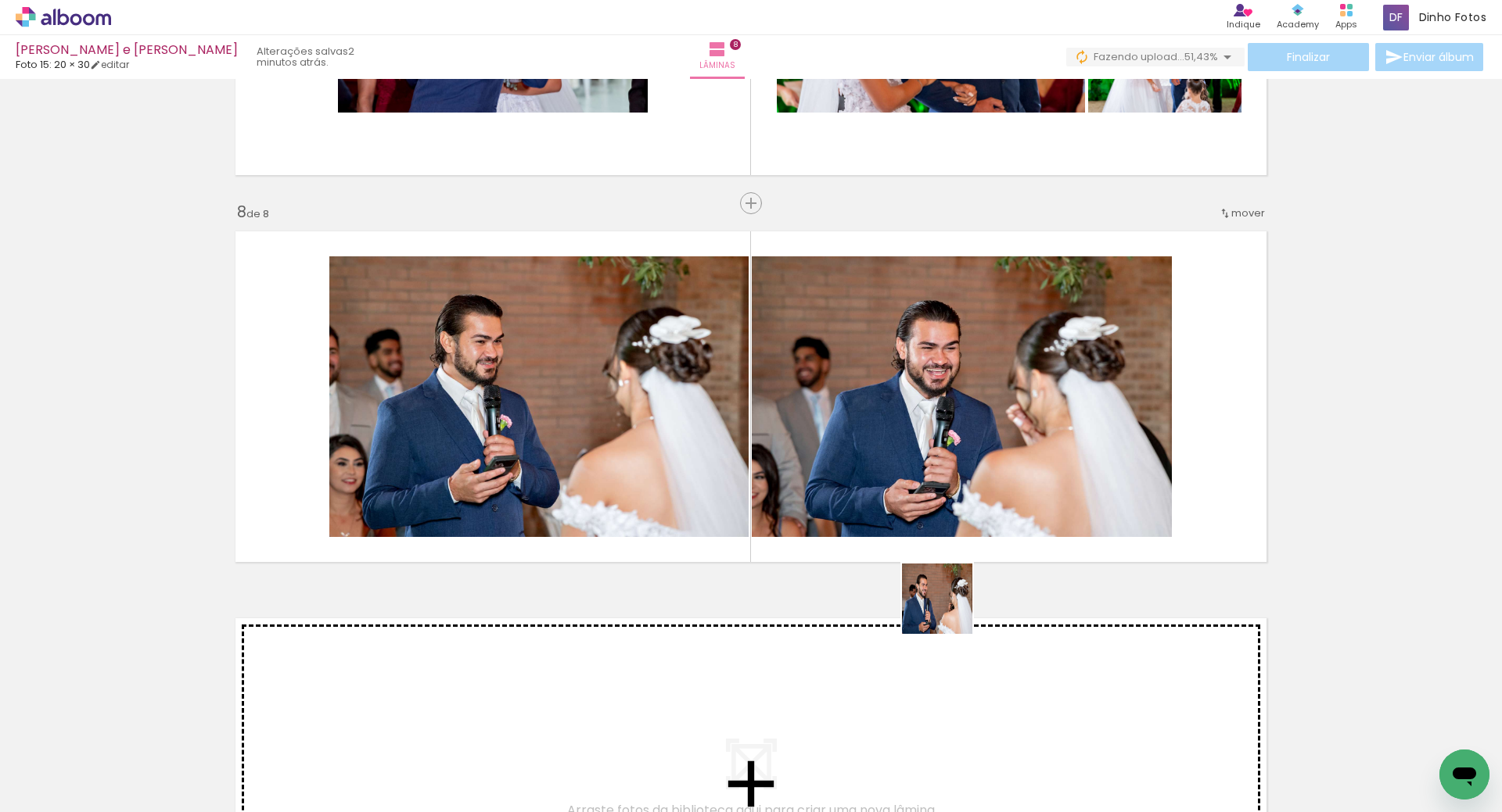
drag, startPoint x: 922, startPoint y: 790, endPoint x: 959, endPoint y: 694, distance: 102.9
click at [960, 541] on quentale-workspace at bounding box center [751, 406] width 1502 height 812
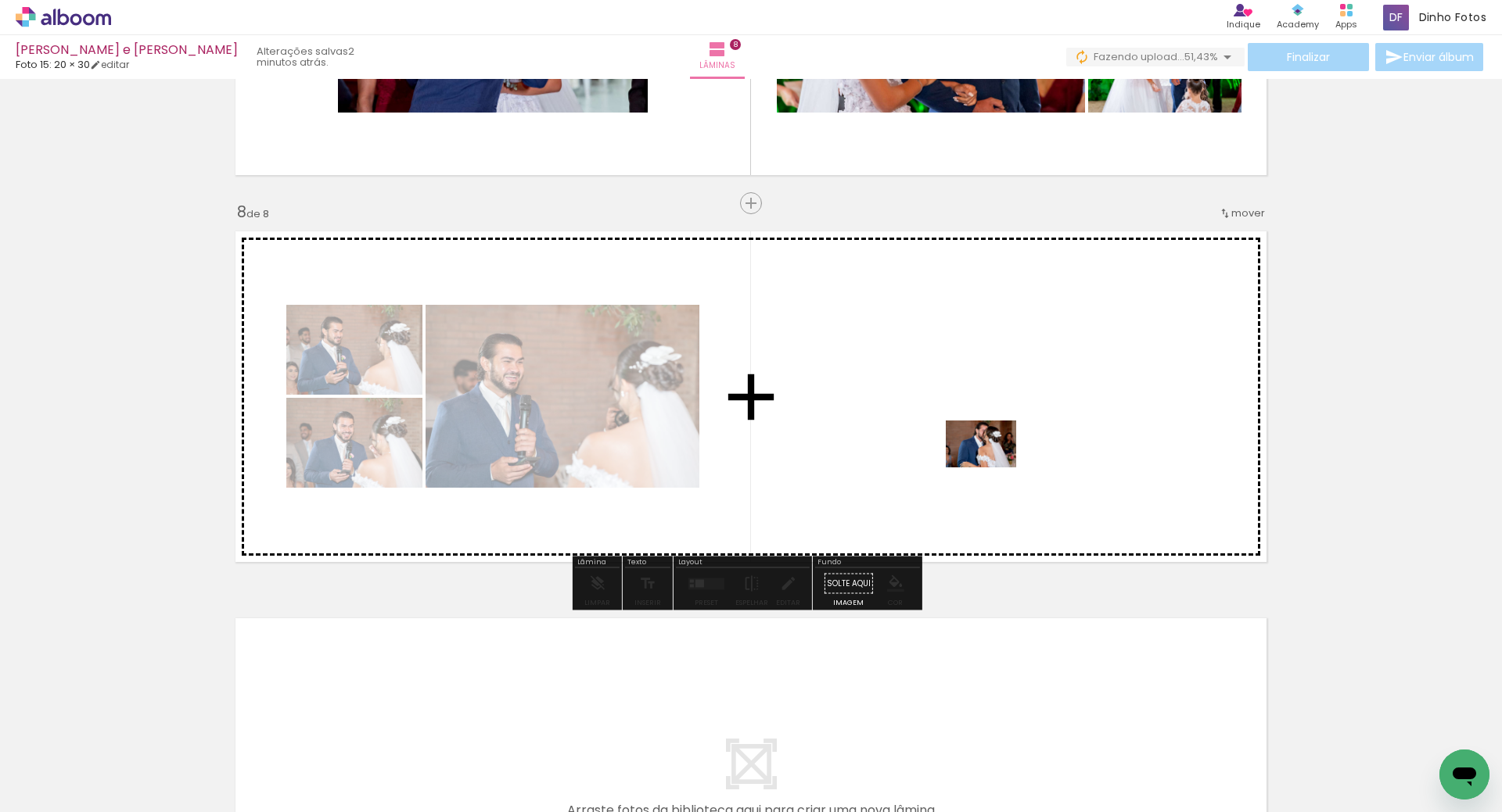
drag, startPoint x: 975, startPoint y: 759, endPoint x: 997, endPoint y: 444, distance: 315.8
click at [997, 444] on quentale-workspace at bounding box center [751, 406] width 1502 height 812
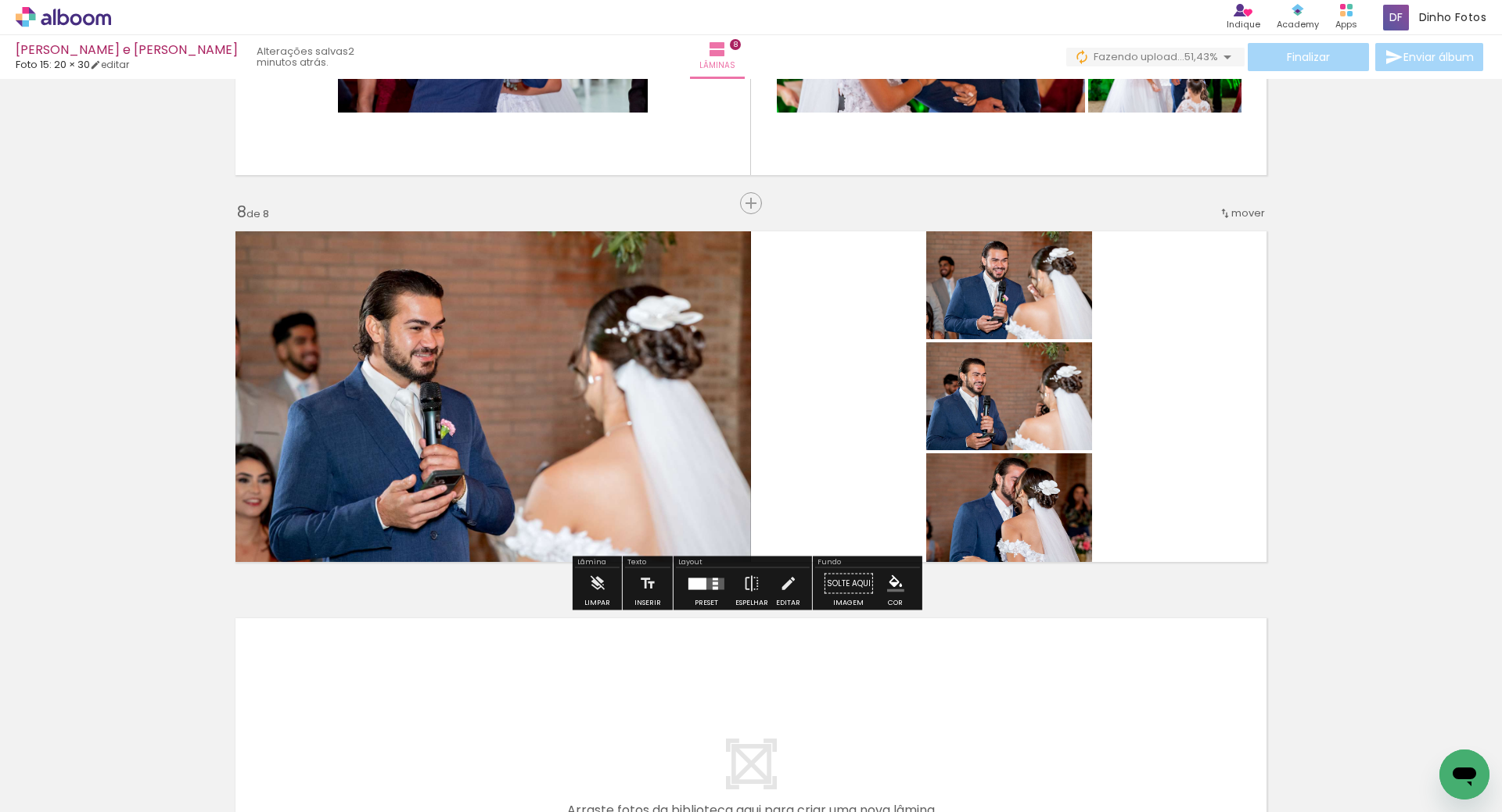
click at [1190, 282] on quentale-layouter at bounding box center [751, 397] width 1048 height 348
click at [1177, 305] on quentale-layouter at bounding box center [751, 397] width 1048 height 348
click at [847, 486] on quentale-layouter at bounding box center [751, 397] width 1048 height 348
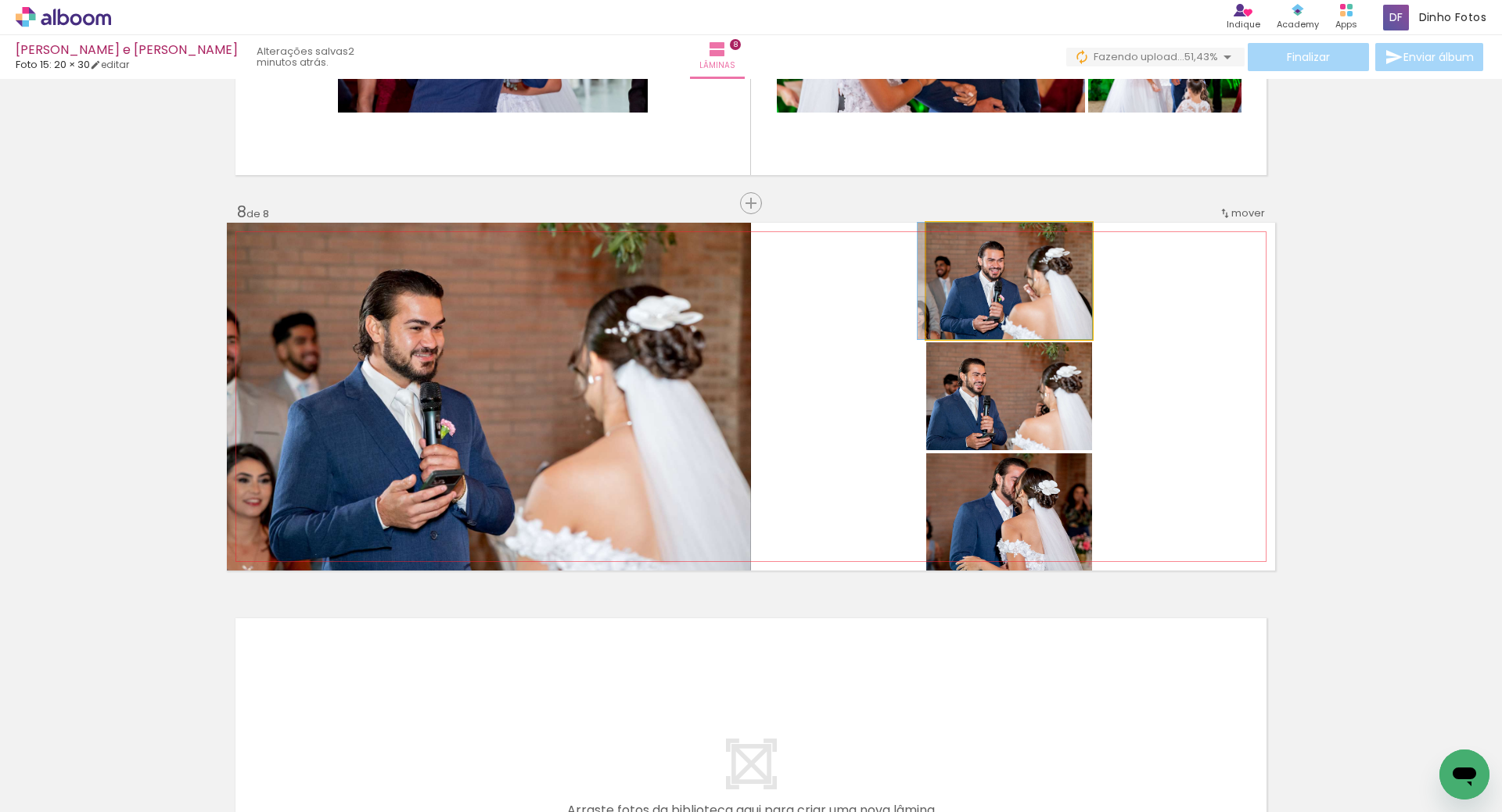
drag, startPoint x: 1013, startPoint y: 317, endPoint x: 1004, endPoint y: 319, distance: 9.2
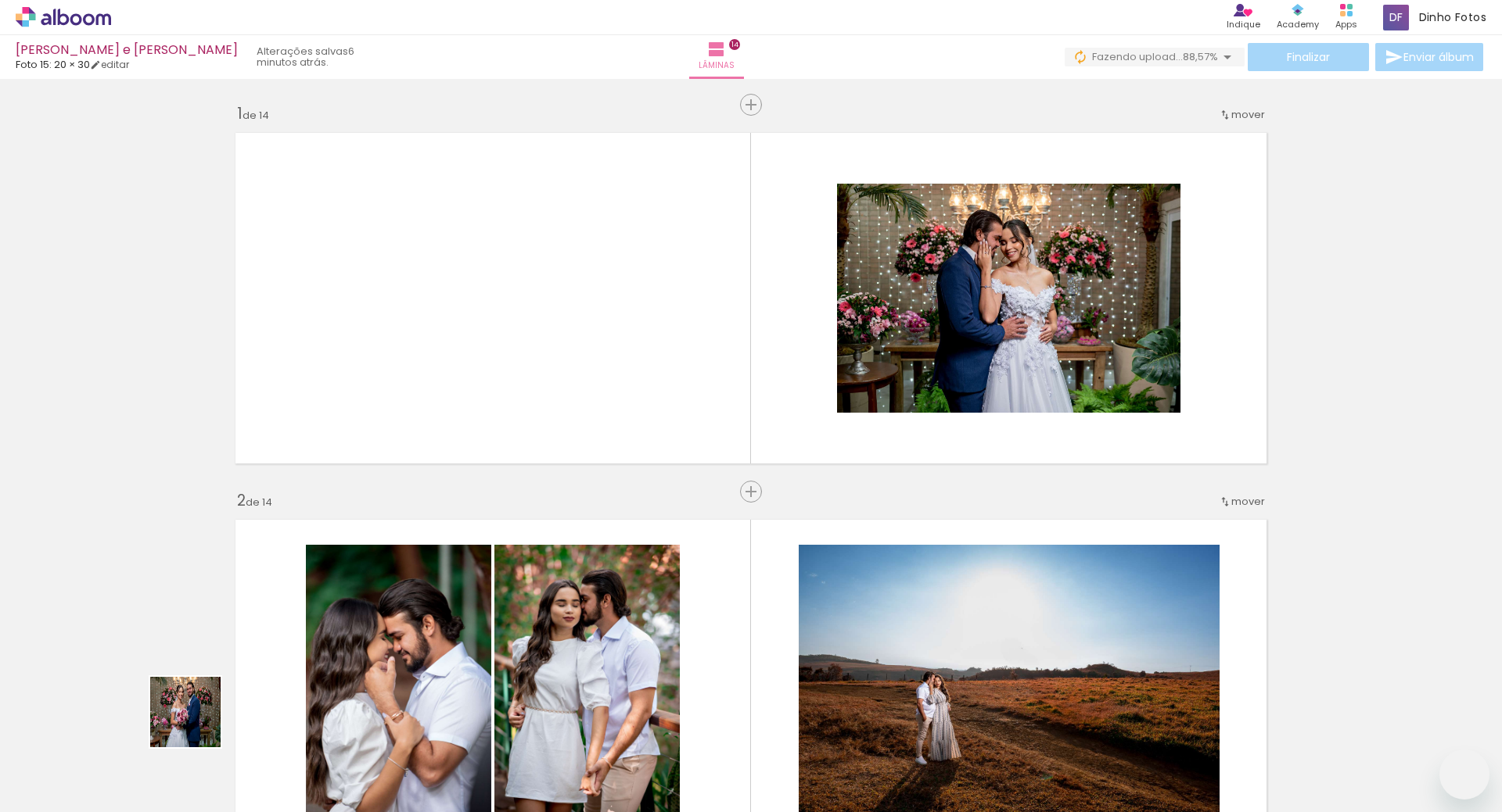
click at [377, 521] on quentale-workspace at bounding box center [751, 406] width 1502 height 812
